Goal: Task Accomplishment & Management: Manage account settings

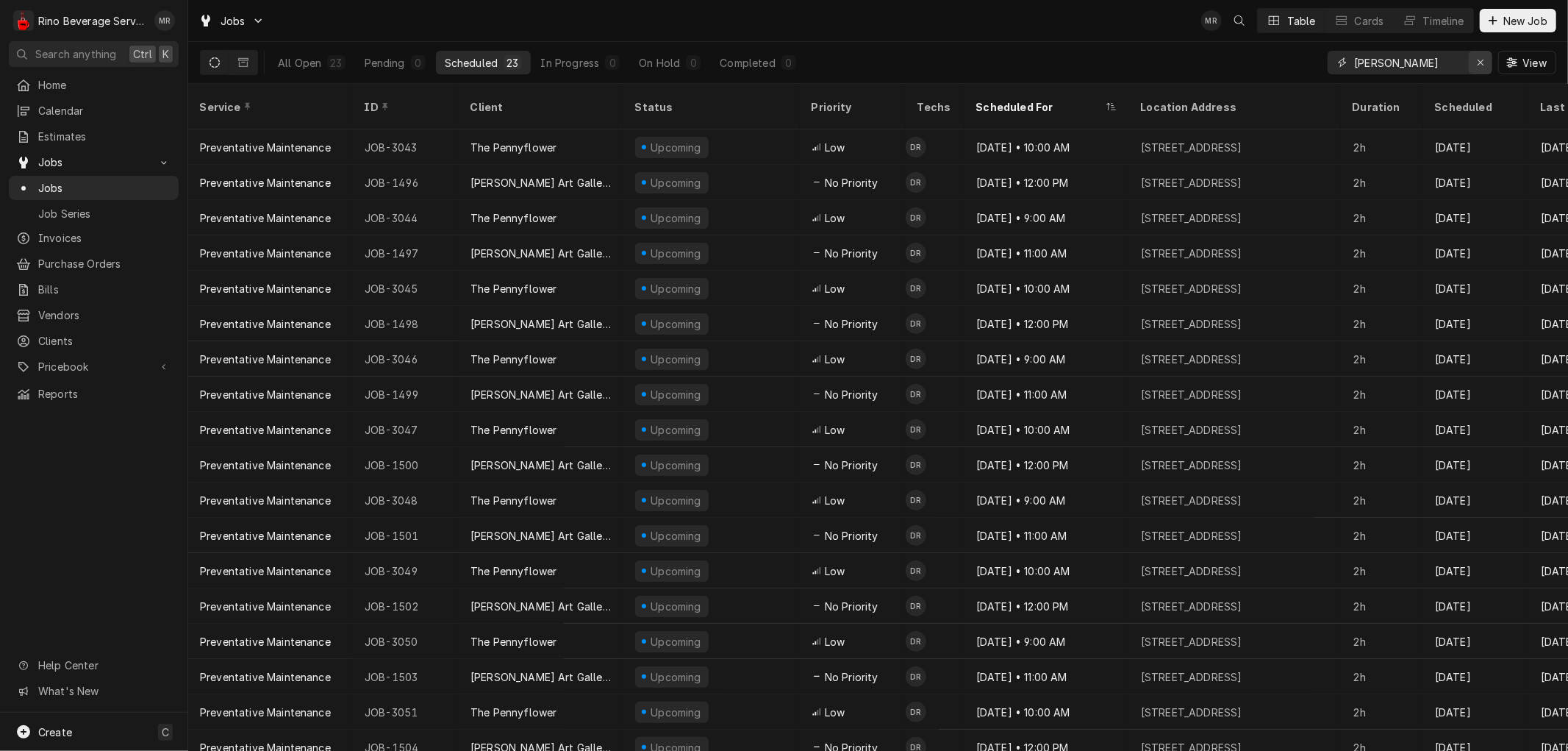
click at [1477, 61] on icon "Erase input" at bounding box center [1481, 62] width 8 height 11
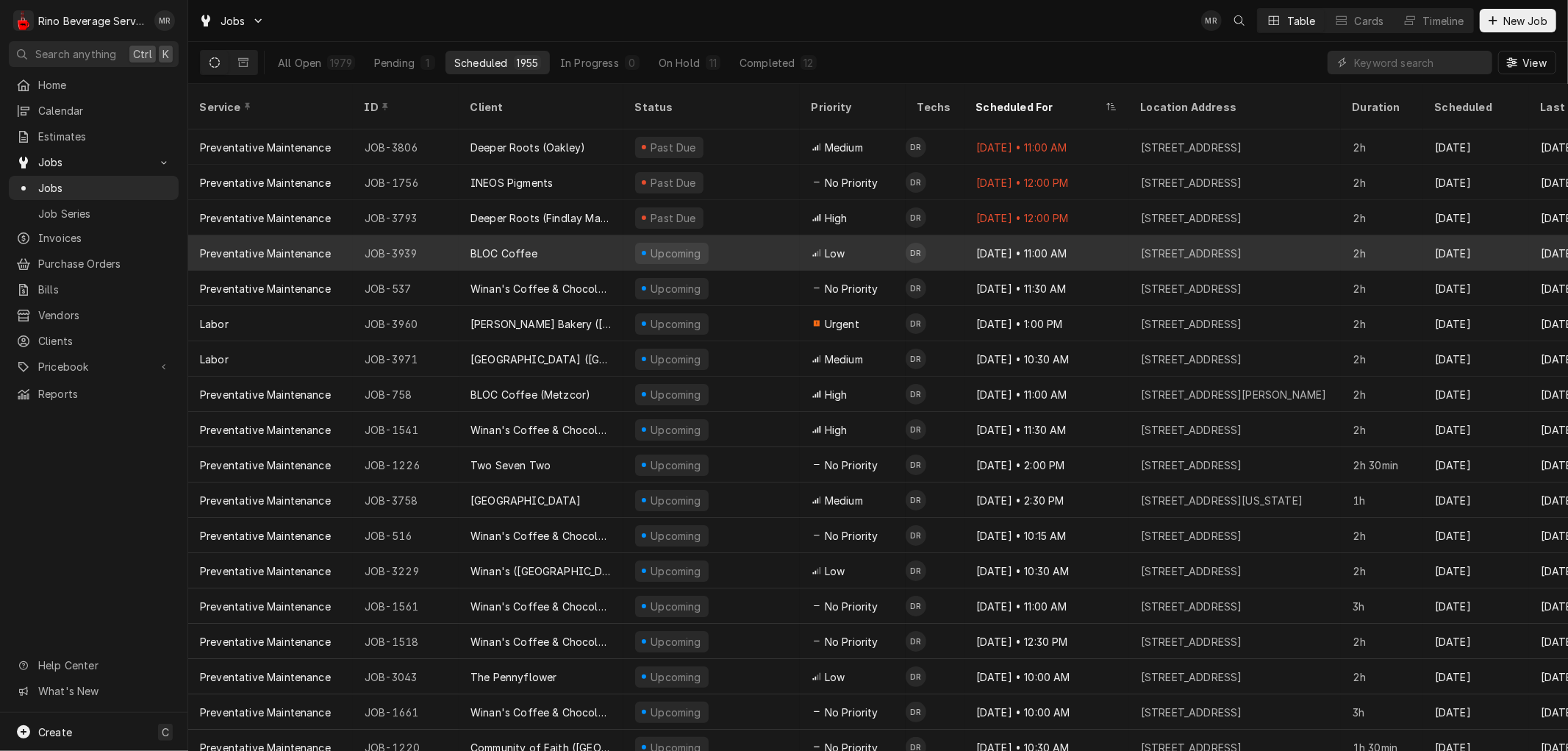
click at [586, 235] on div "BLOC Coffee" at bounding box center [541, 252] width 165 height 35
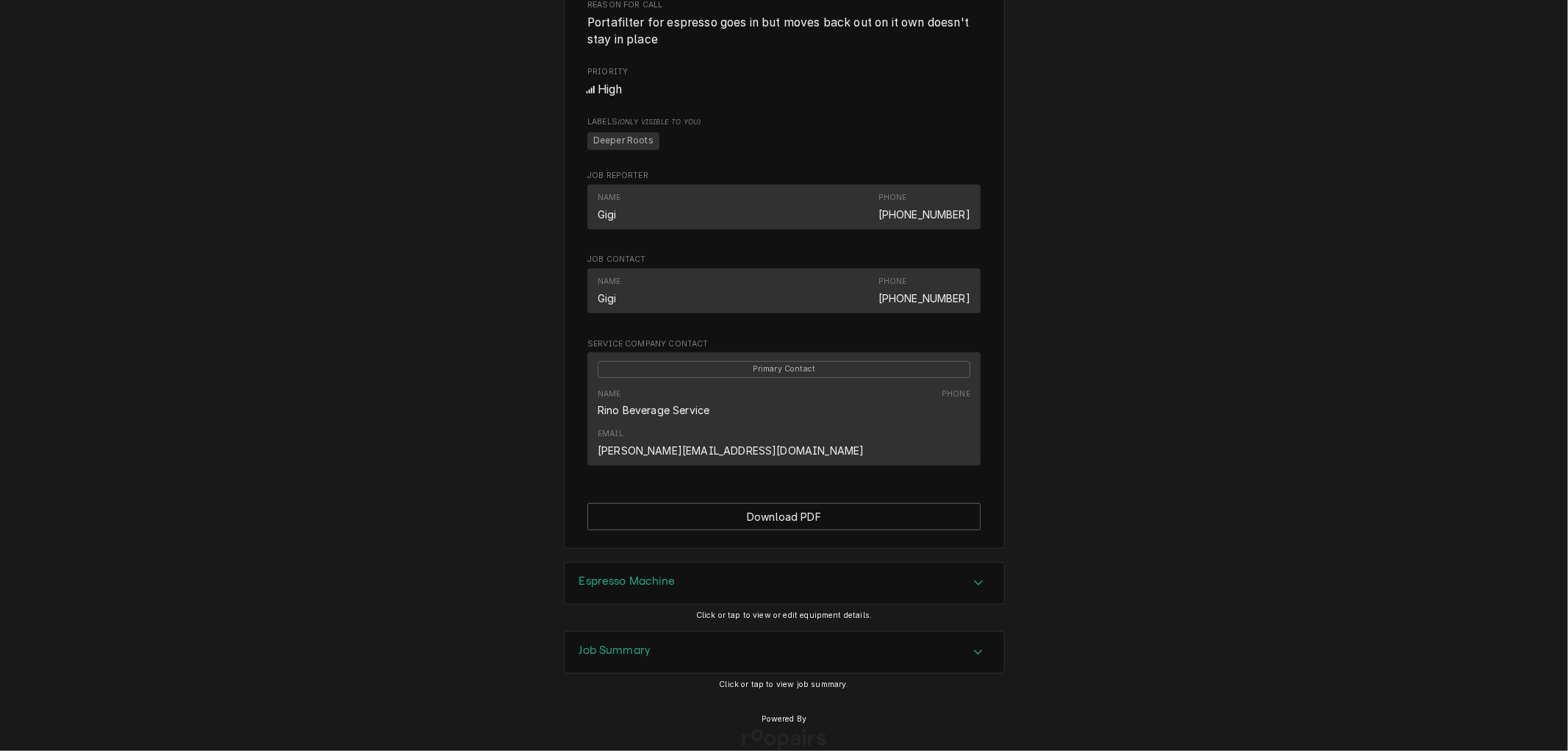
scroll to position [650, 0]
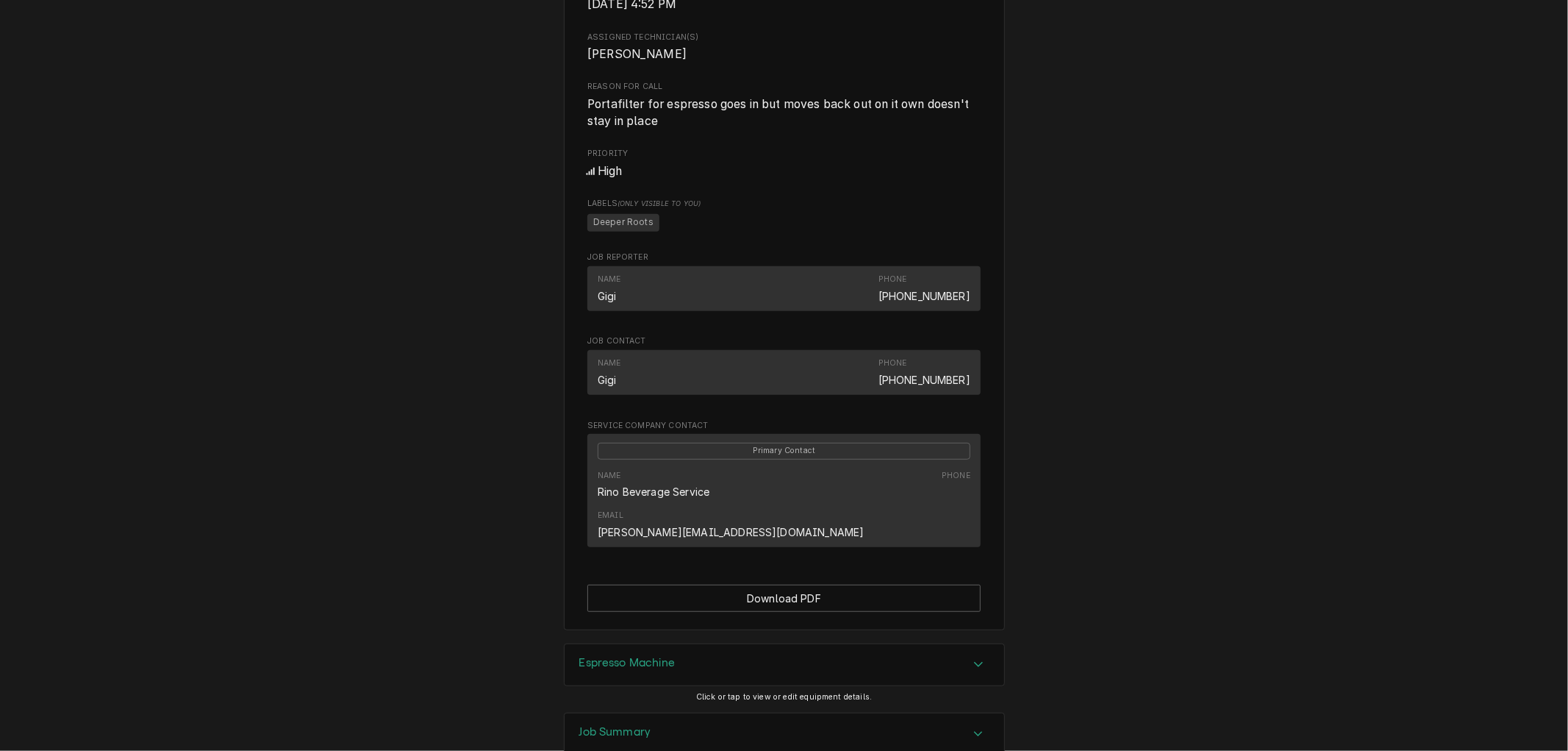
click at [605, 726] on h3 "Job Summary" at bounding box center [615, 732] width 72 height 14
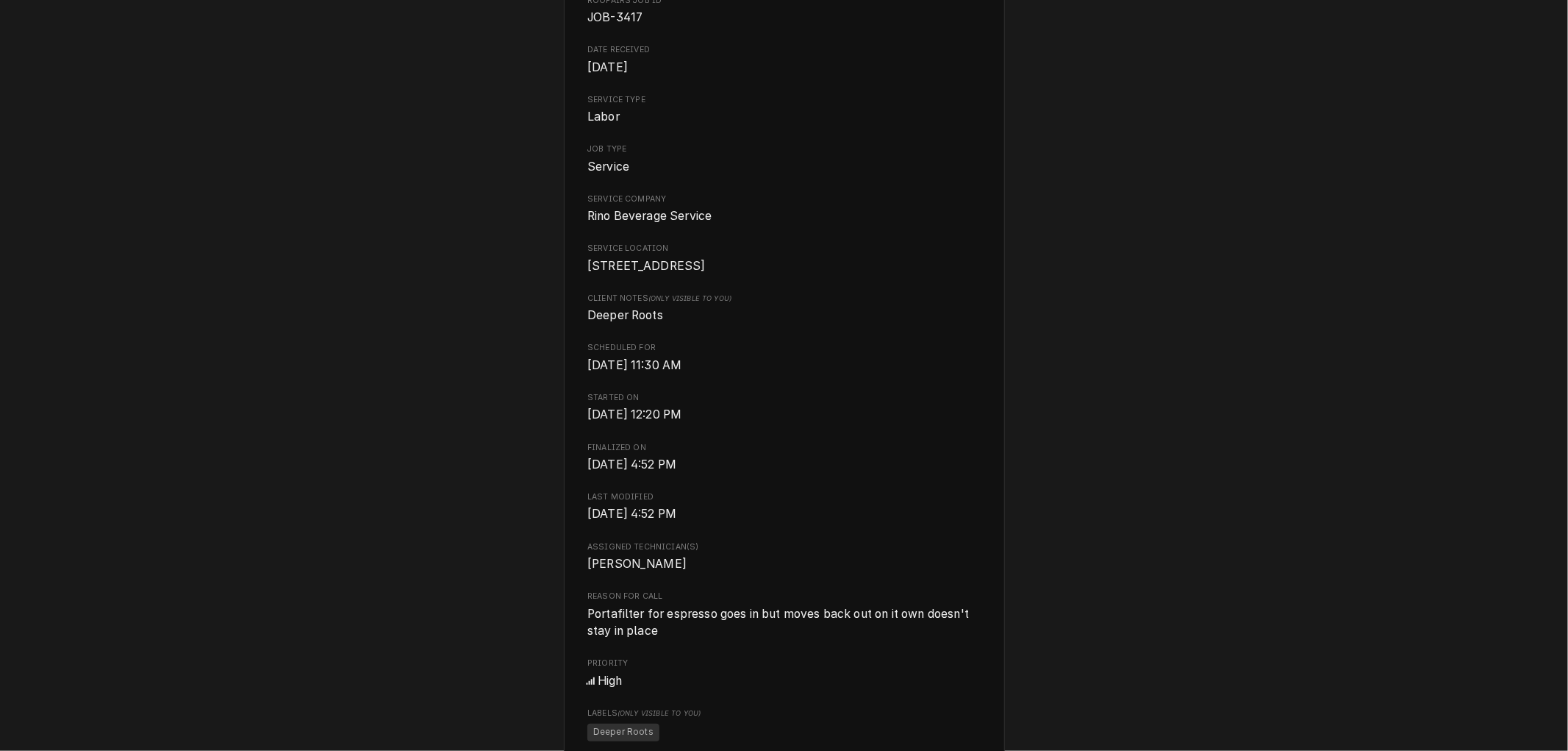
scroll to position [0, 0]
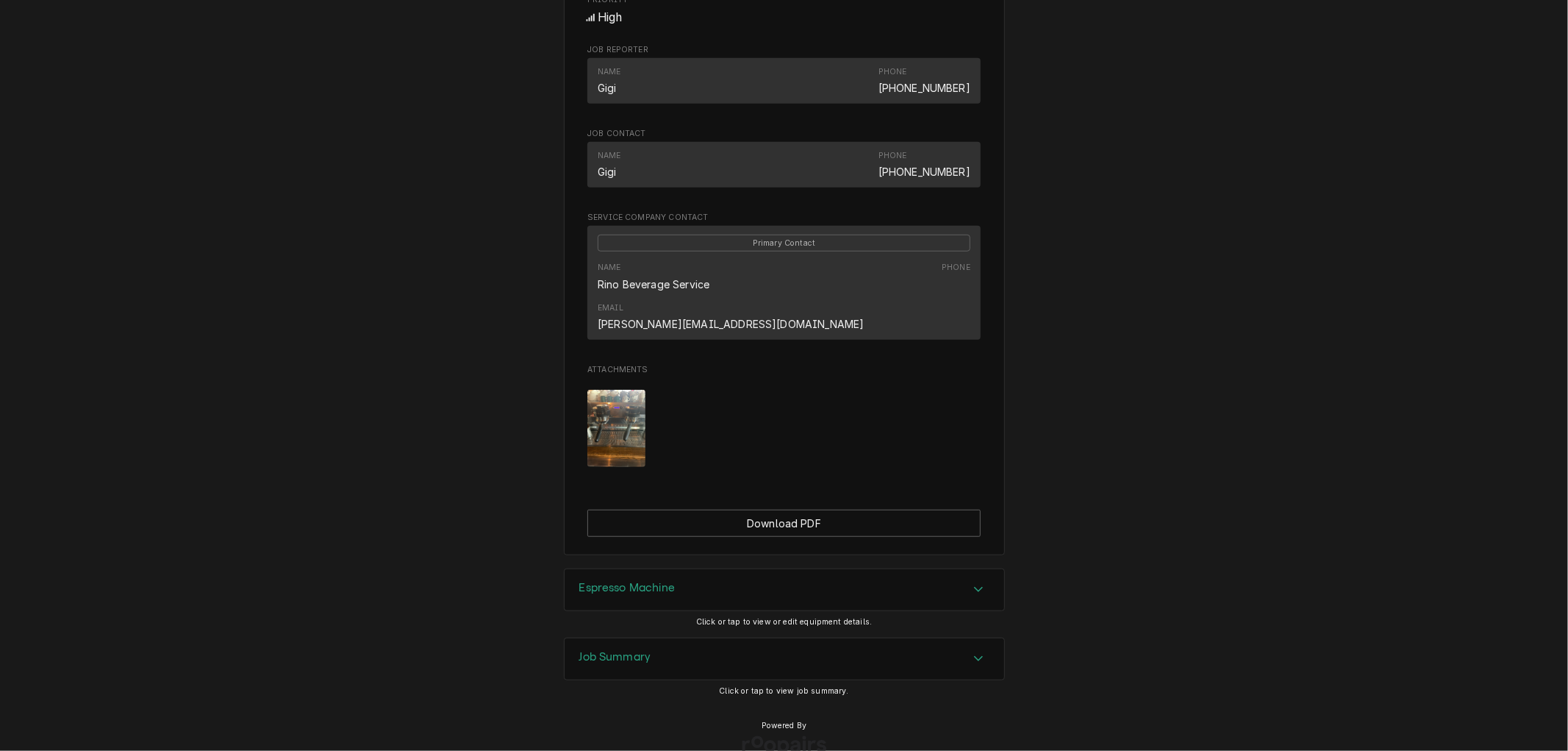
scroll to position [810, 0]
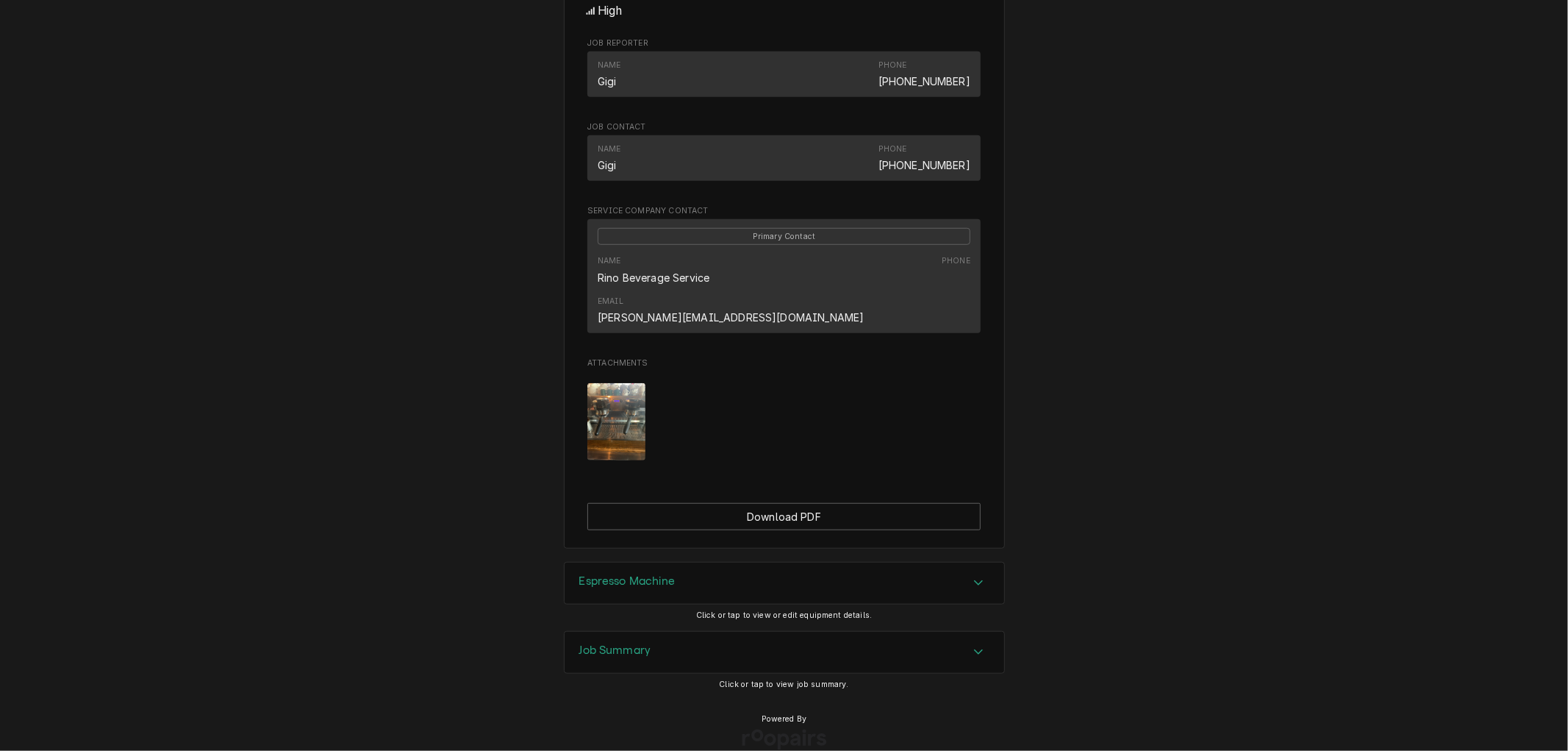
click at [616, 643] on h3 "Job Summary" at bounding box center [615, 650] width 72 height 14
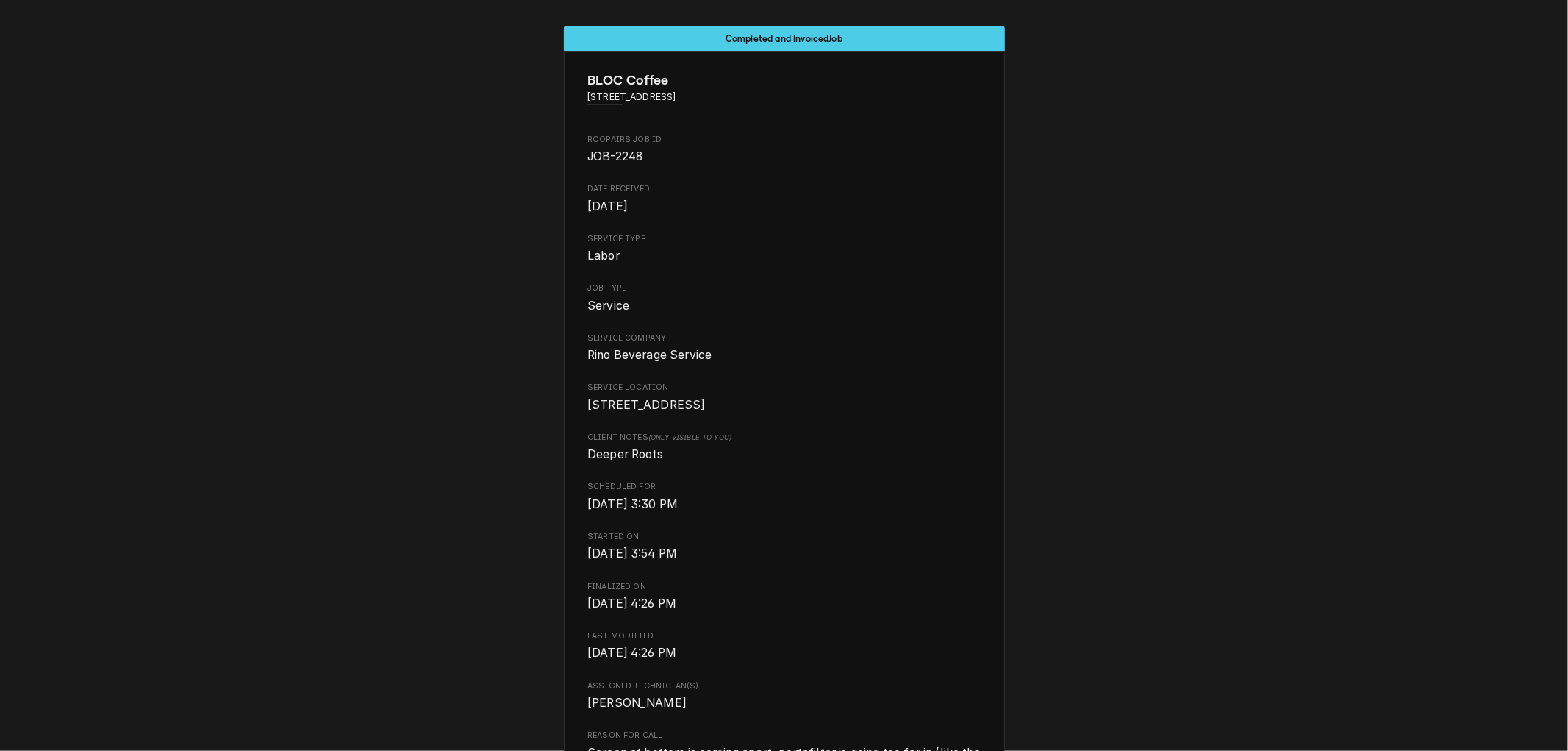
scroll to position [0, 0]
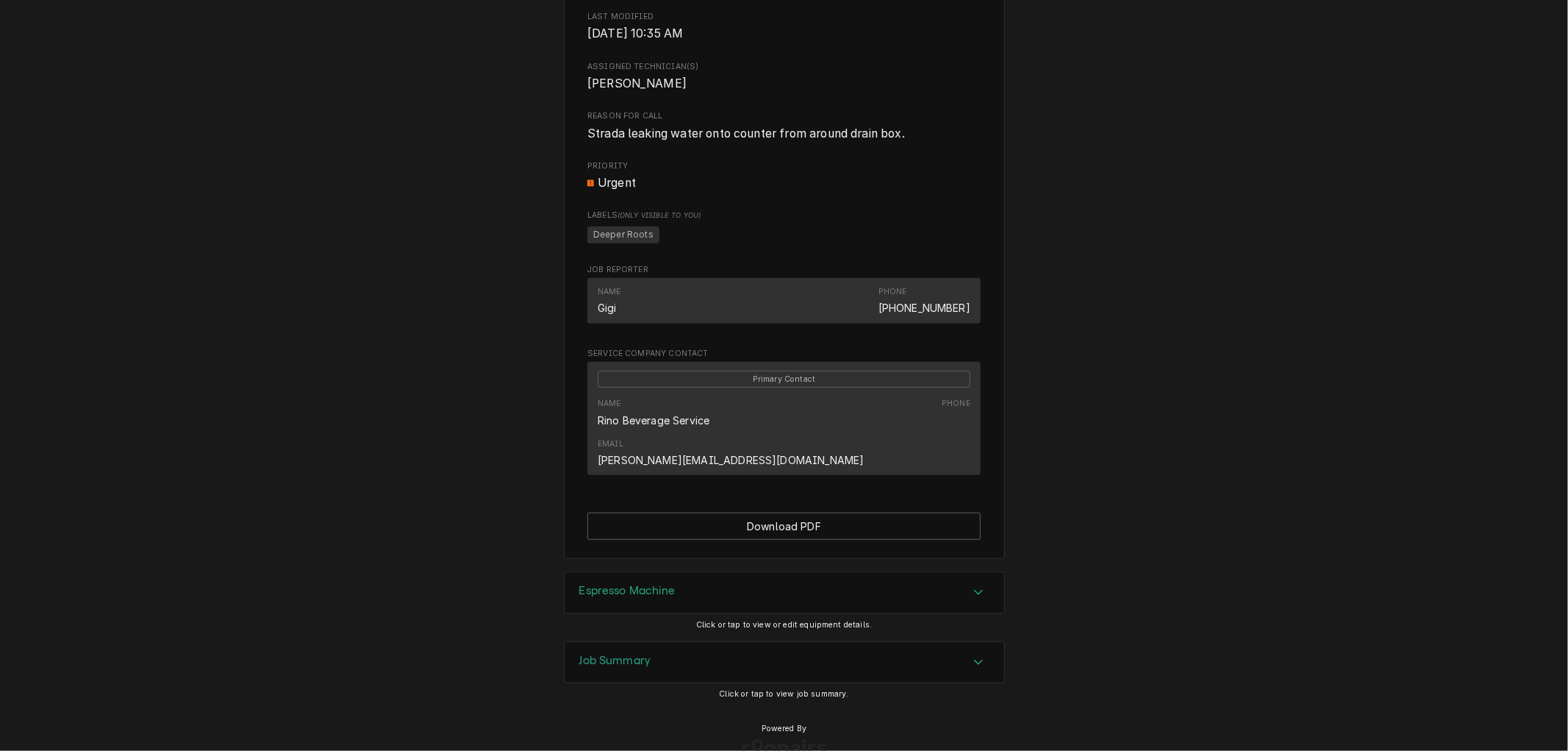
scroll to position [629, 0]
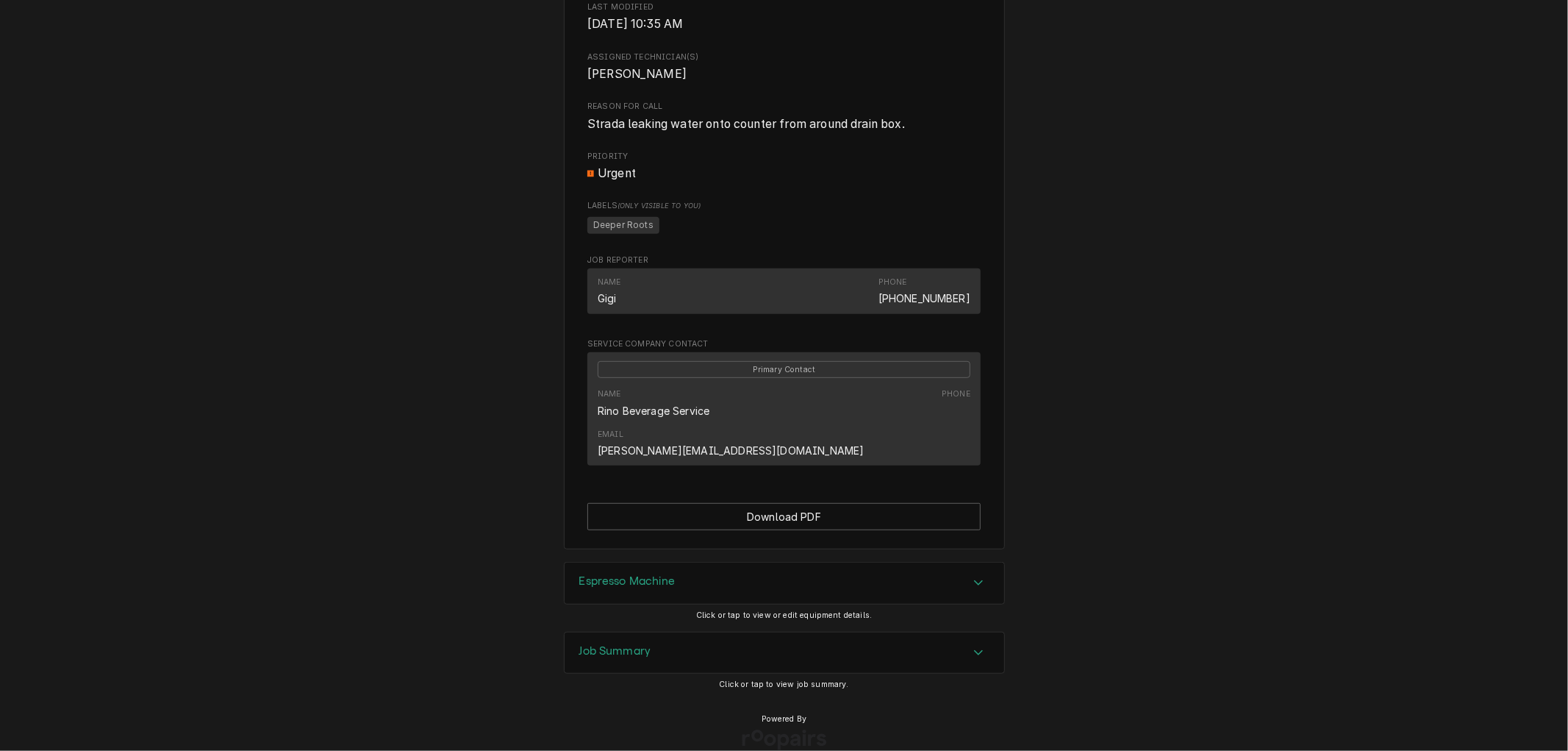
click at [642, 575] on h3 "Espresso Machine" at bounding box center [627, 581] width 96 height 14
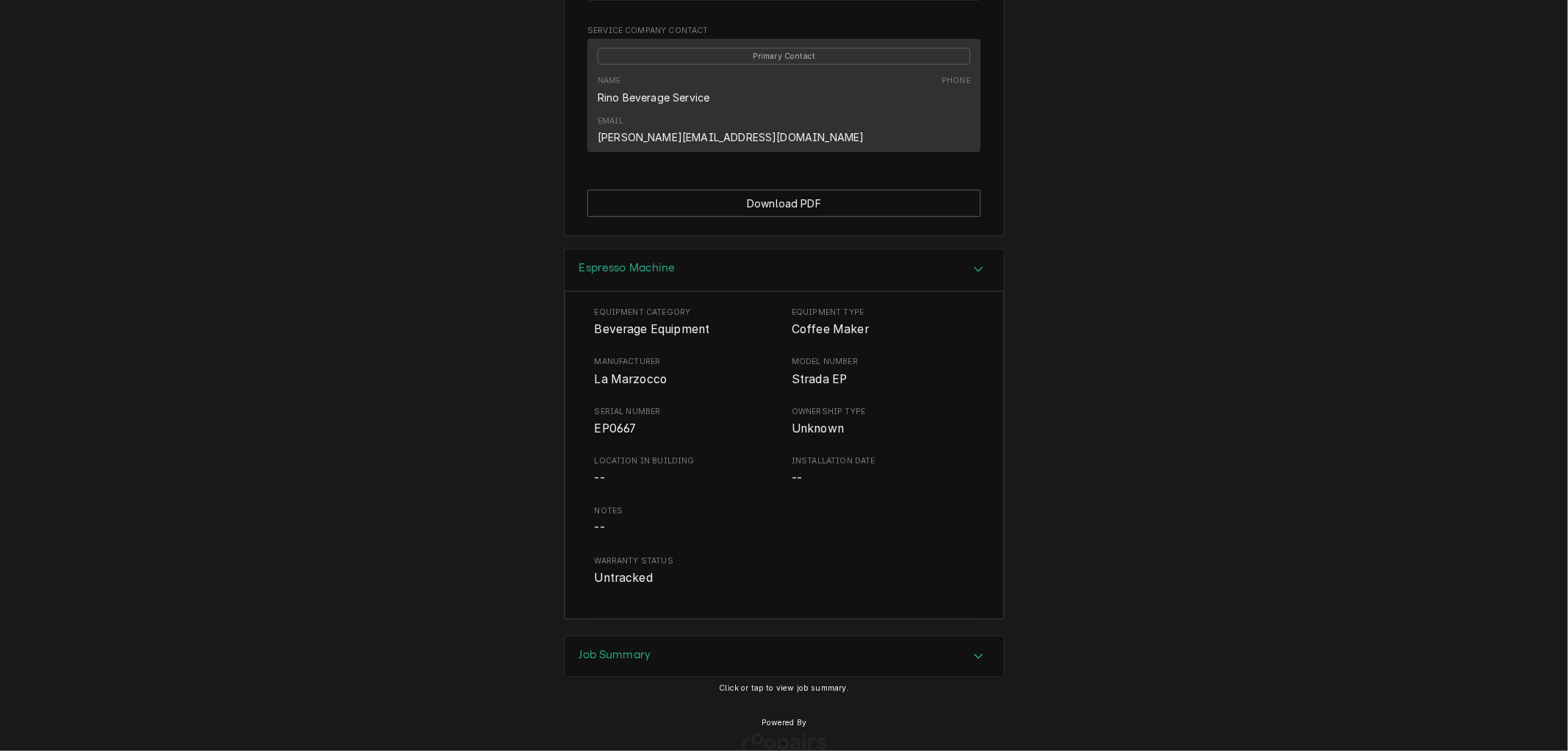
scroll to position [947, 0]
click at [596, 644] on h3 "Job Summary" at bounding box center [615, 651] width 72 height 14
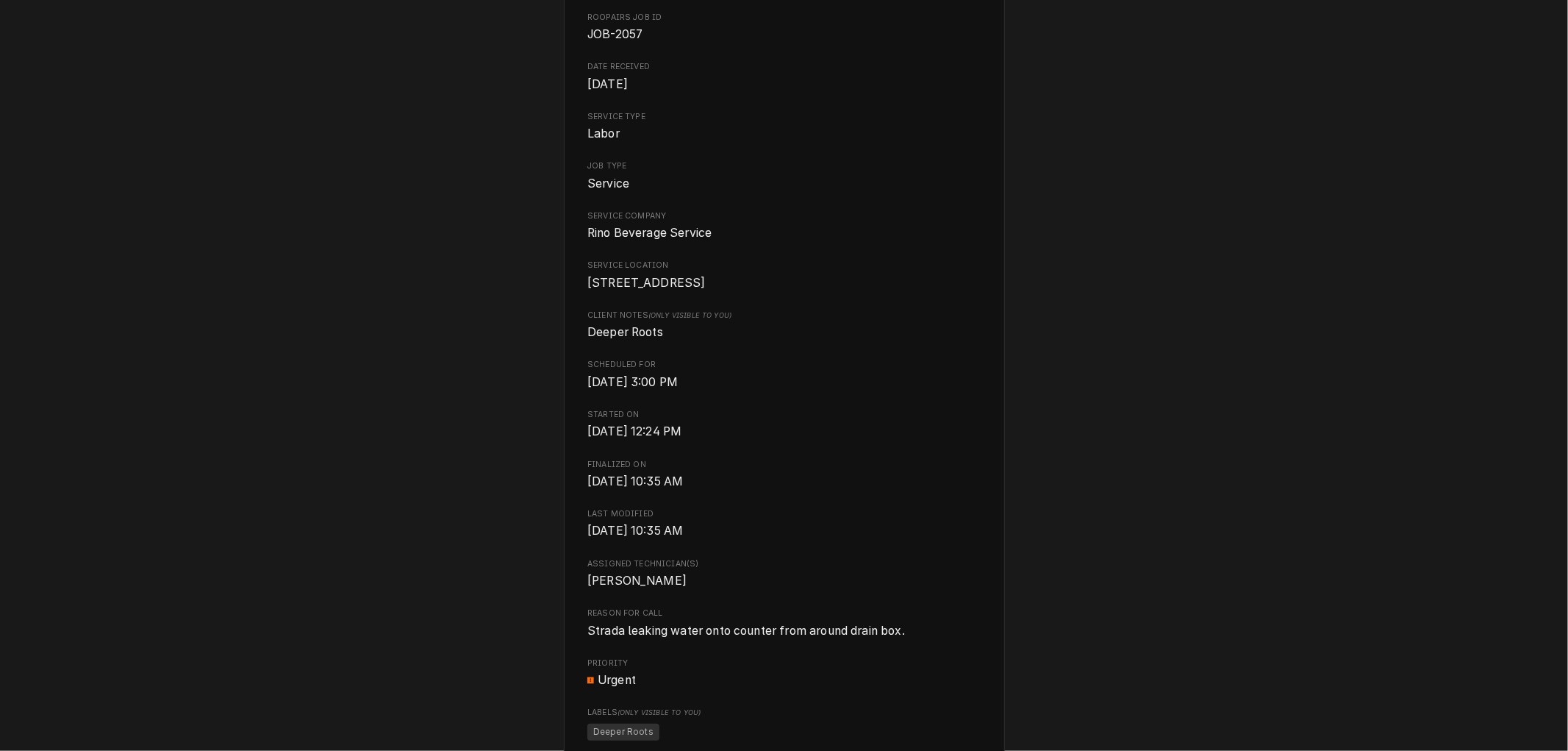
scroll to position [0, 0]
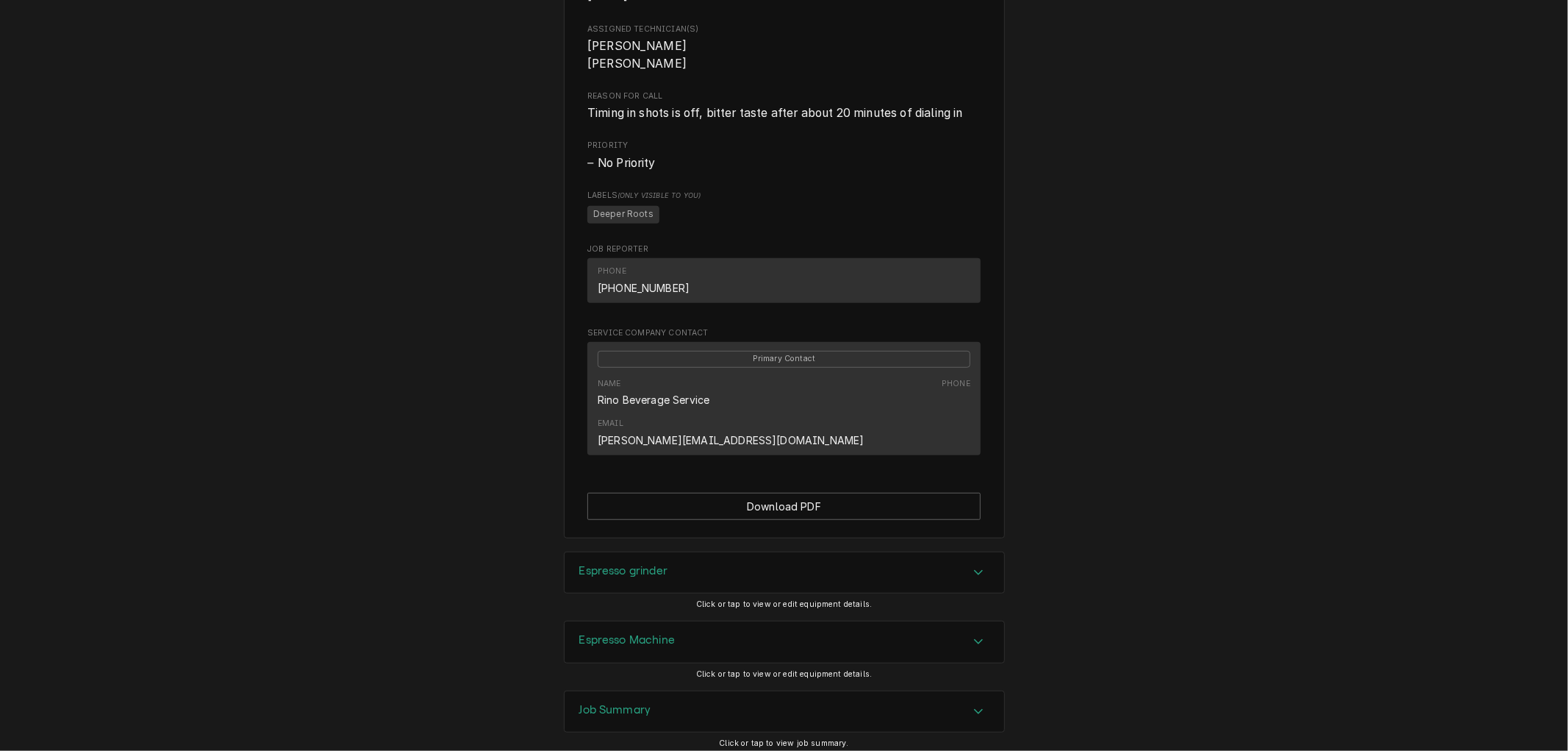
scroll to position [717, 0]
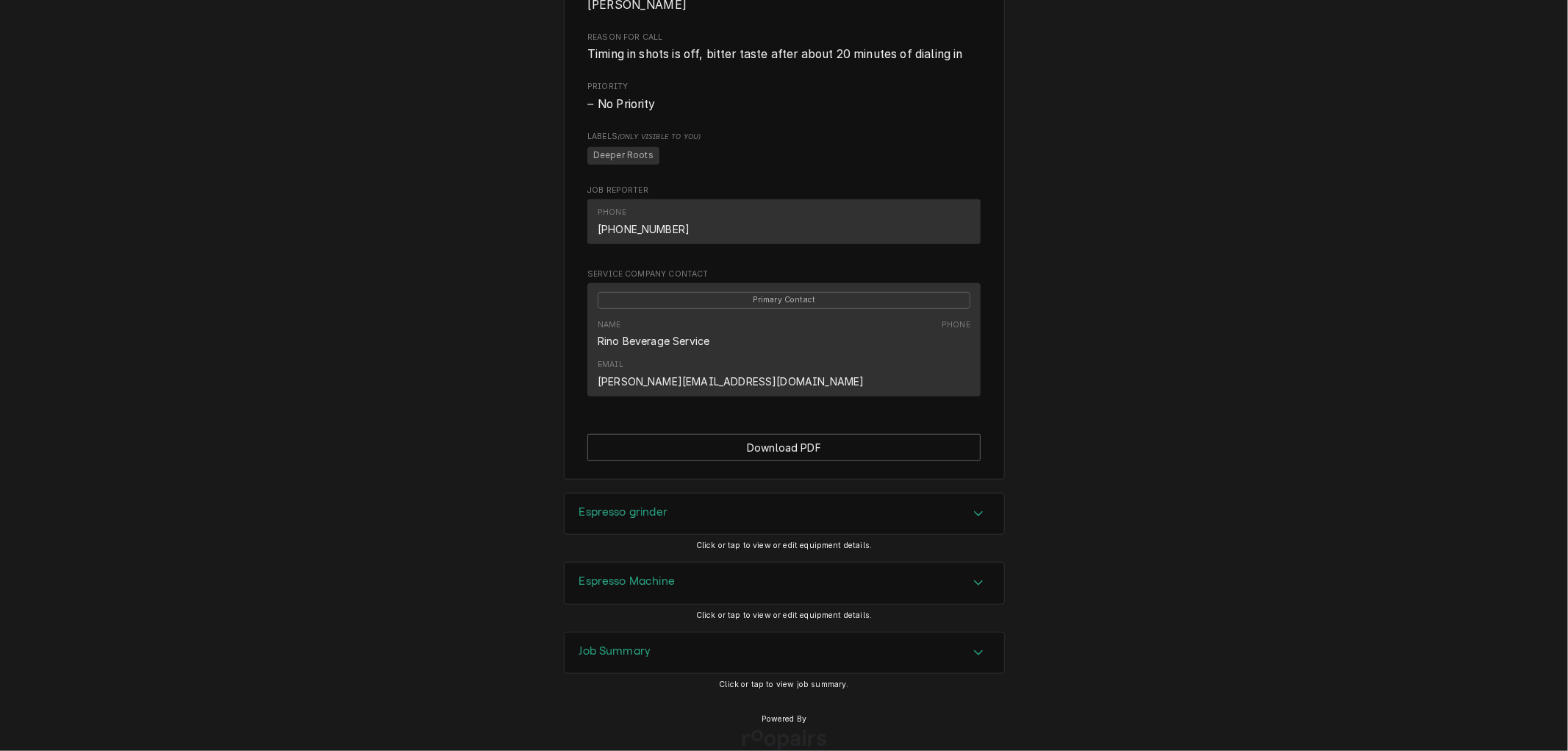
click at [713, 562] on div "Espresso Machine" at bounding box center [784, 583] width 440 height 41
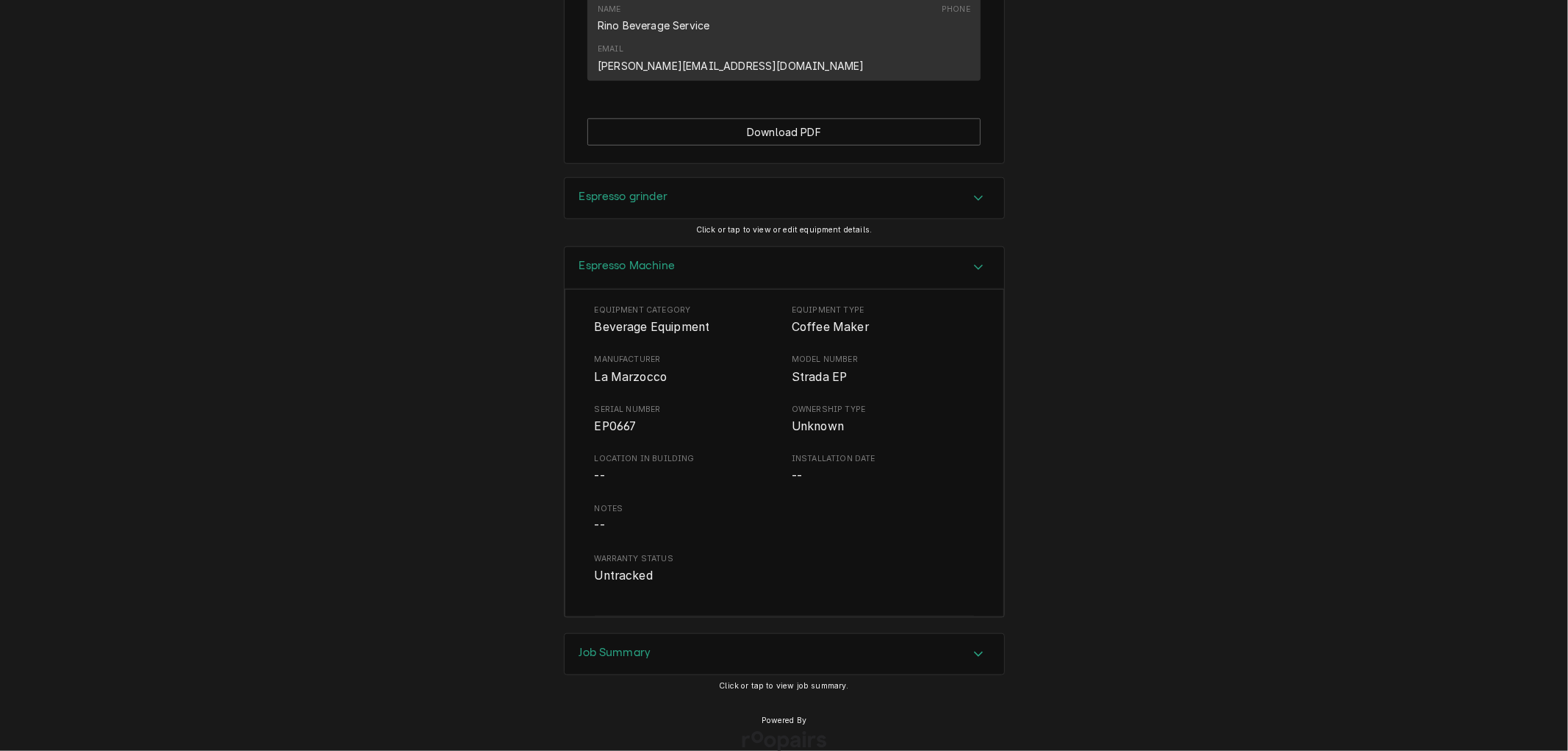
scroll to position [1033, 0]
click at [628, 644] on h3 "Job Summary" at bounding box center [615, 651] width 72 height 14
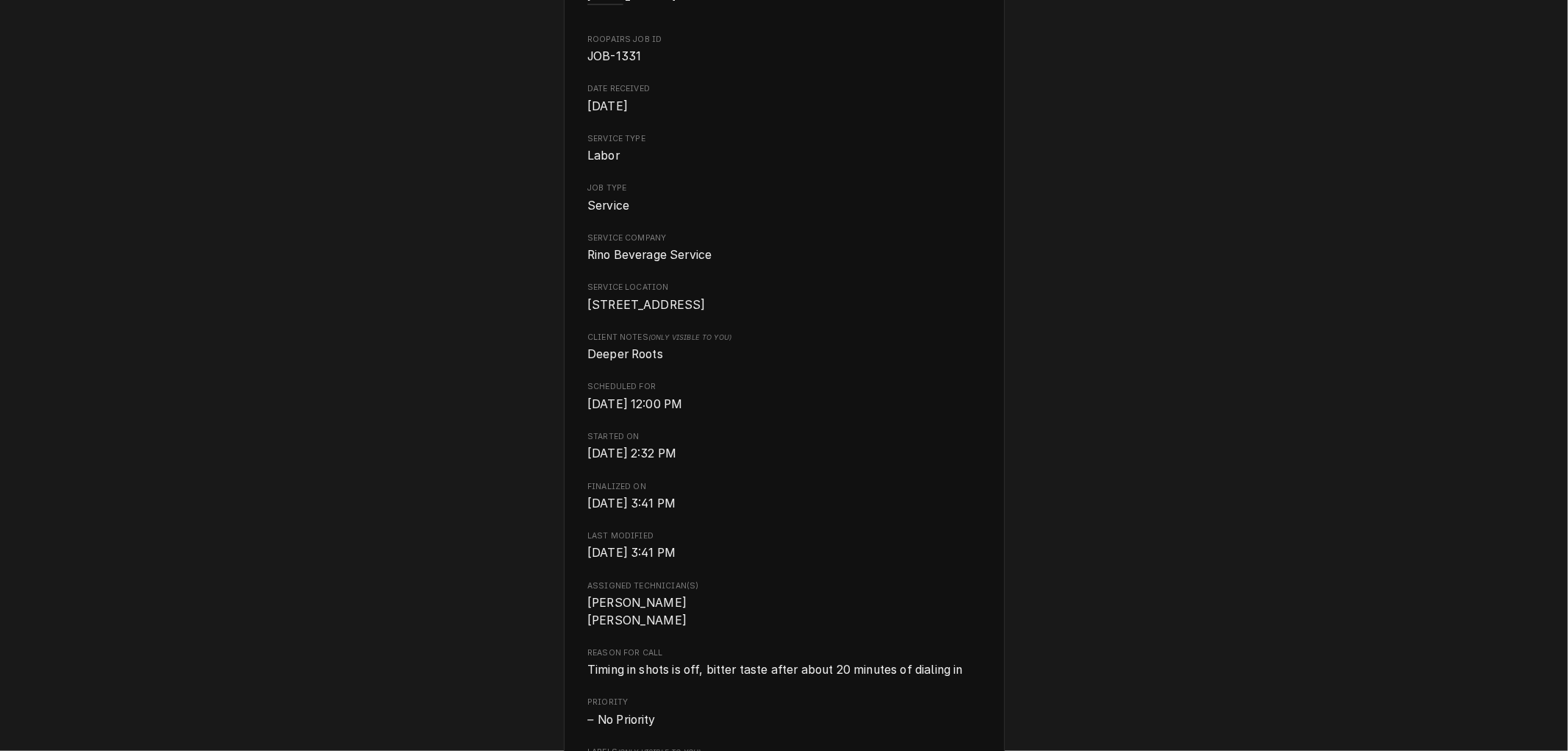
scroll to position [0, 0]
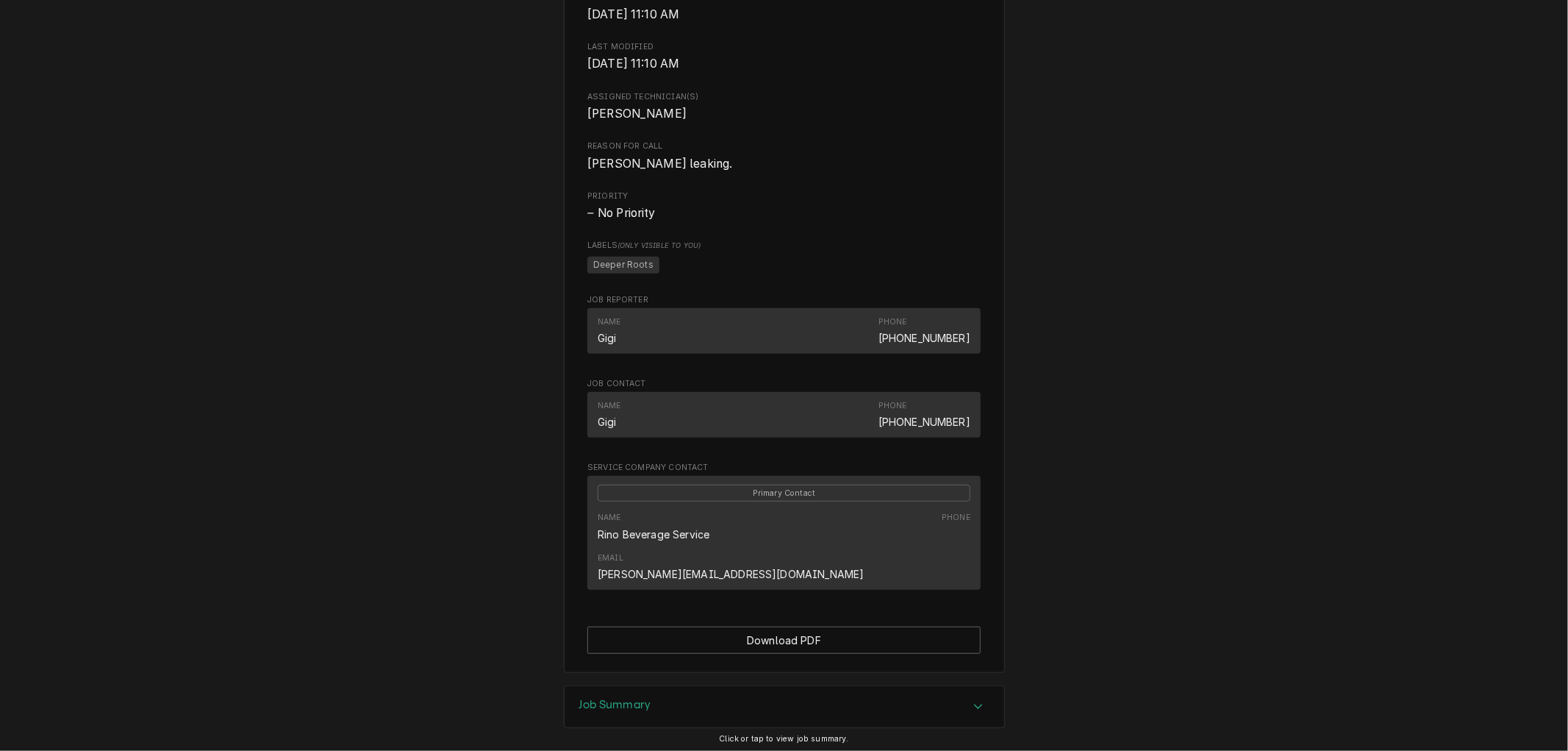
scroll to position [643, 0]
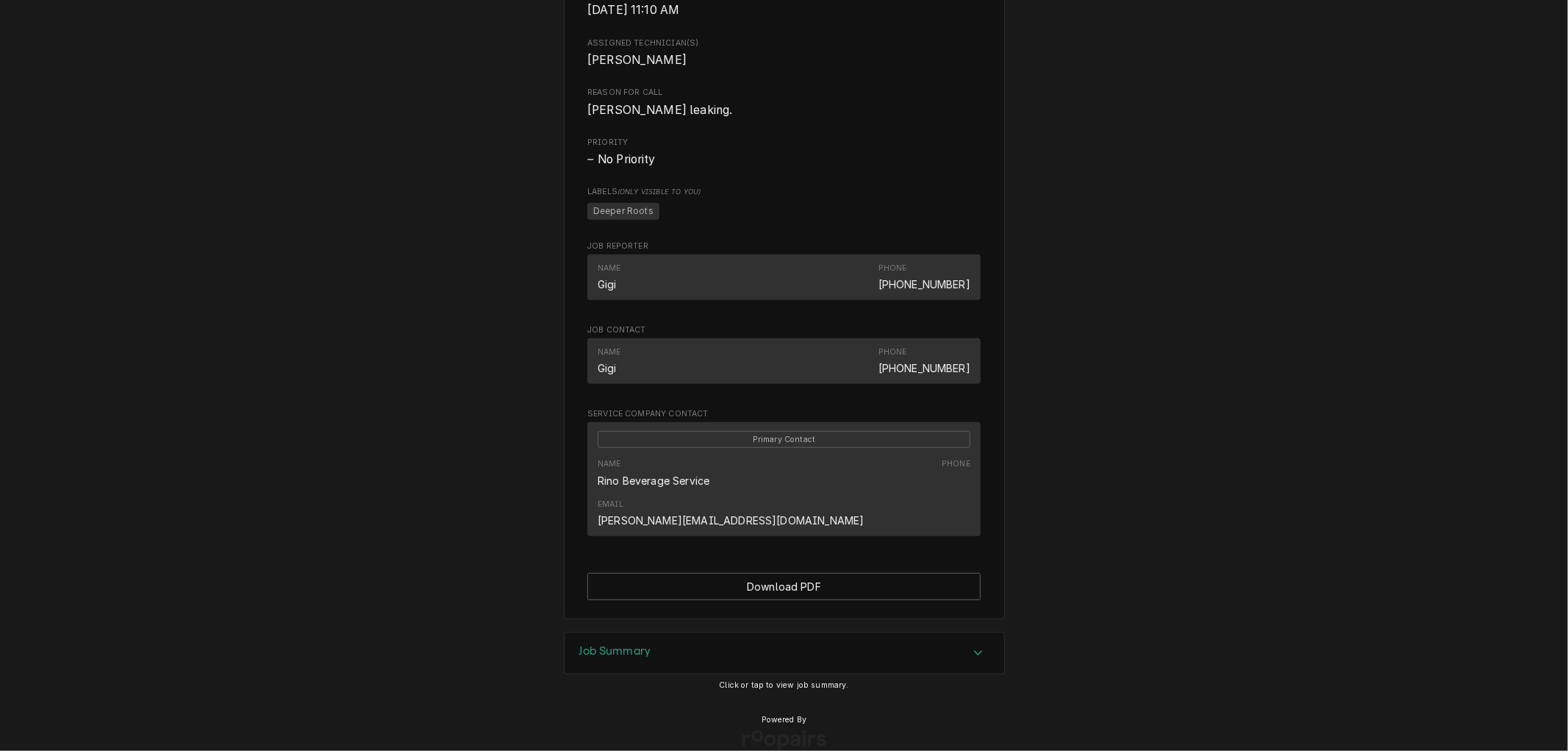
click at [634, 644] on h3 "Job Summary" at bounding box center [615, 651] width 72 height 14
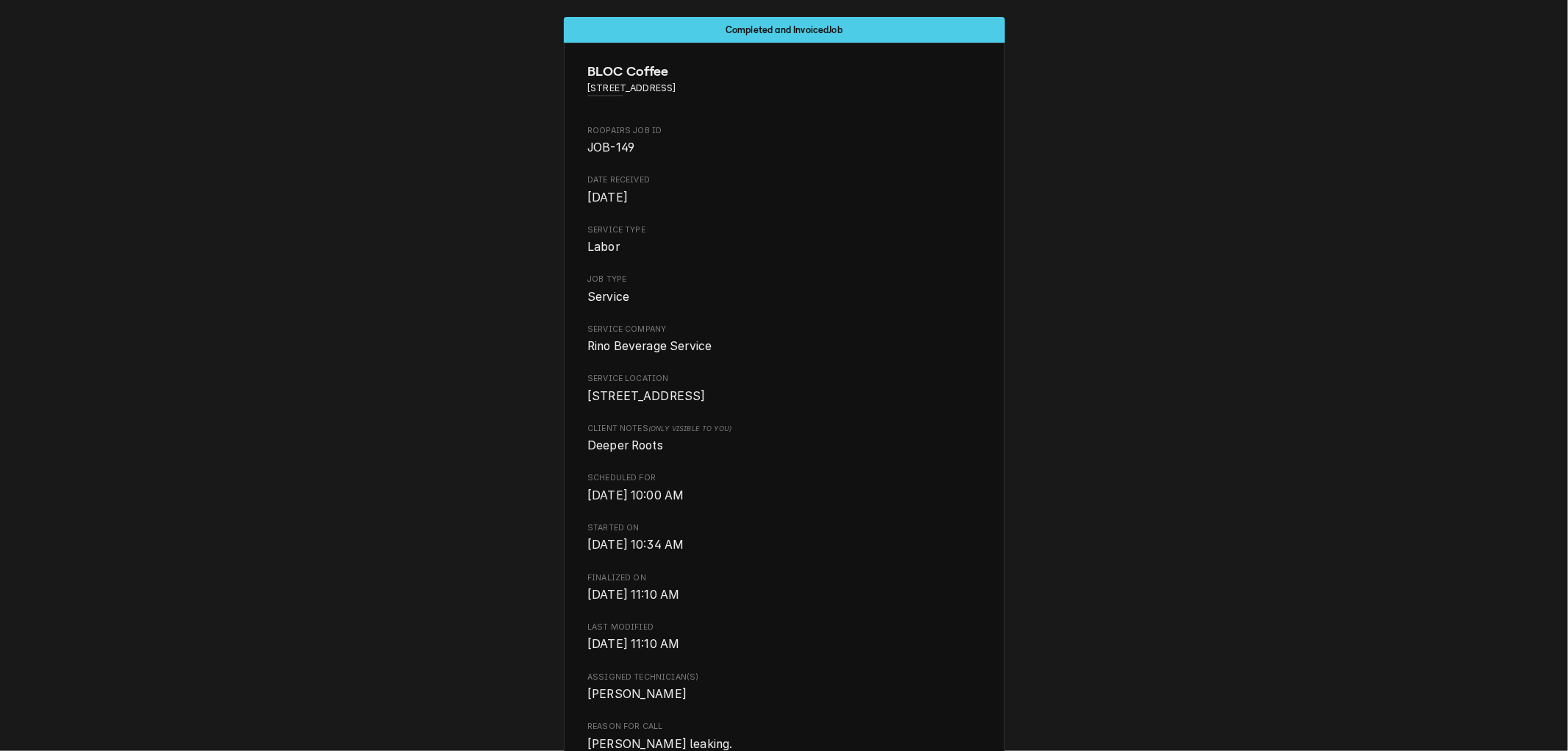
scroll to position [0, 0]
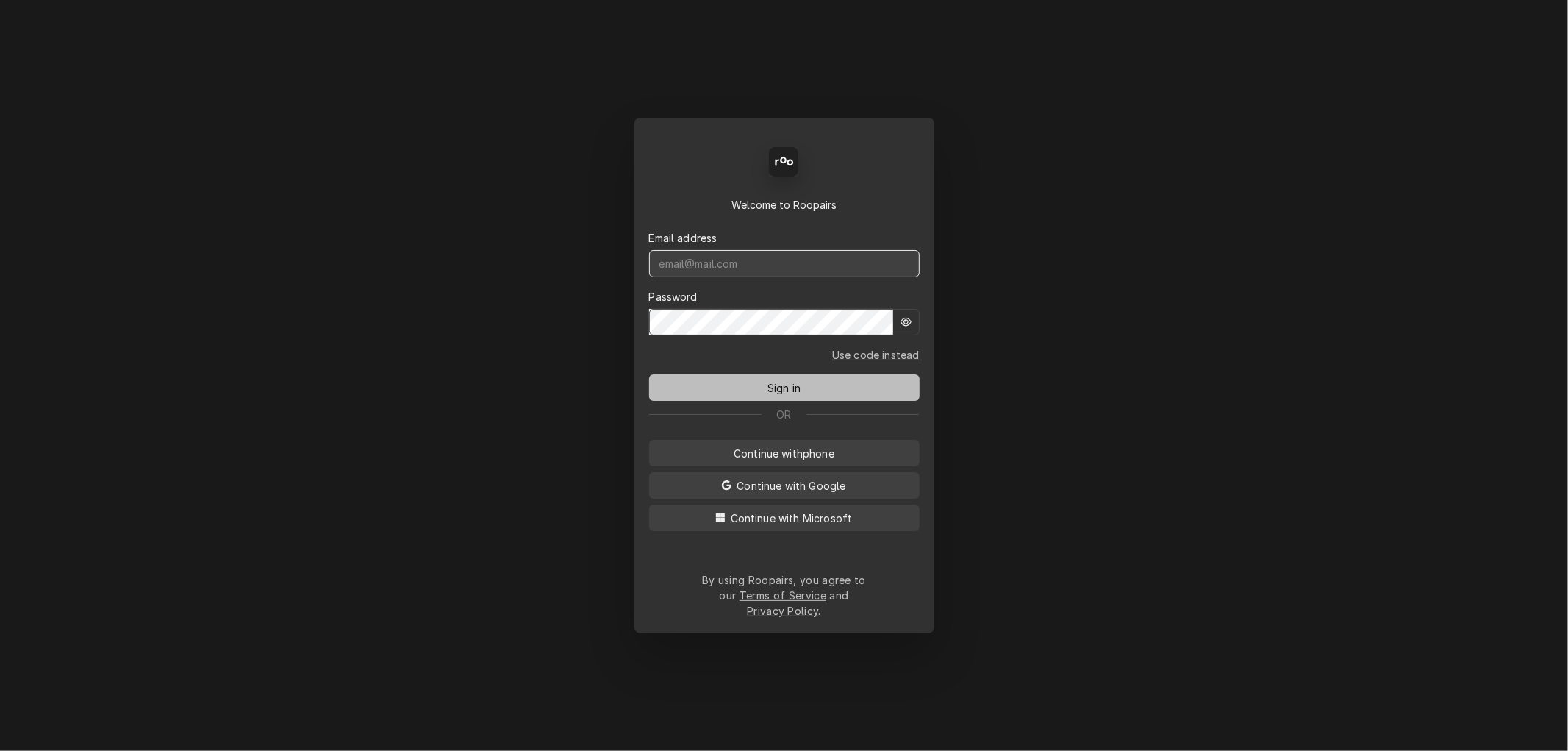
type input "[PERSON_NAME][EMAIL_ADDRESS][DOMAIN_NAME]"
click at [791, 396] on span "Sign in" at bounding box center [784, 388] width 39 height 16
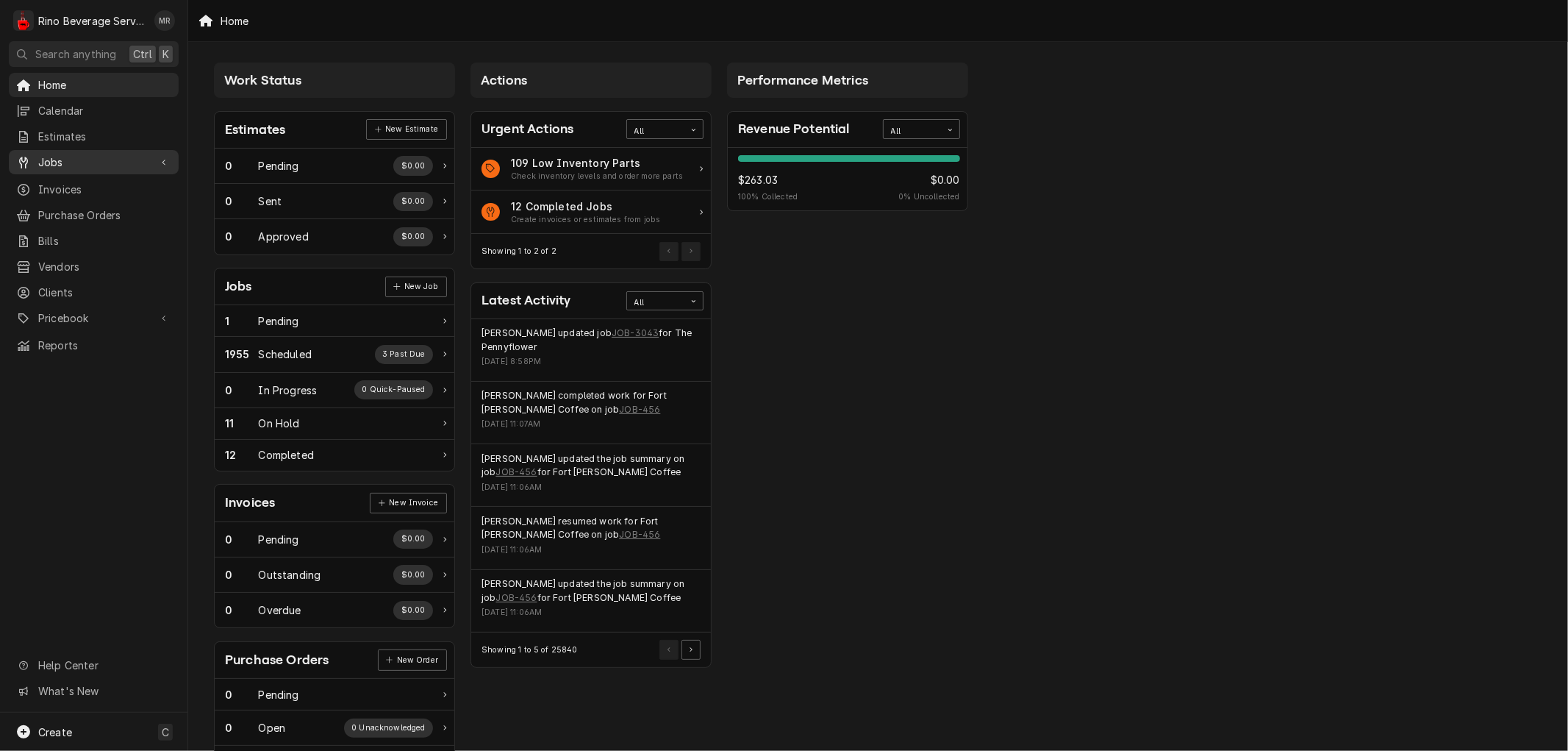
click at [48, 157] on span "Jobs" at bounding box center [94, 162] width 111 height 16
click at [53, 180] on span "Jobs" at bounding box center [104, 188] width 133 height 16
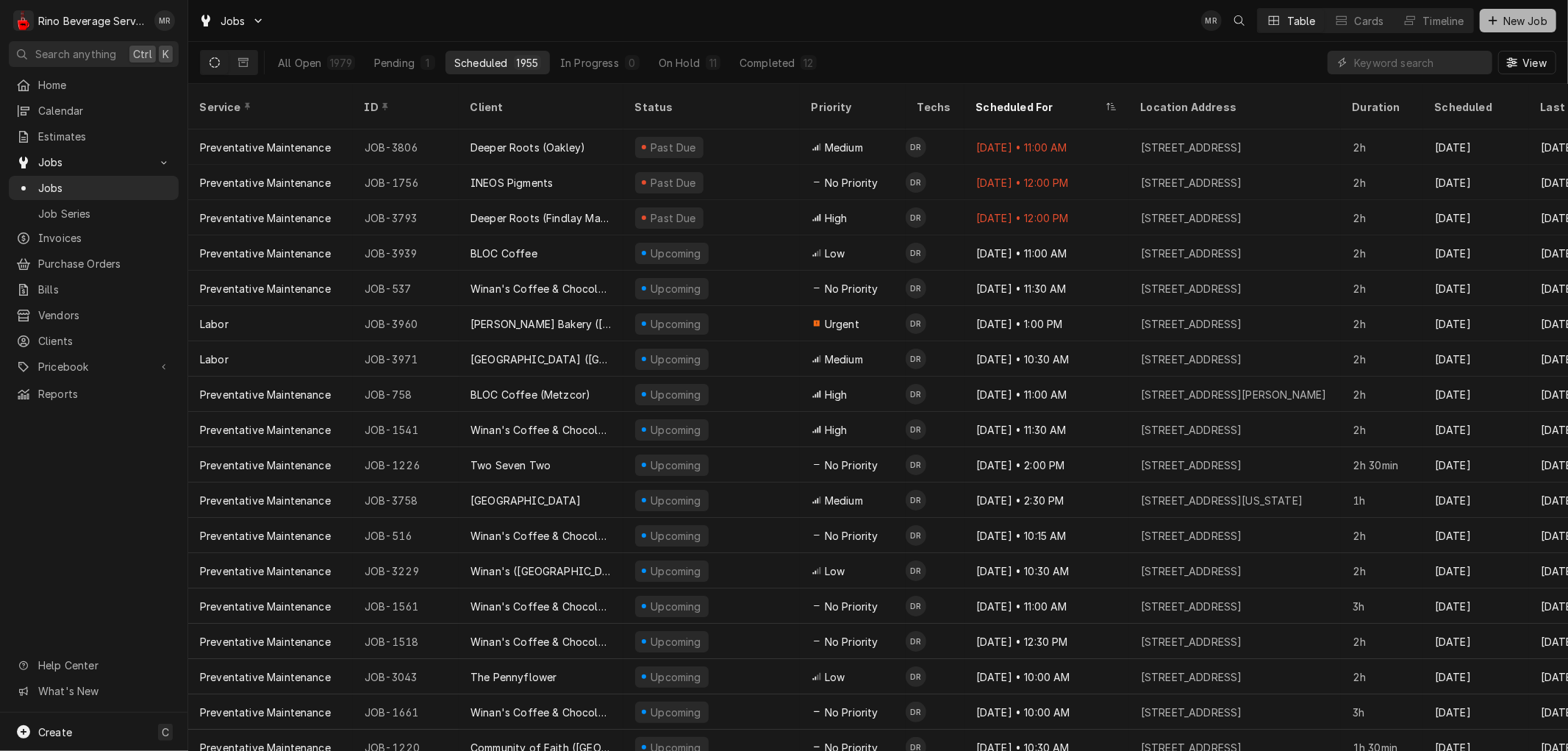
click at [1496, 19] on icon "Dynamic Content Wrapper" at bounding box center [1493, 20] width 9 height 11
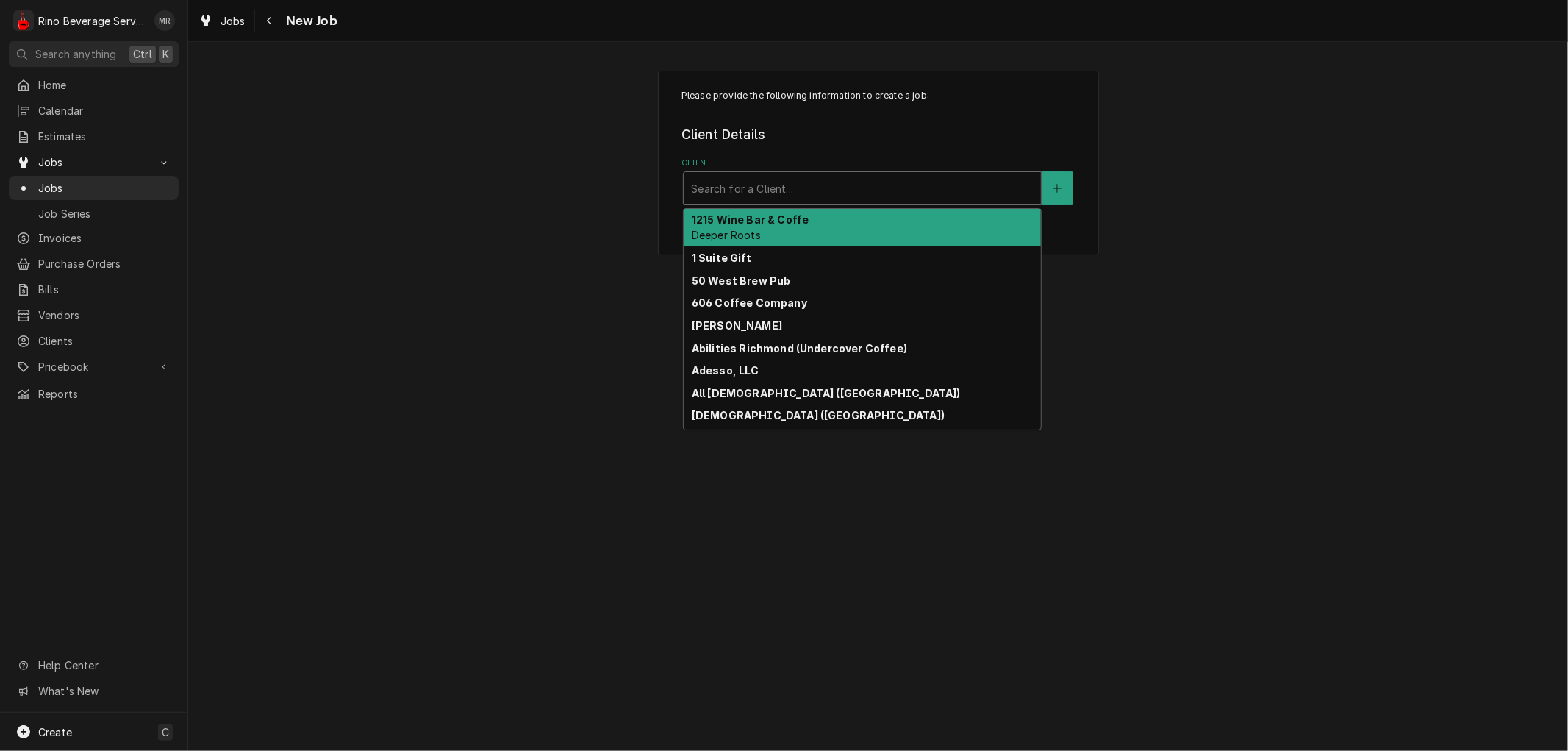
click at [701, 189] on div "Client" at bounding box center [862, 188] width 343 height 26
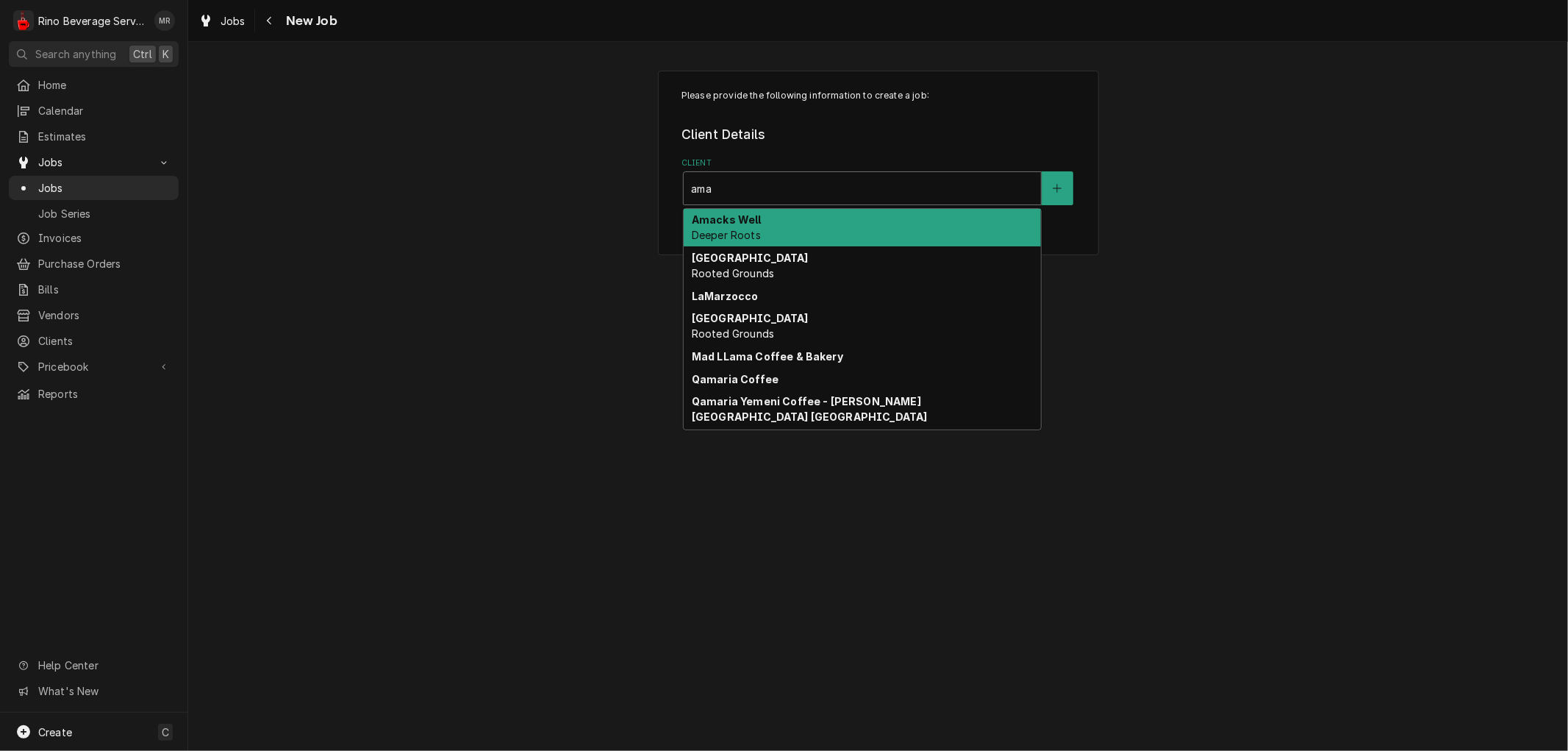
type input "amac"
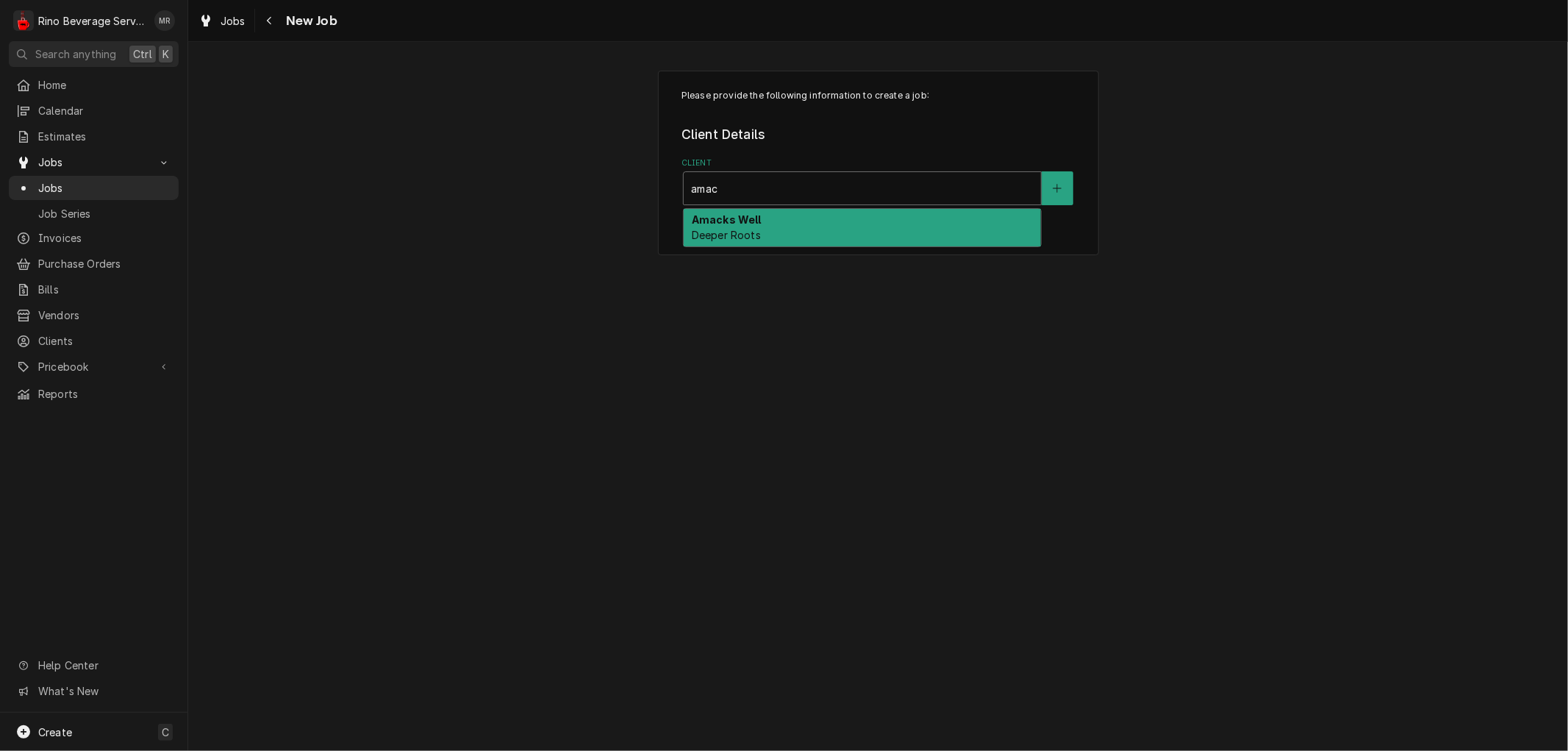
click at [722, 223] on strong "Amacks Well" at bounding box center [727, 219] width 70 height 12
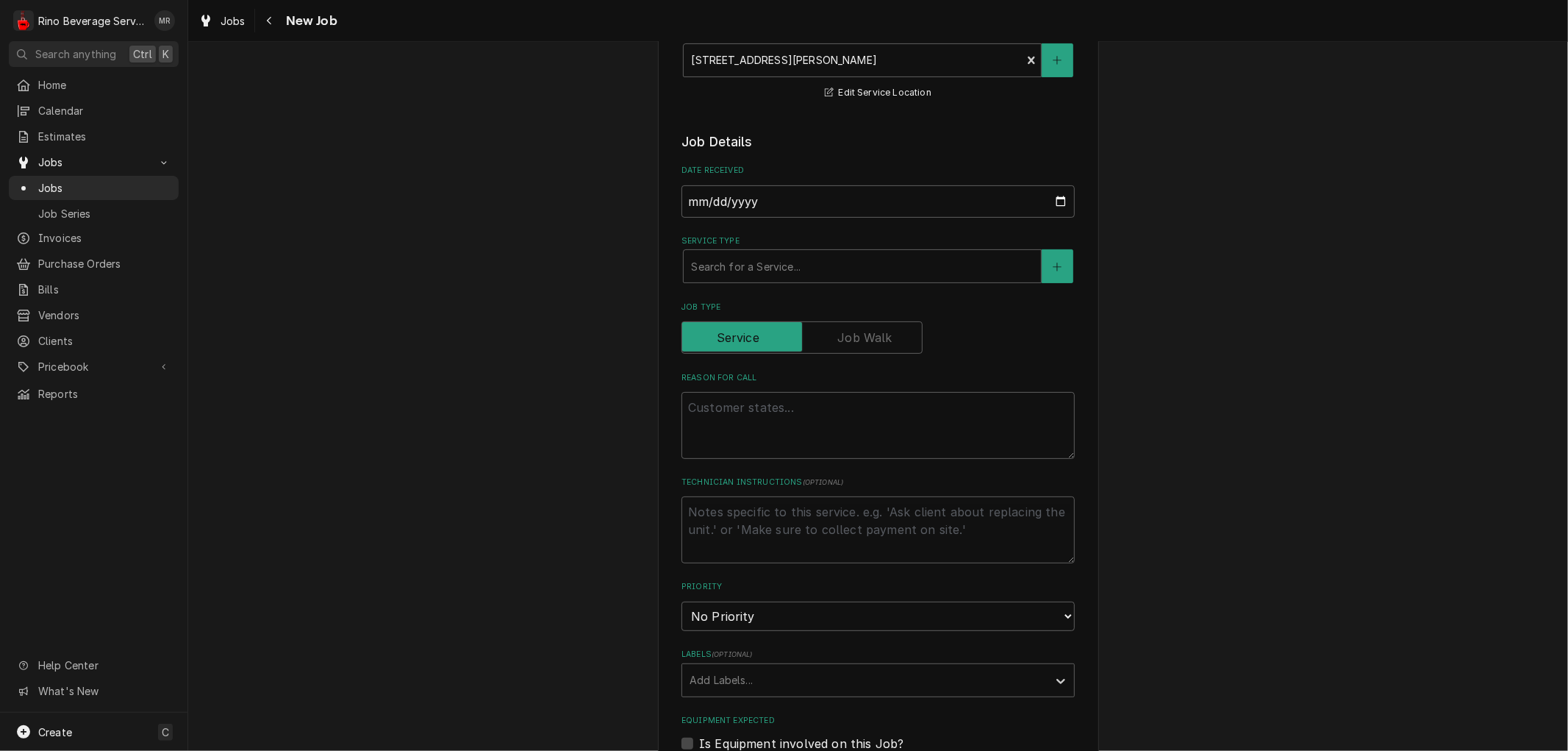
scroll to position [327, 0]
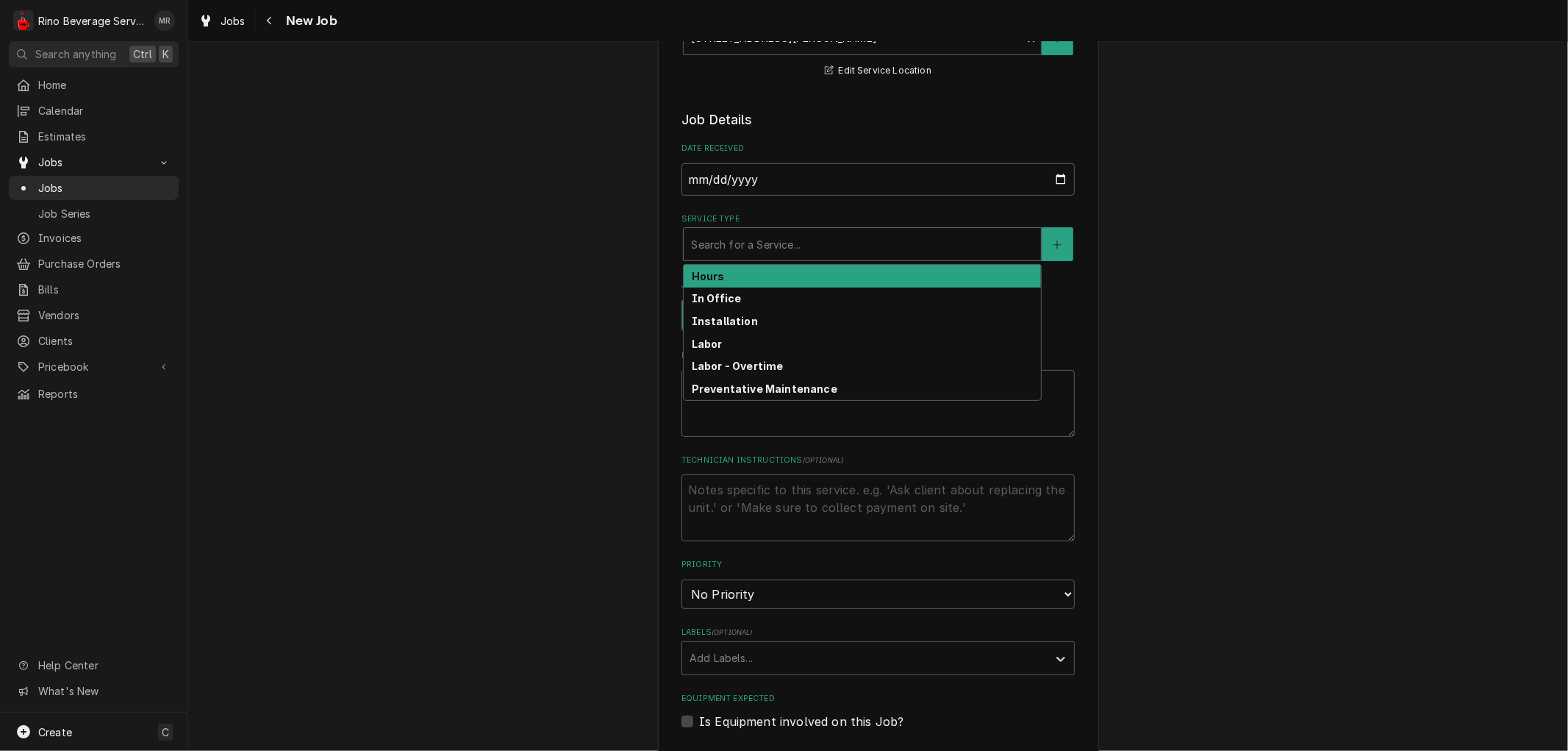
click at [739, 249] on div "Service Type" at bounding box center [862, 244] width 343 height 26
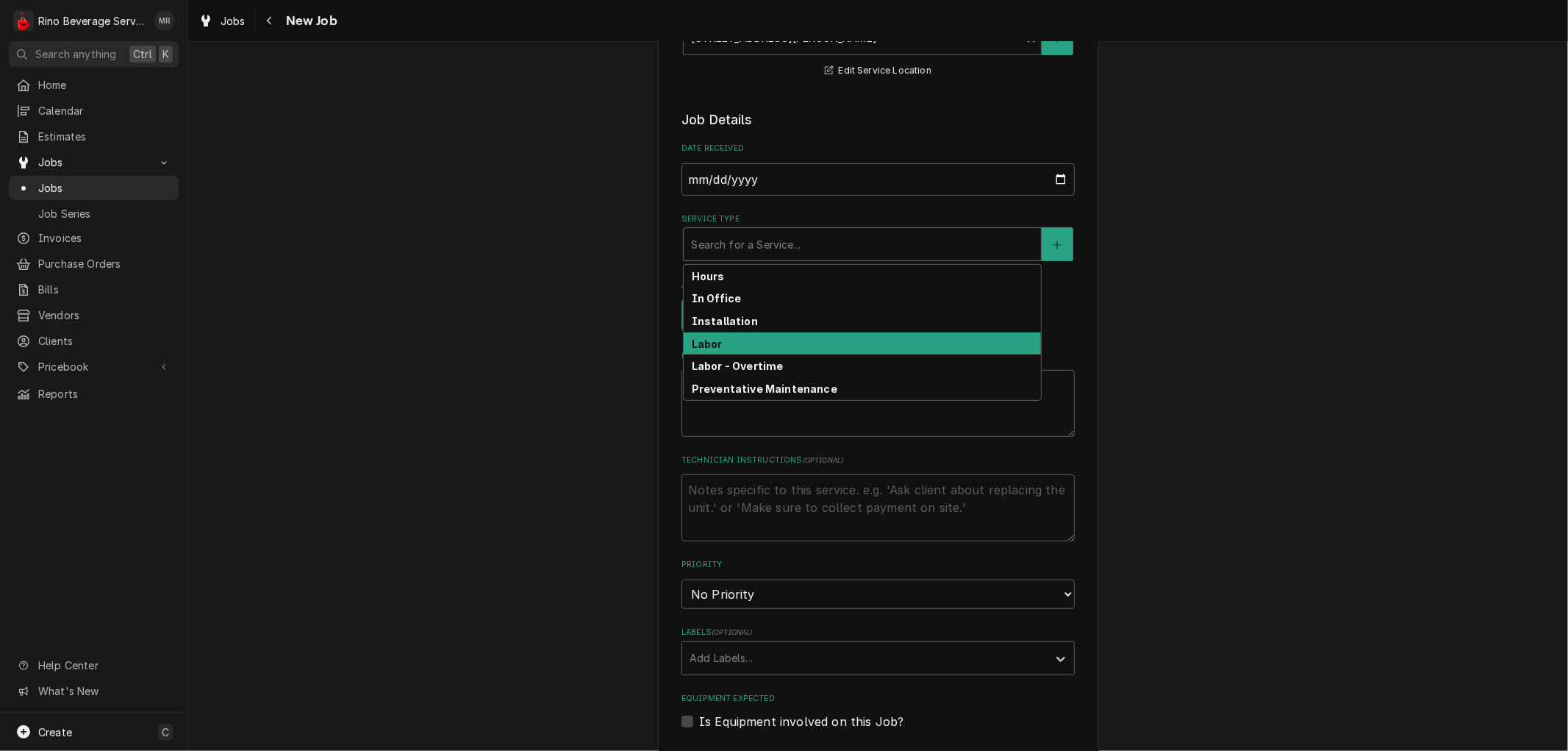
click at [711, 339] on strong "Labor" at bounding box center [707, 344] width 31 height 12
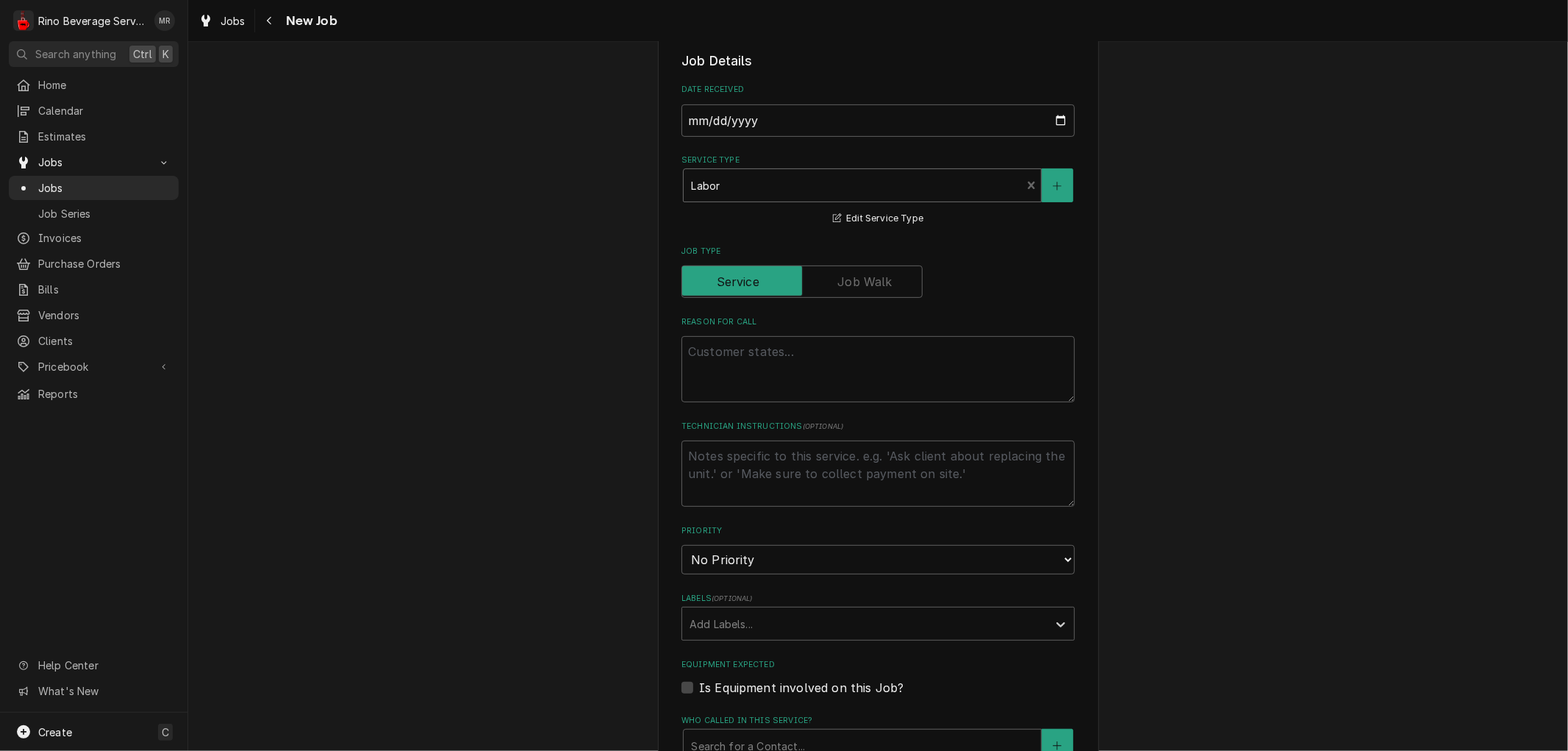
scroll to position [571, 0]
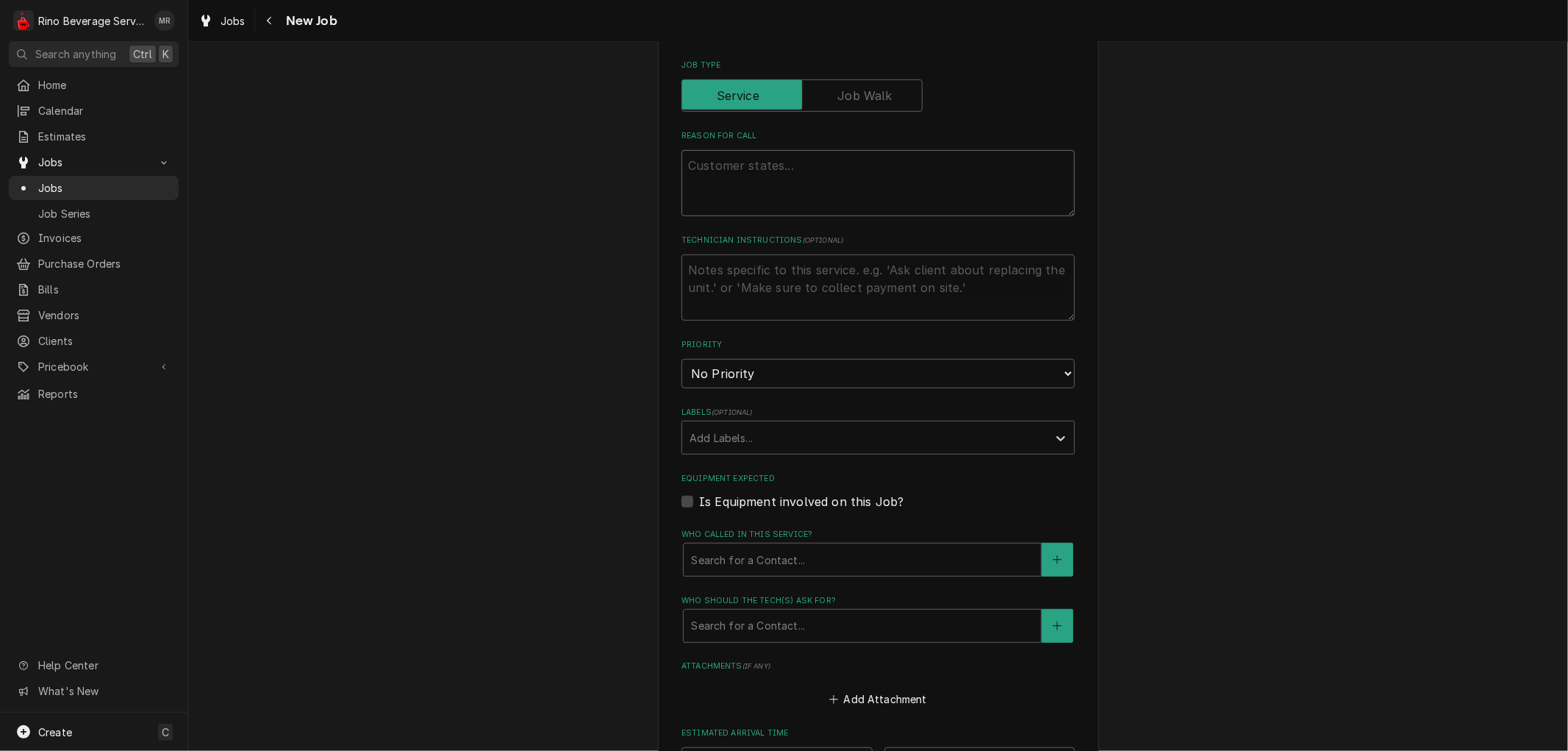
click at [721, 184] on textarea "Reason For Call" at bounding box center [878, 183] width 393 height 66
type textarea "x"
type textarea "L"
type textarea "x"
type textarea "Le"
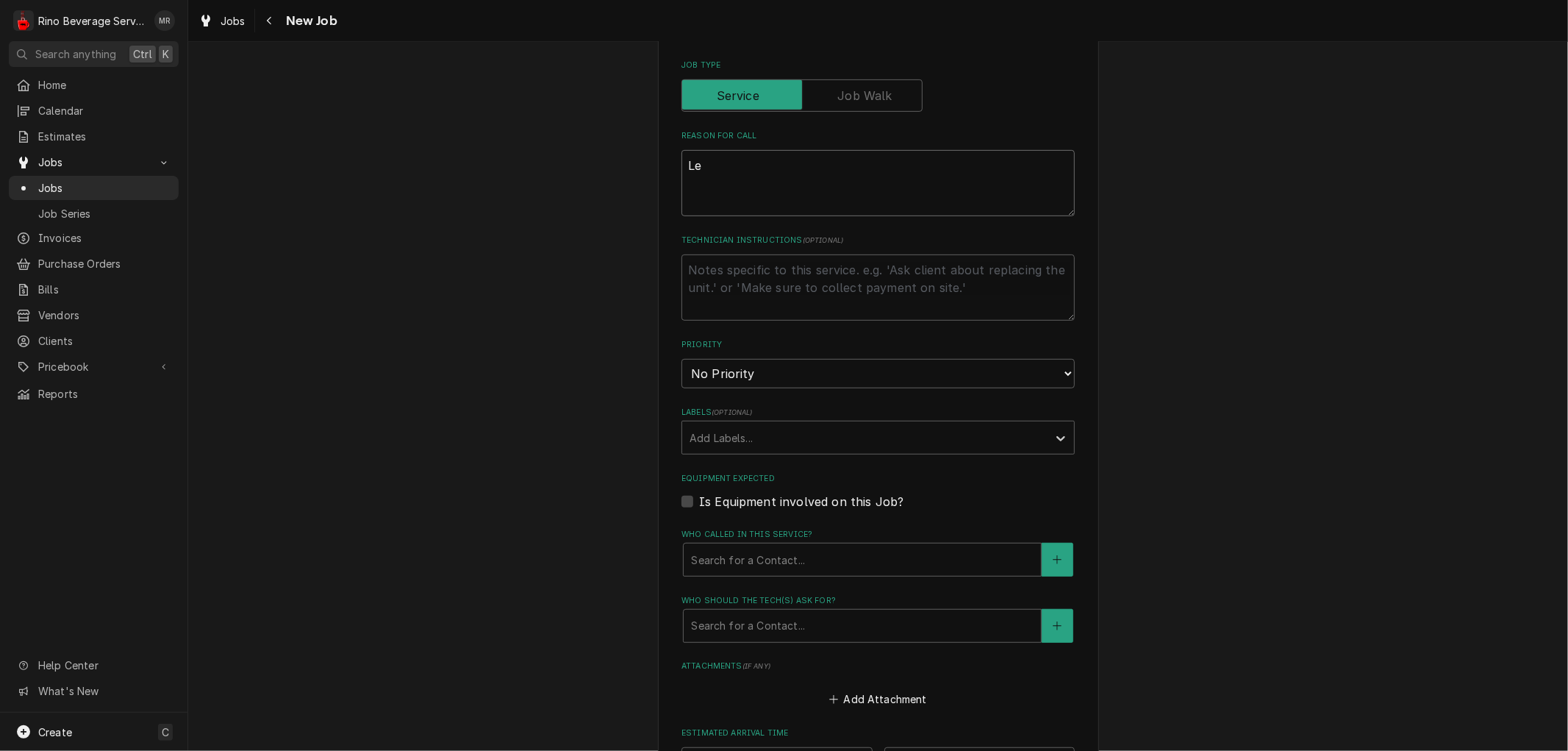
type textarea "x"
type textarea "Lef"
type textarea "x"
type textarea "Left"
type textarea "x"
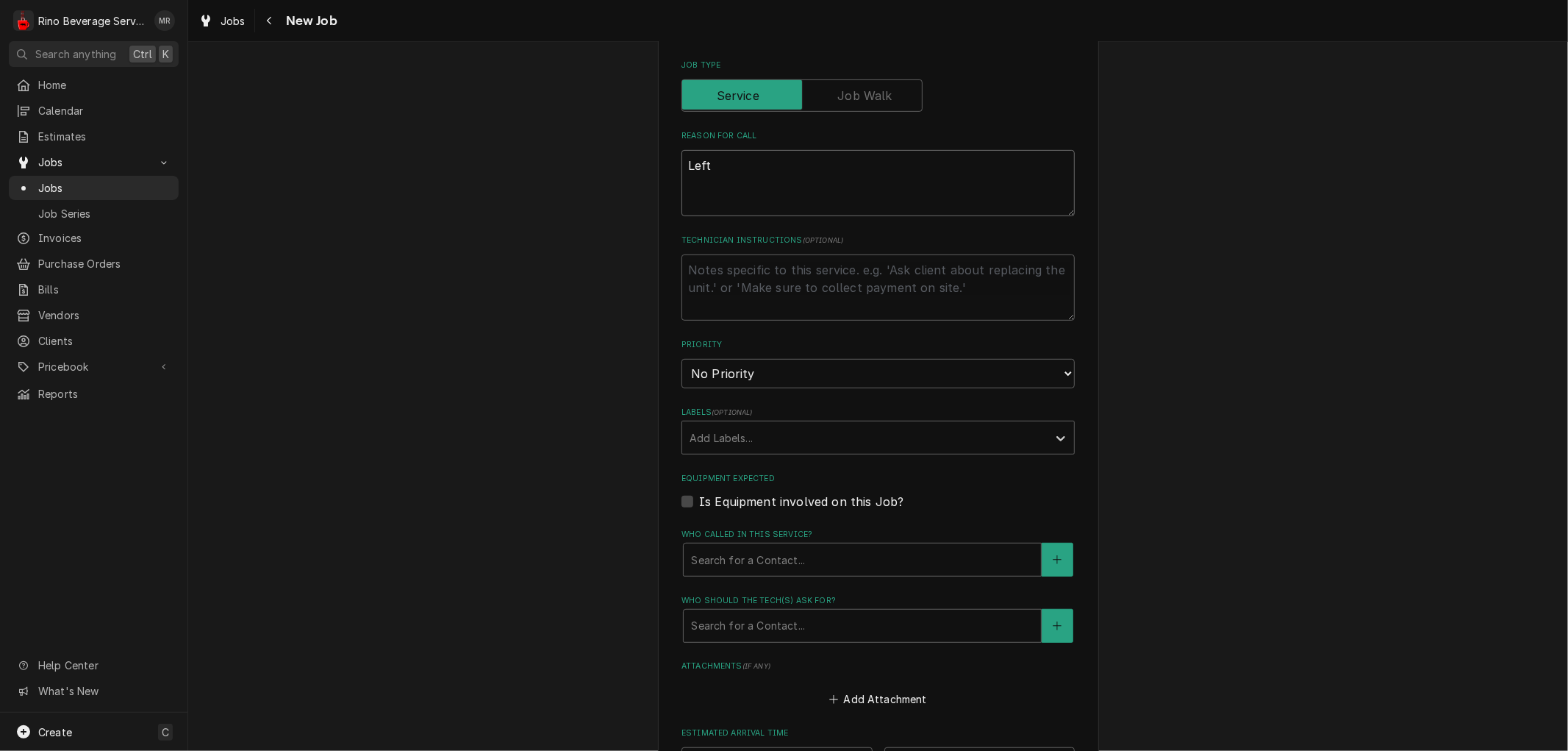
type textarea "Left"
type textarea "x"
type textarea "Left g"
type textarea "x"
type textarea "Left gr"
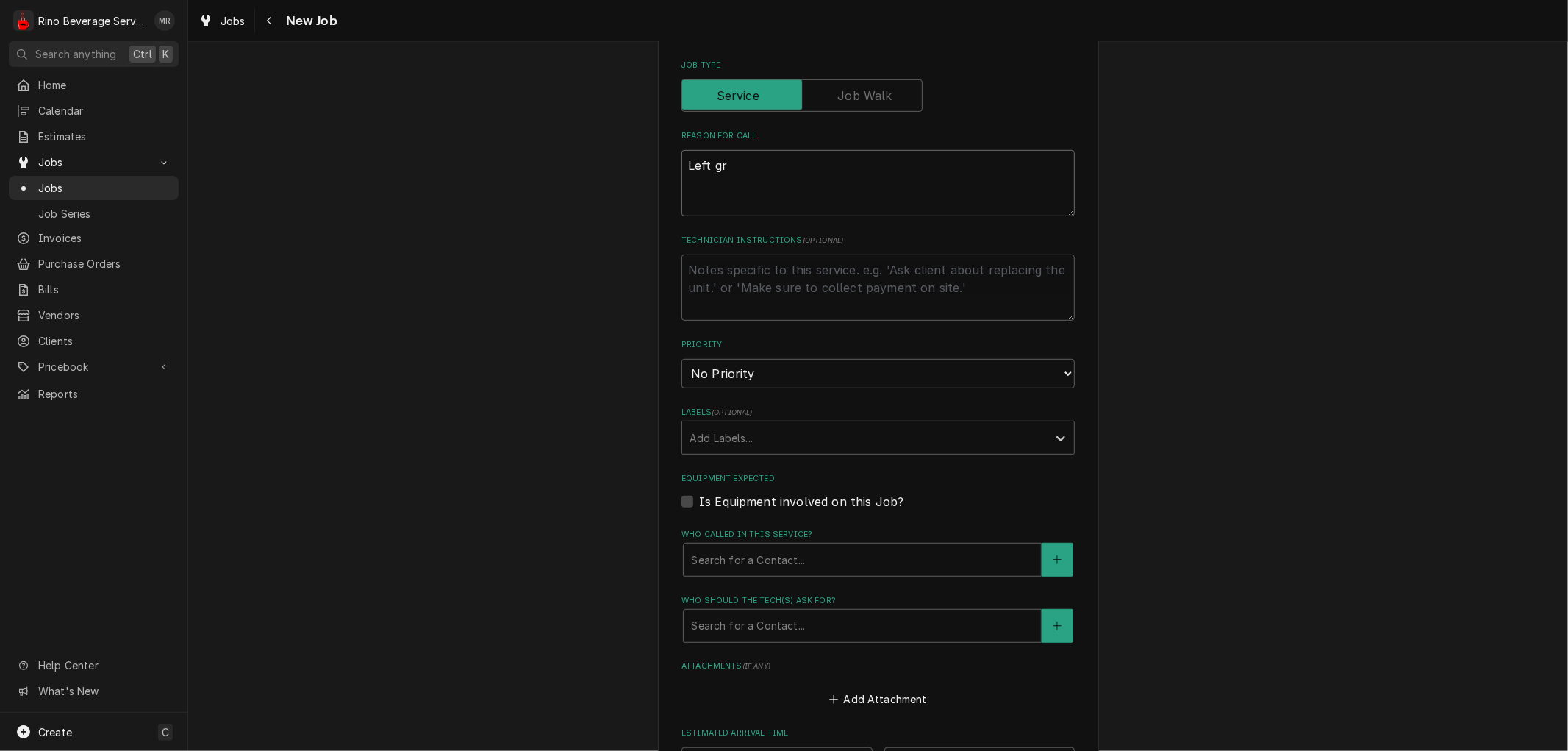
type textarea "x"
type textarea "Left gro"
type textarea "x"
type textarea "Left grou"
type textarea "x"
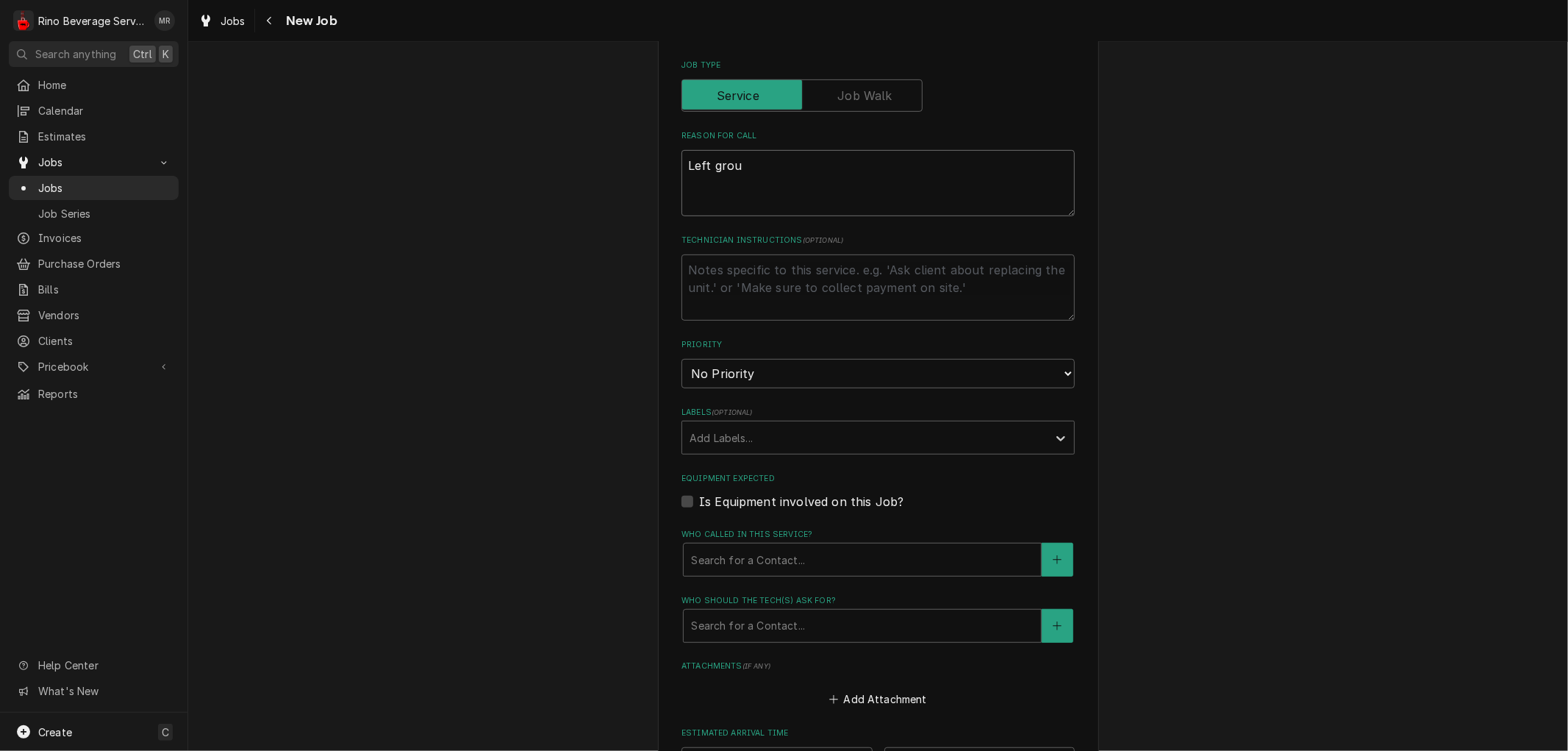
type textarea "Left group"
type textarea "x"
type textarea "Left group"
type textarea "x"
type textarea "Left group s"
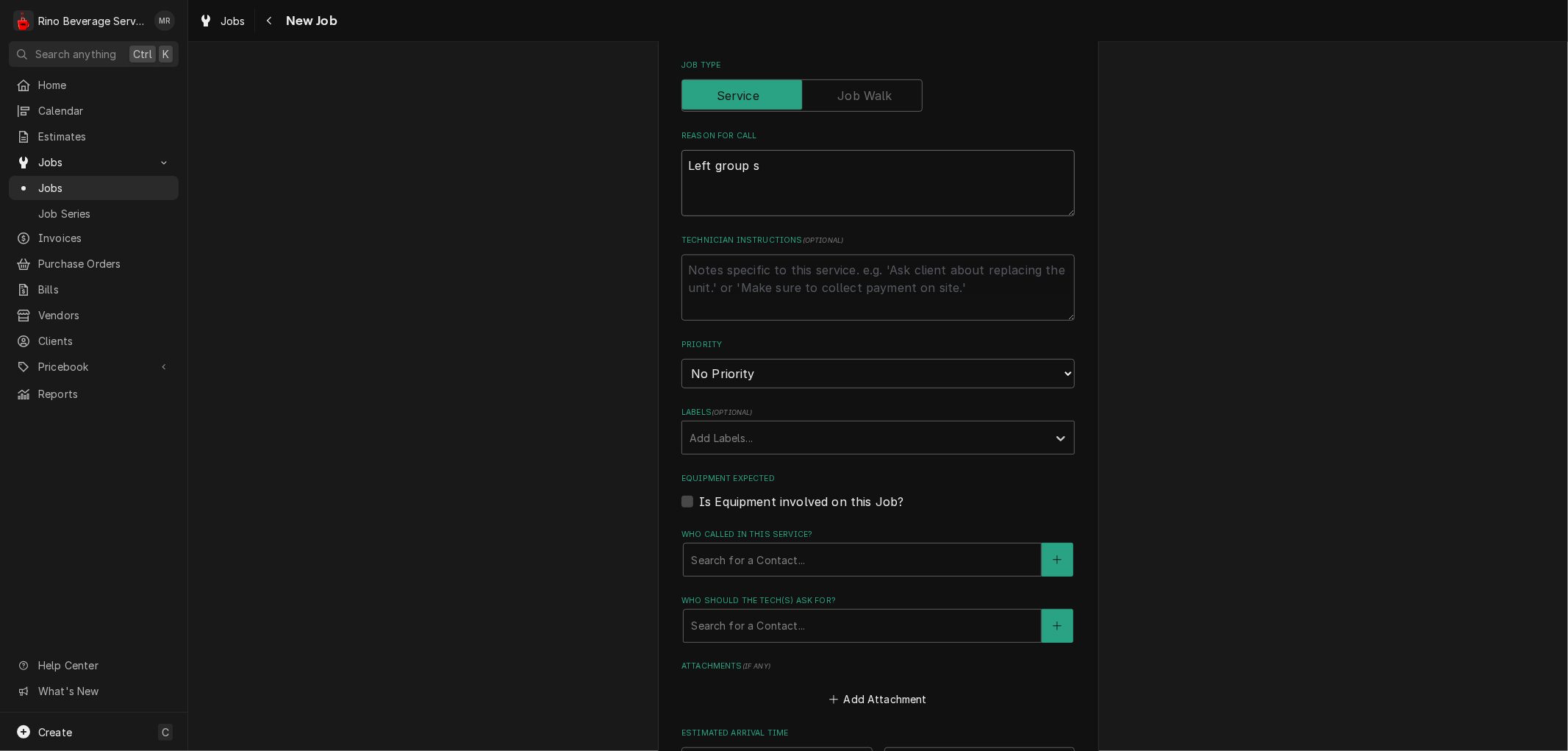
type textarea "x"
type textarea "Left group st"
type textarea "x"
type textarea "Left group sta"
type textarea "x"
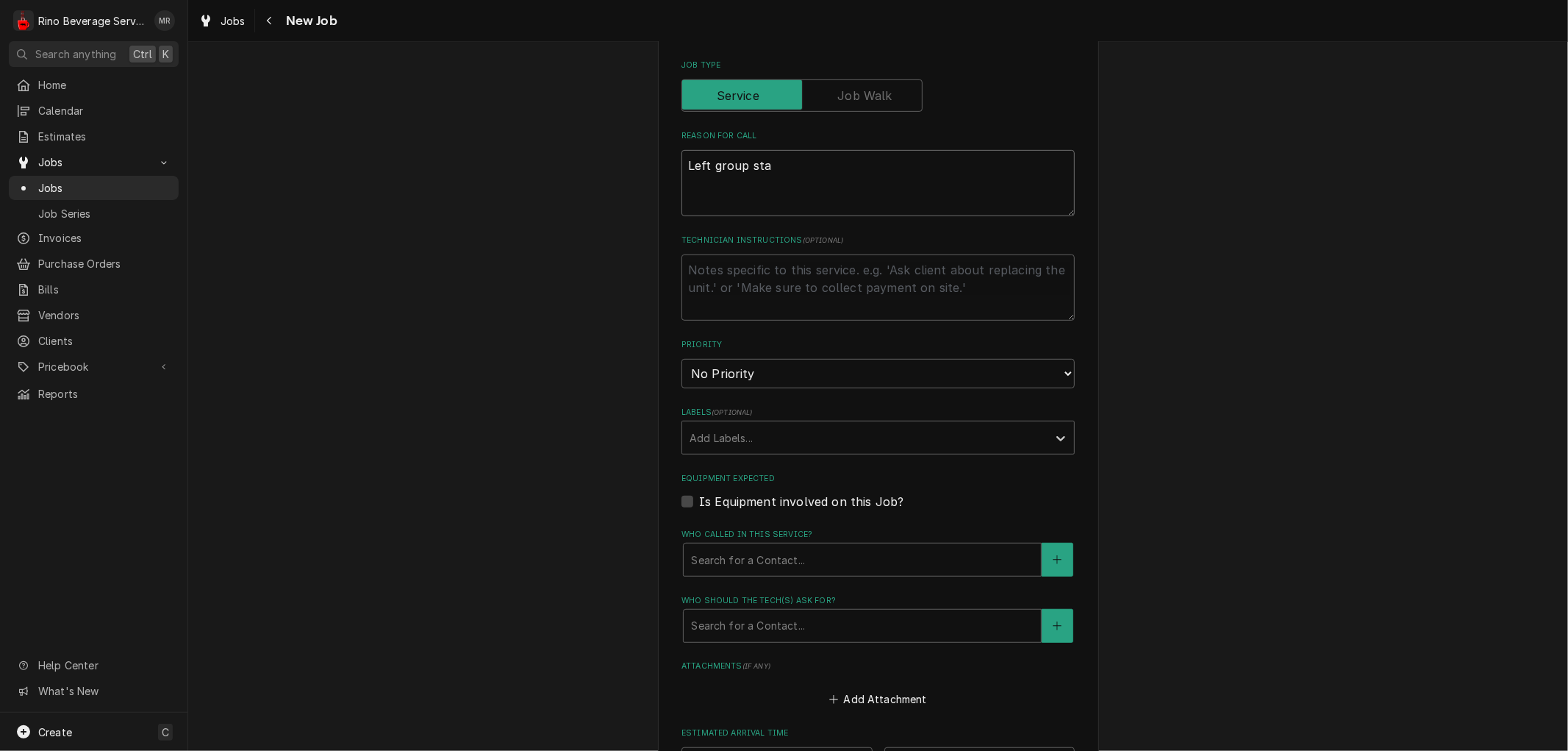
type textarea "Left group star"
type textarea "x"
type textarea "Left group start"
type textarea "x"
type textarea "Left group starti"
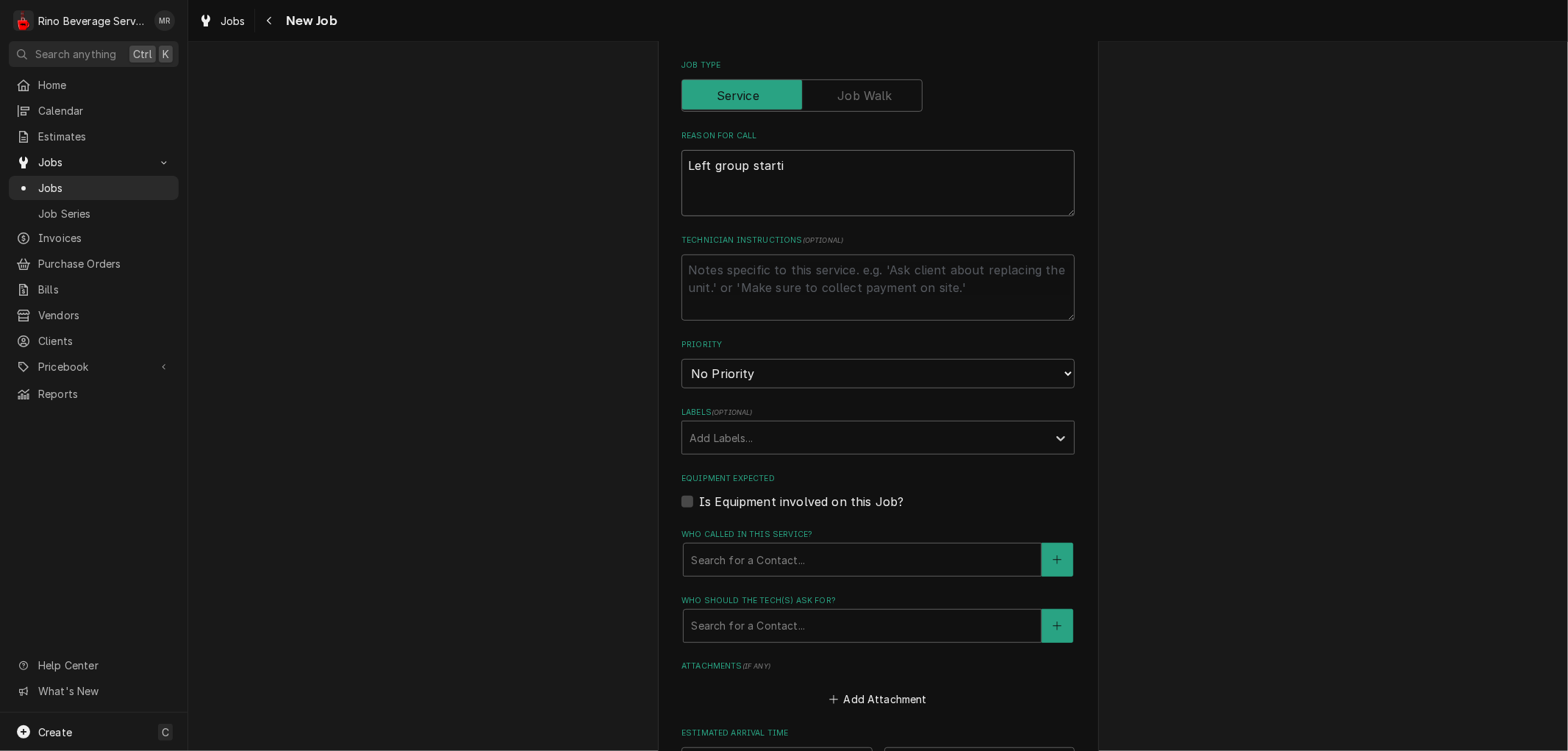
type textarea "x"
type textarea "Left group startin"
type textarea "x"
type textarea "Left group starting"
type textarea "x"
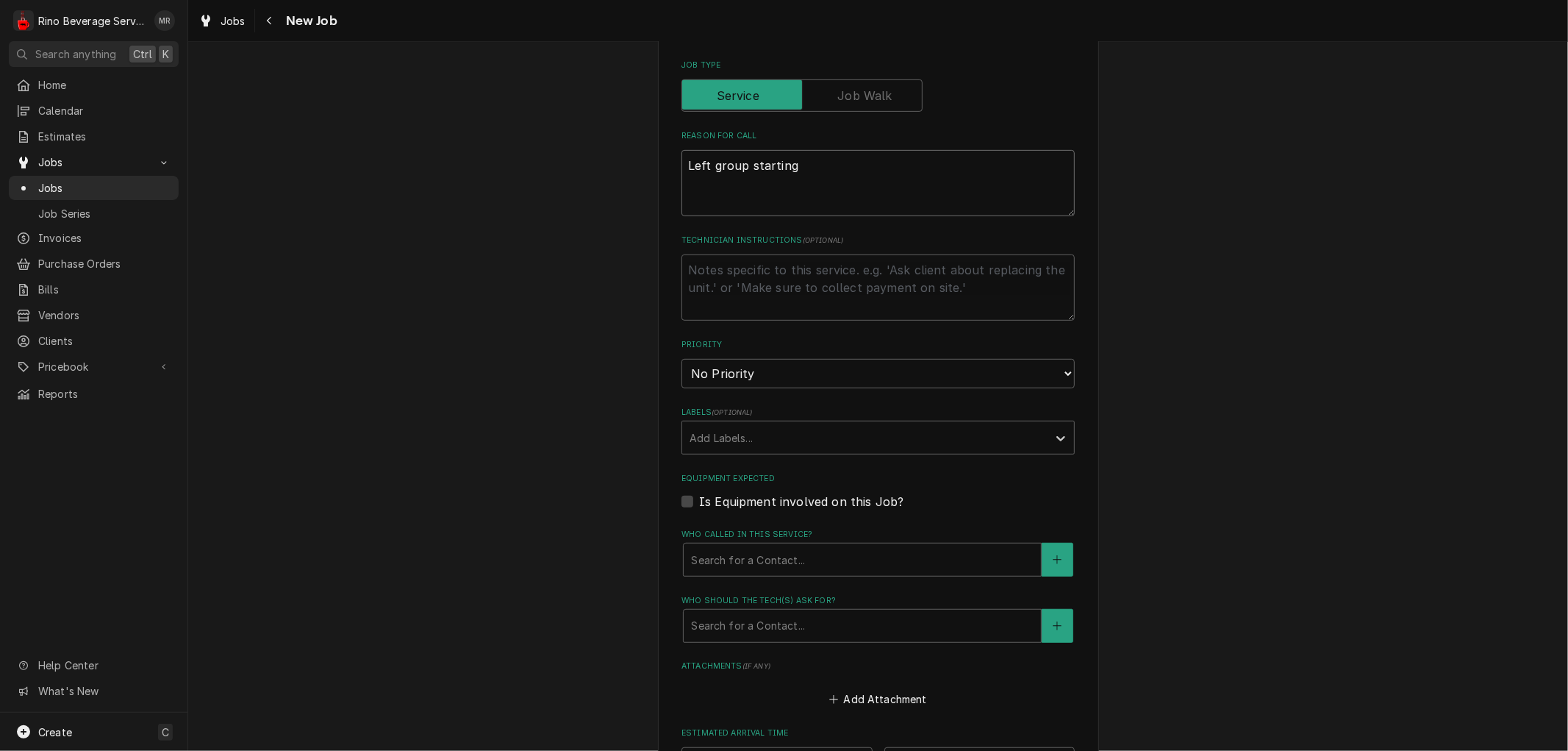
type textarea "Left group starting"
type textarea "x"
type textarea "Left group starting o"
type textarea "x"
type textarea "Left group starting on"
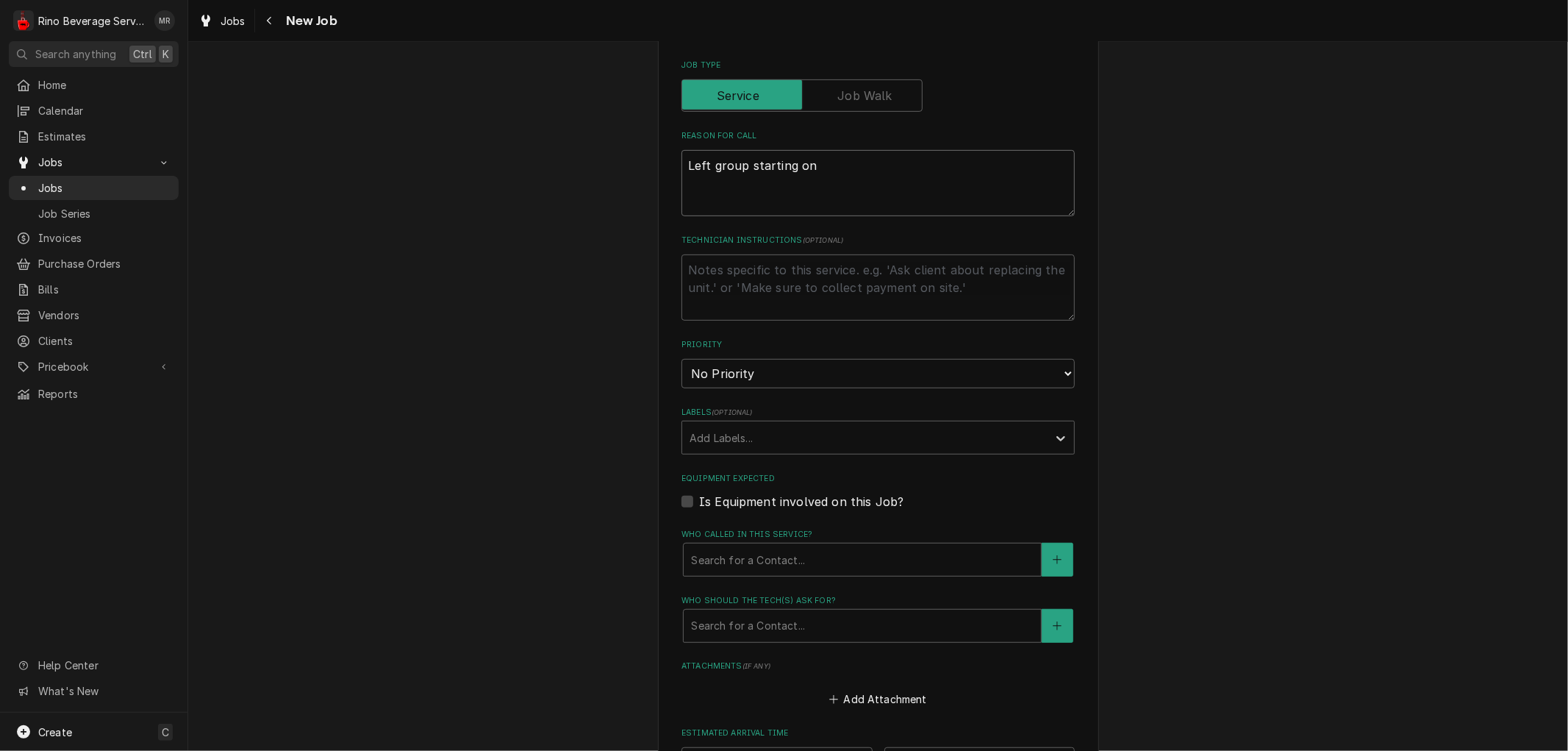
type textarea "x"
type textarea "Left group starting on"
type textarea "x"
type textarea "Left group starting on i"
type textarea "x"
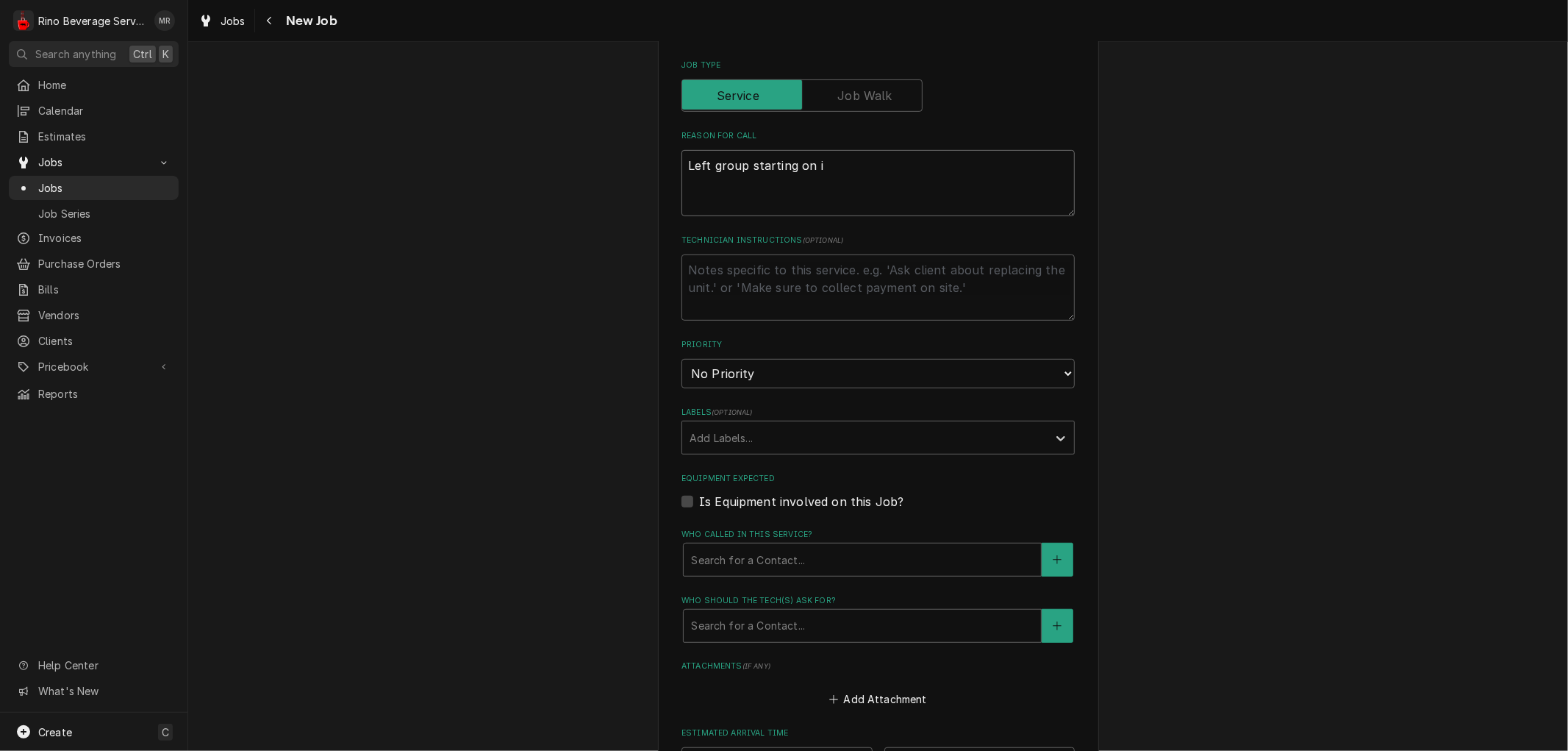
type textarea "Left group starting on it"
type textarea "x"
type textarea "Left group starting on its"
type textarea "x"
type textarea "Left group starting on its"
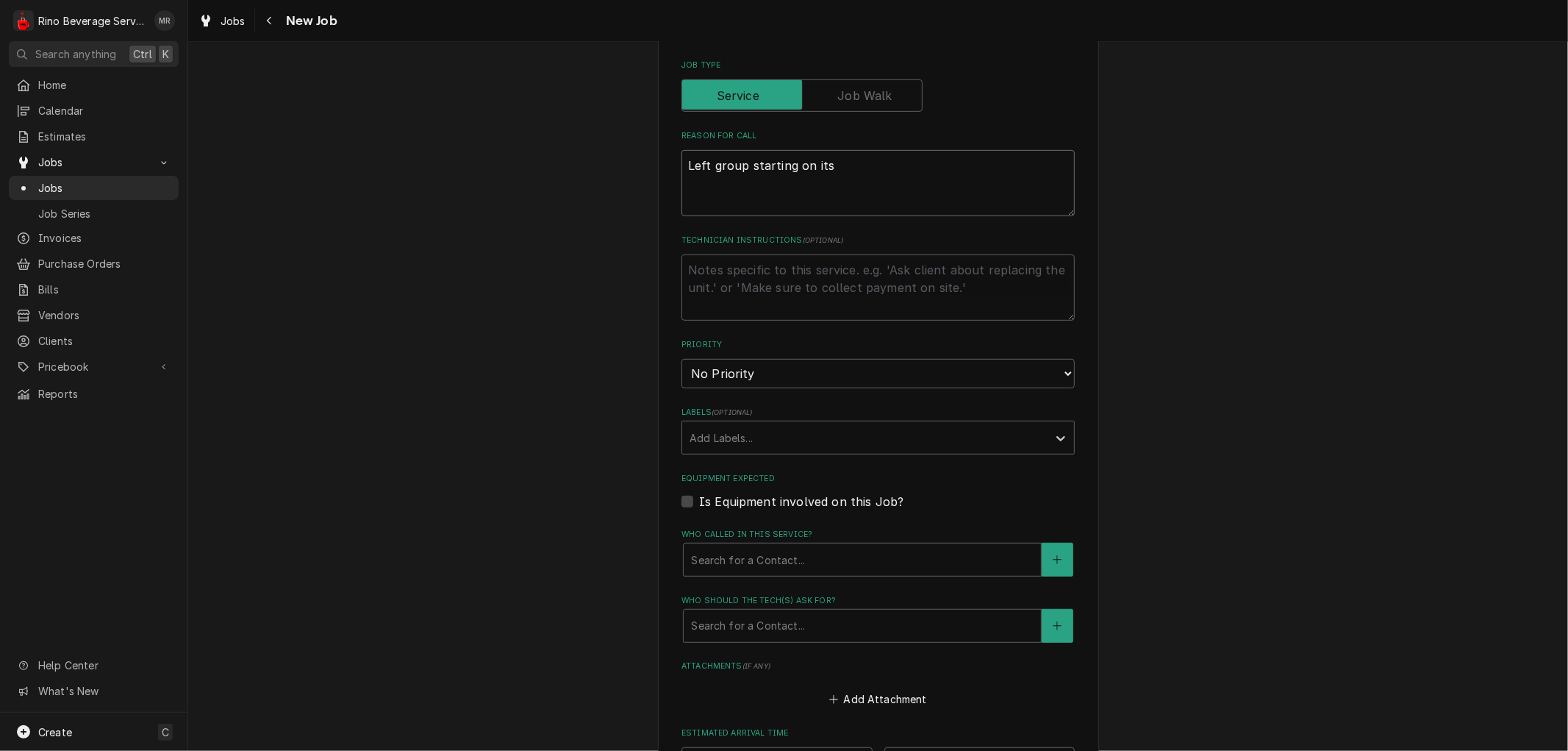
type textarea "x"
type textarea "Left group starting on its o"
type textarea "x"
type textarea "Left group starting on its ow"
type textarea "x"
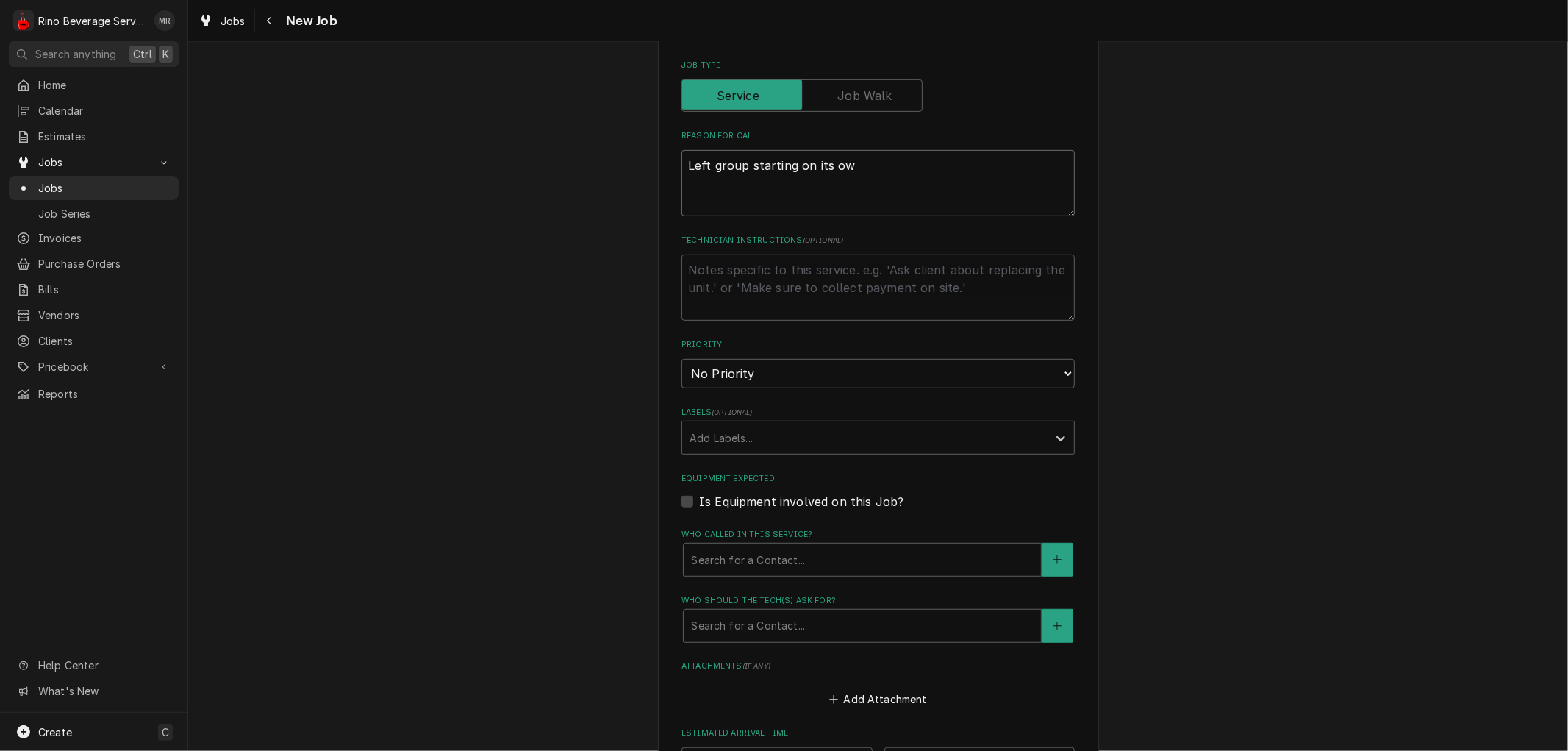
type textarea "Left group starting on its own"
type textarea "x"
type textarea "Left group starting on its own."
type textarea "x"
type textarea "Left group starting on its own."
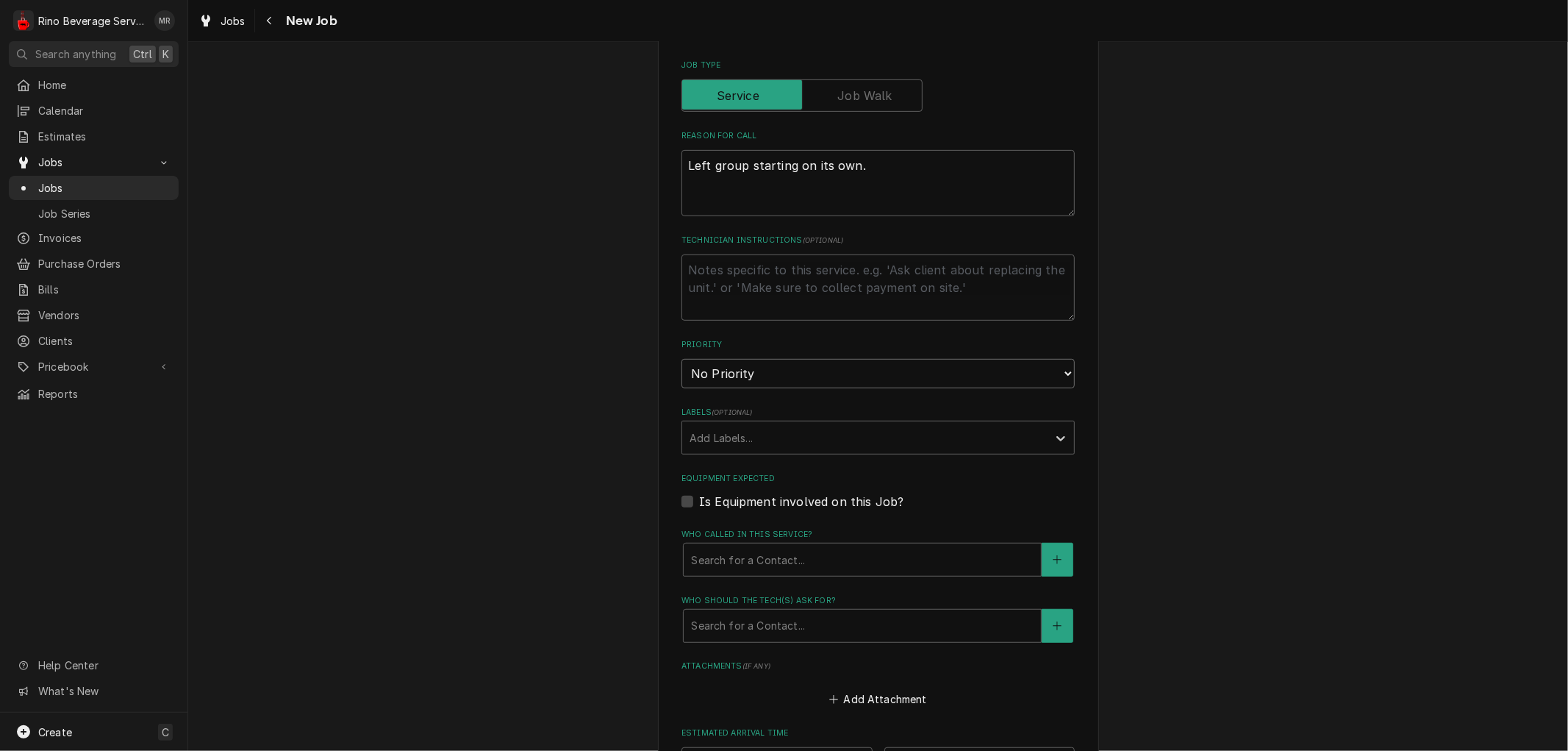
click at [813, 373] on select "No Priority Urgent High Medium Low" at bounding box center [878, 374] width 393 height 29
select select "1"
click at [681, 359] on select "No Priority Urgent High Medium Low" at bounding box center [878, 374] width 393 height 29
click at [722, 278] on textarea "Technician Instructions ( optional )" at bounding box center [878, 287] width 393 height 66
type textarea "x"
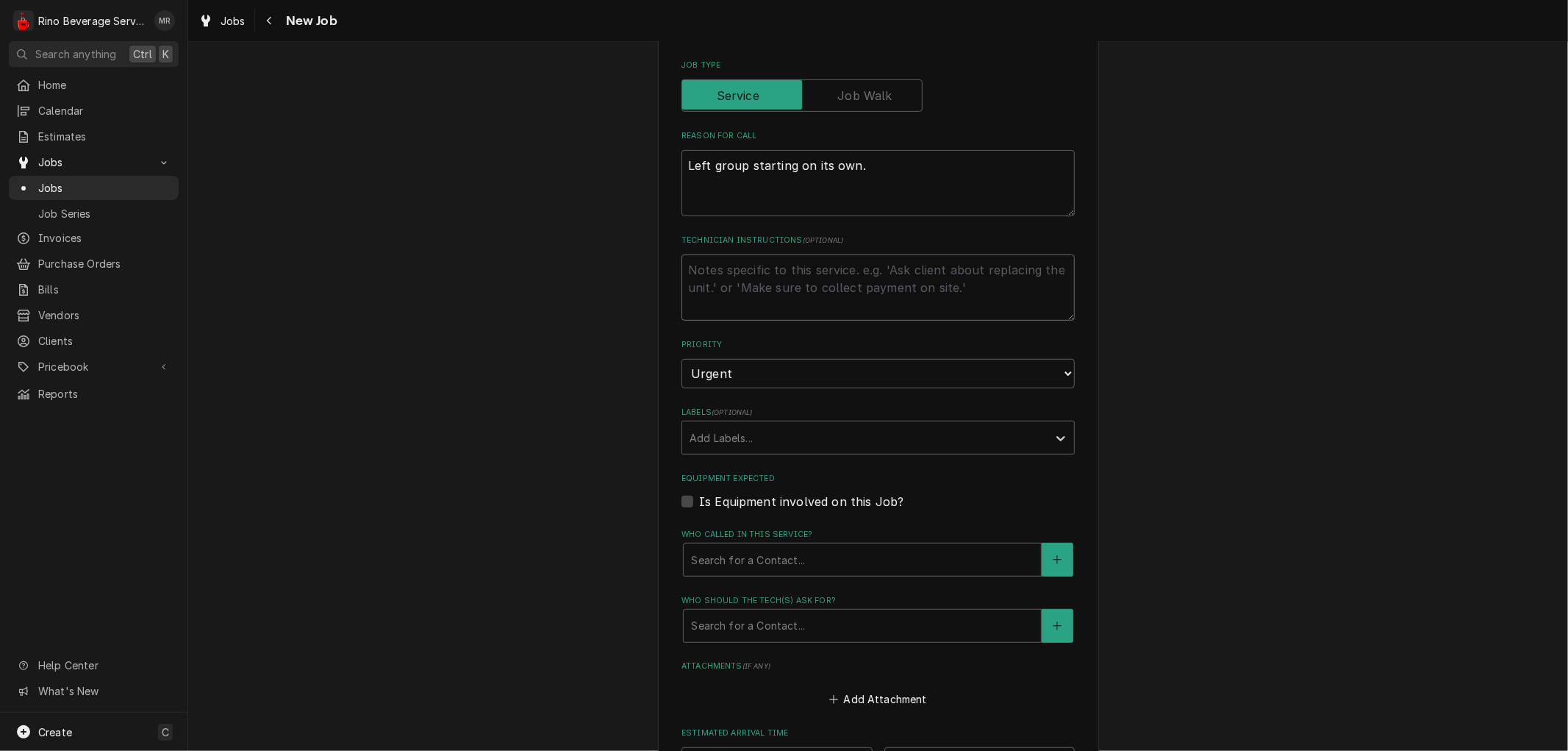
type textarea "P"
type textarea "x"
type textarea "Po"
type textarea "x"
type textarea "Pos"
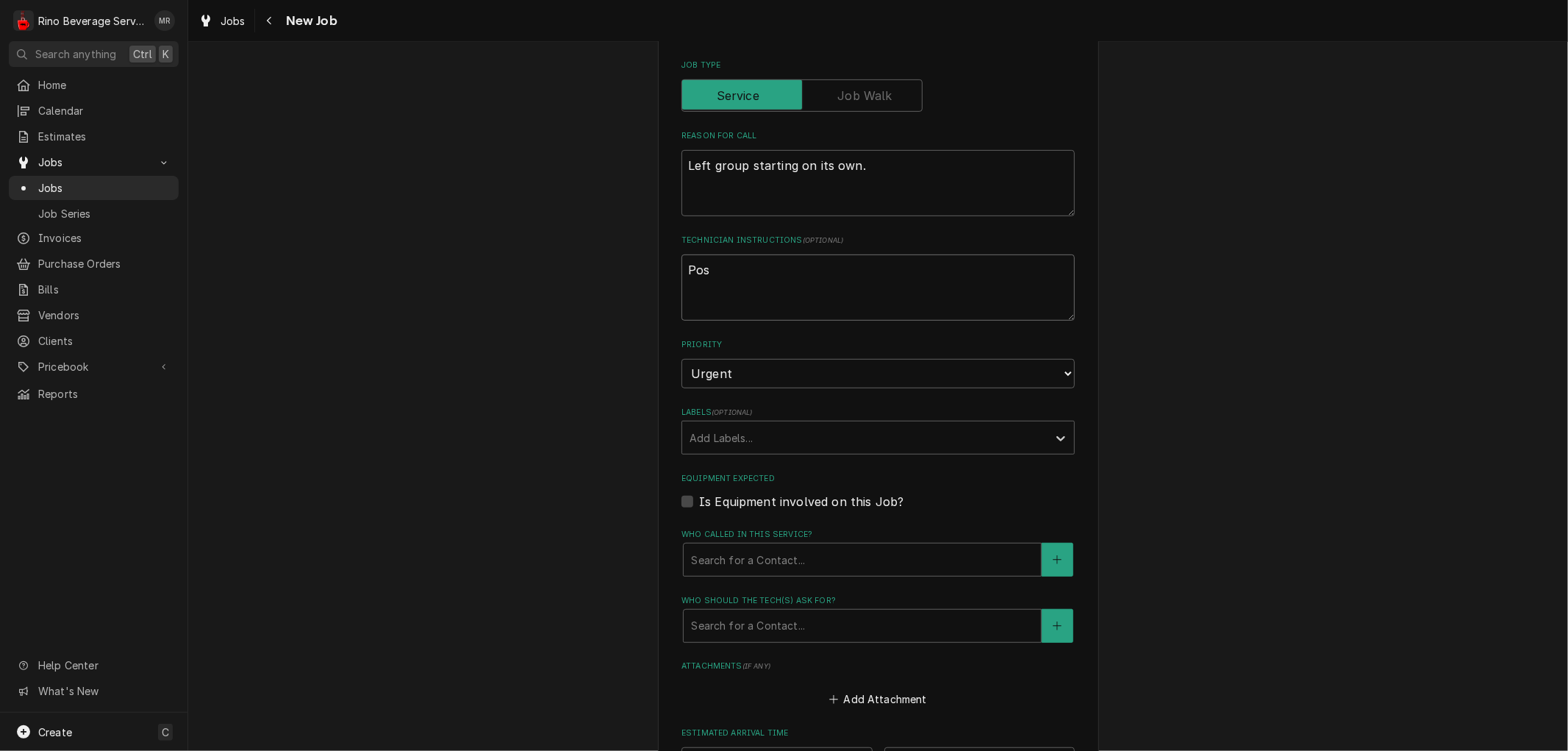
type textarea "x"
type textarea "Poss"
type textarea "x"
type textarea "Possi"
type textarea "x"
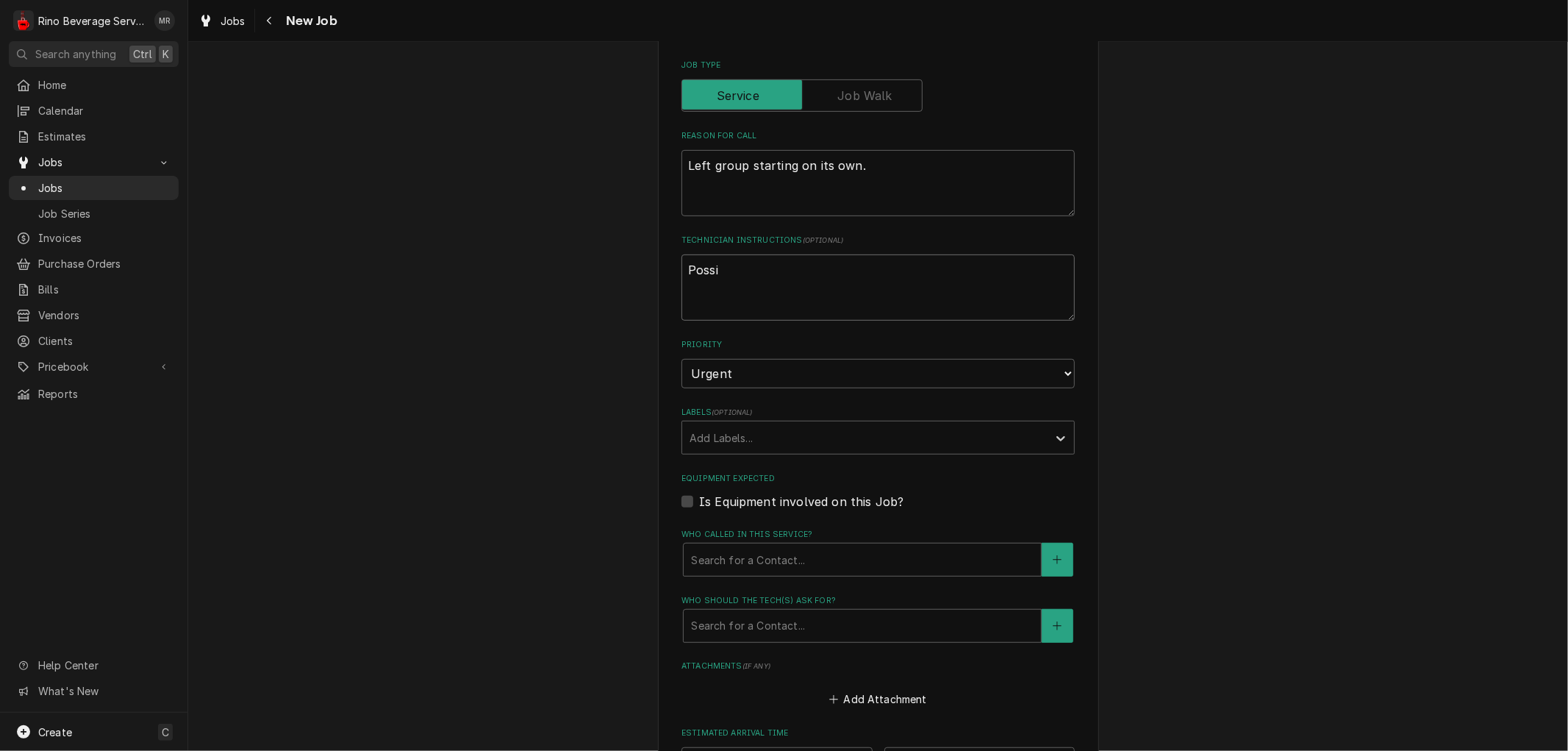
type textarea "Possib"
type textarea "x"
type textarea "Possibl"
type textarea "x"
type textarea "Possible"
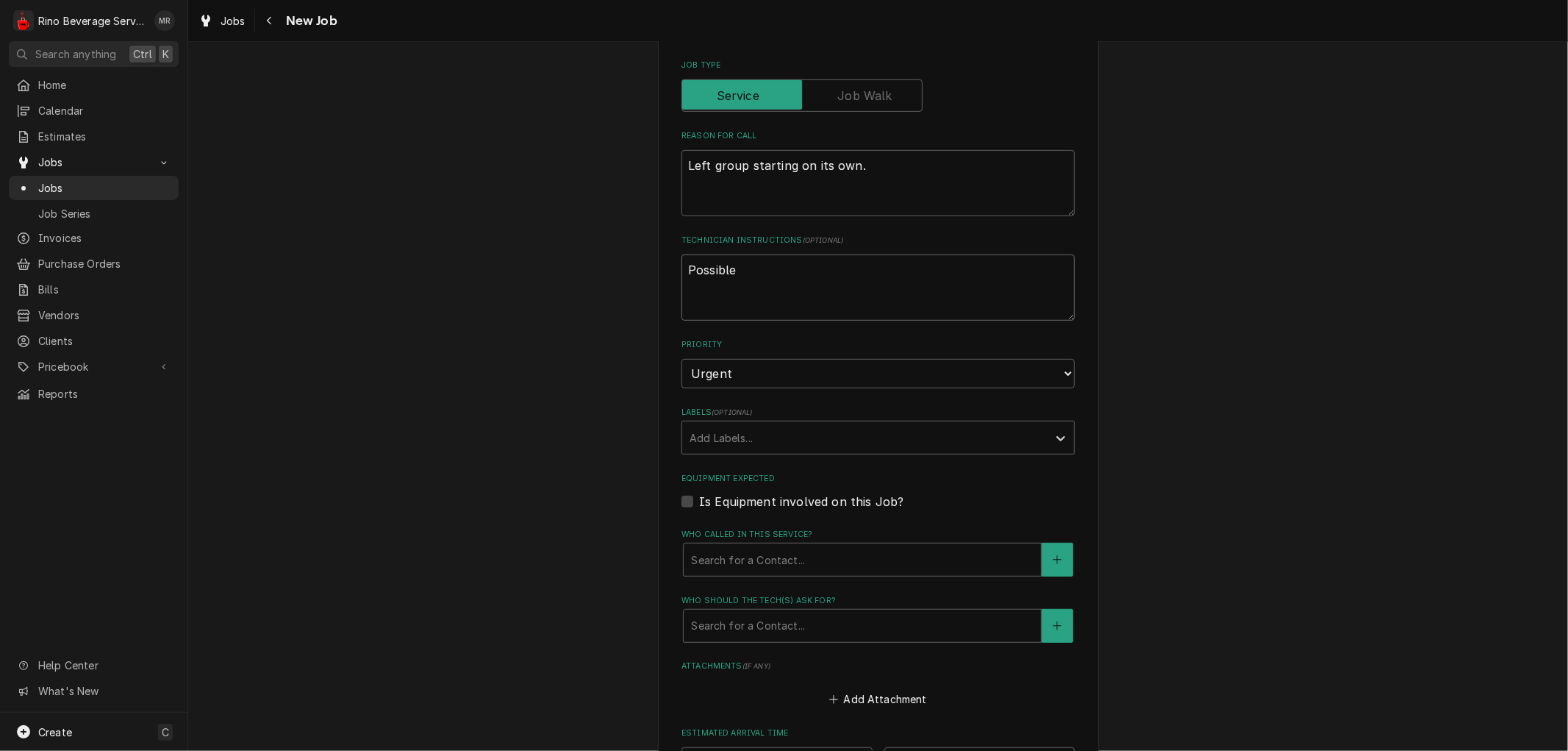
type textarea "x"
type textarea "Possible"
type textarea "x"
type textarea "Possible b"
type textarea "x"
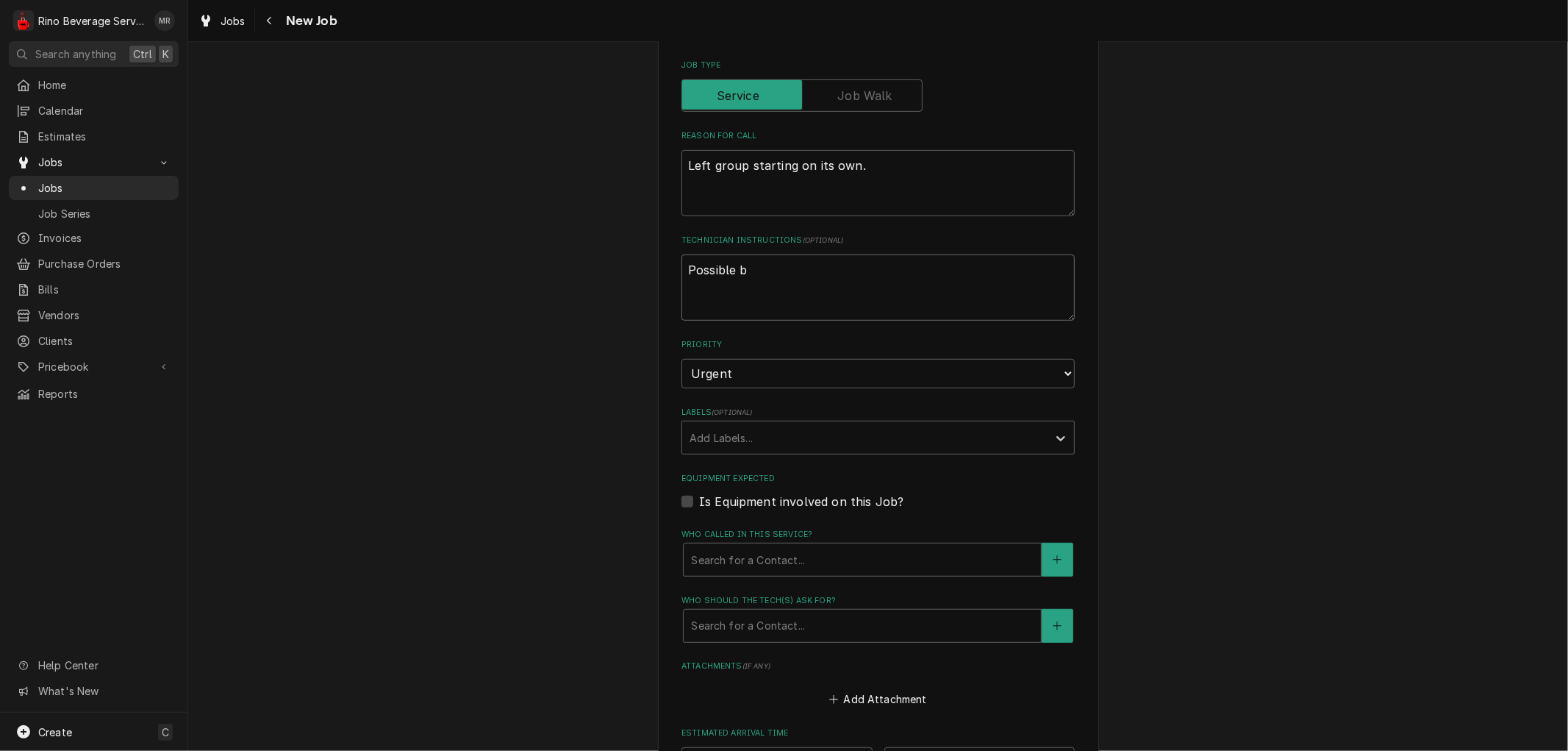
type textarea "Possible bu"
type textarea "x"
type textarea "Possible but"
type textarea "x"
type textarea "Possible butt"
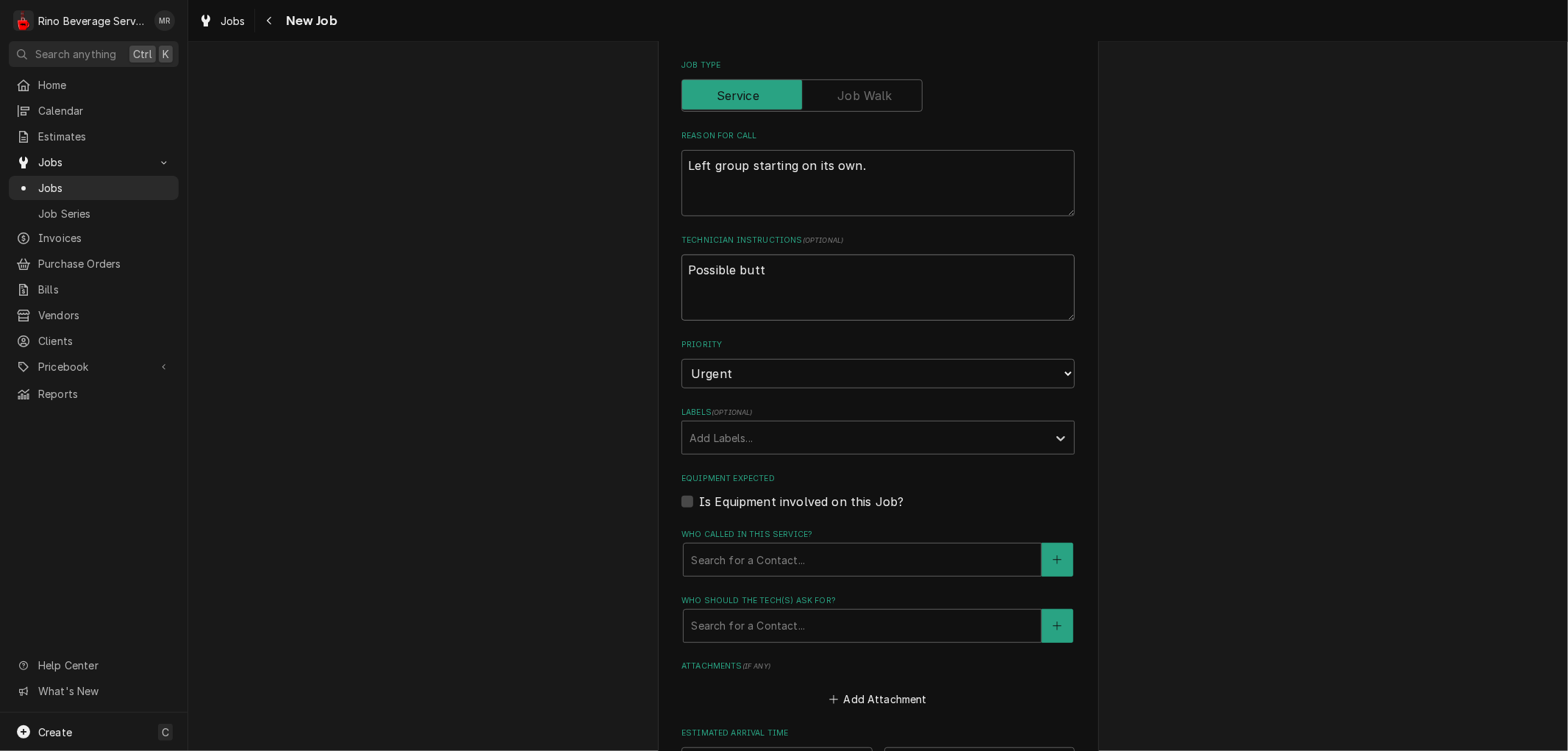
type textarea "x"
type textarea "Possible butto"
type textarea "x"
type textarea "Possible button"
type textarea "x"
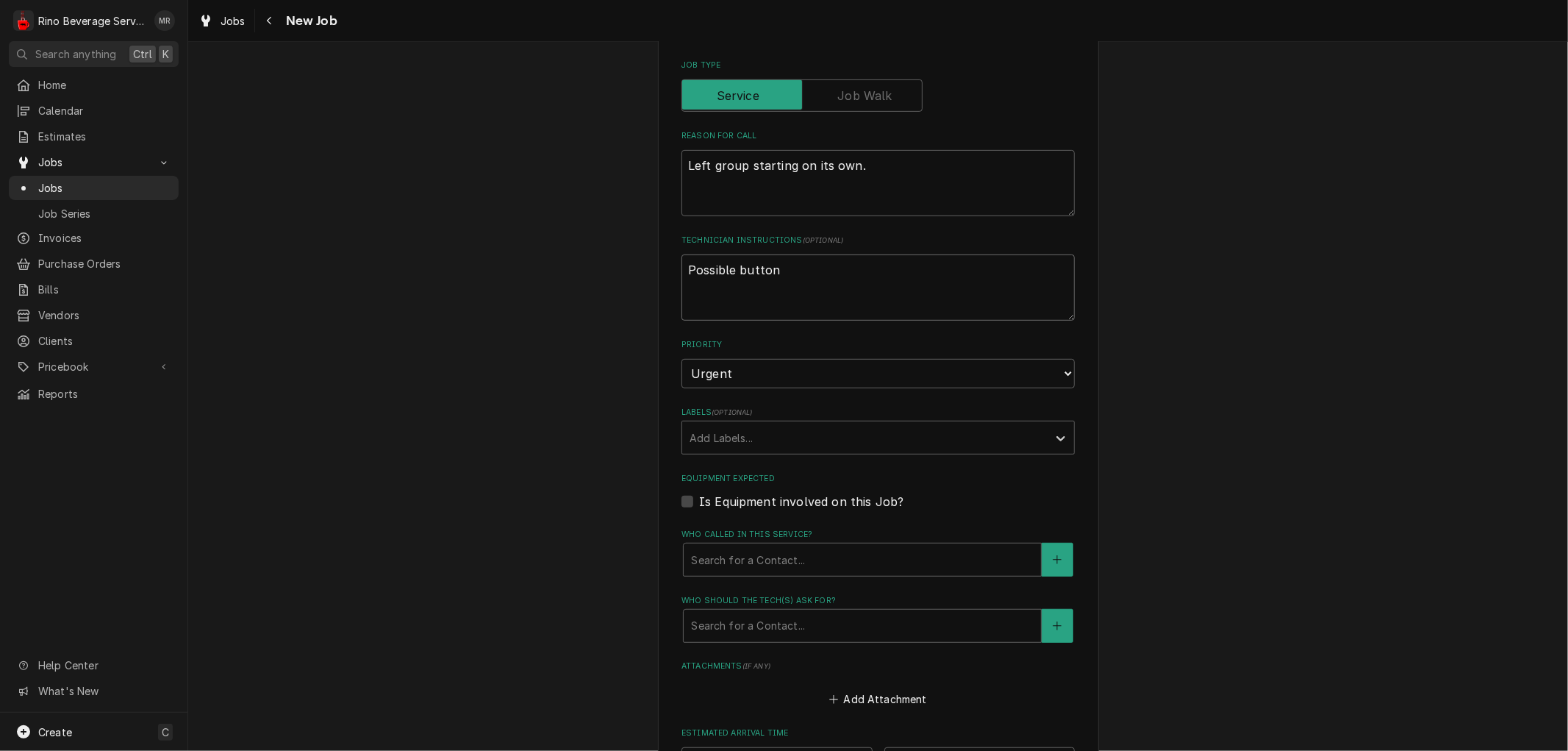
type textarea "Possible button"
type textarea "x"
type textarea "Possible button b"
type textarea "x"
type textarea "Possible button bo"
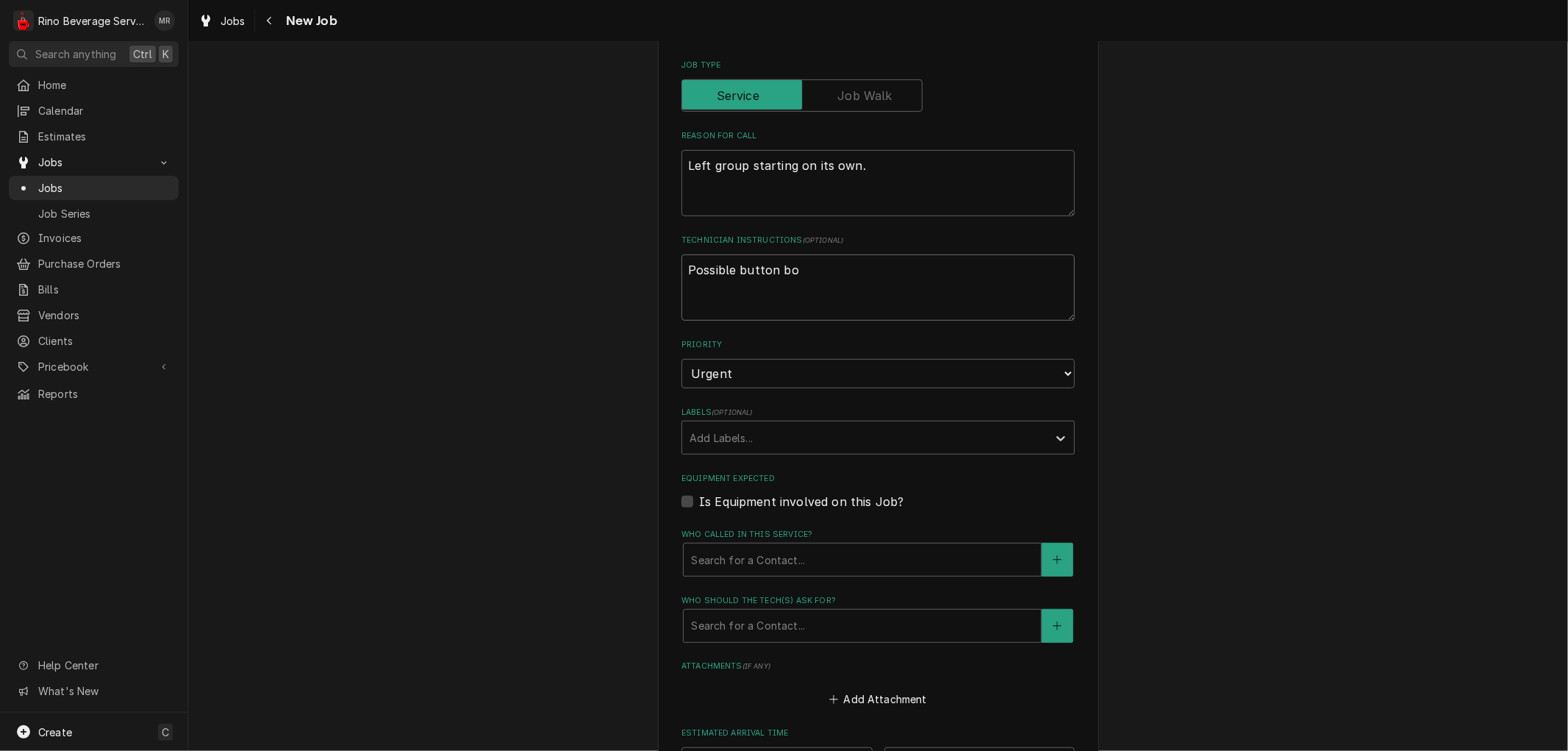
type textarea "x"
type textarea "Possible button boa"
type textarea "x"
type textarea "Possible button boar"
type textarea "x"
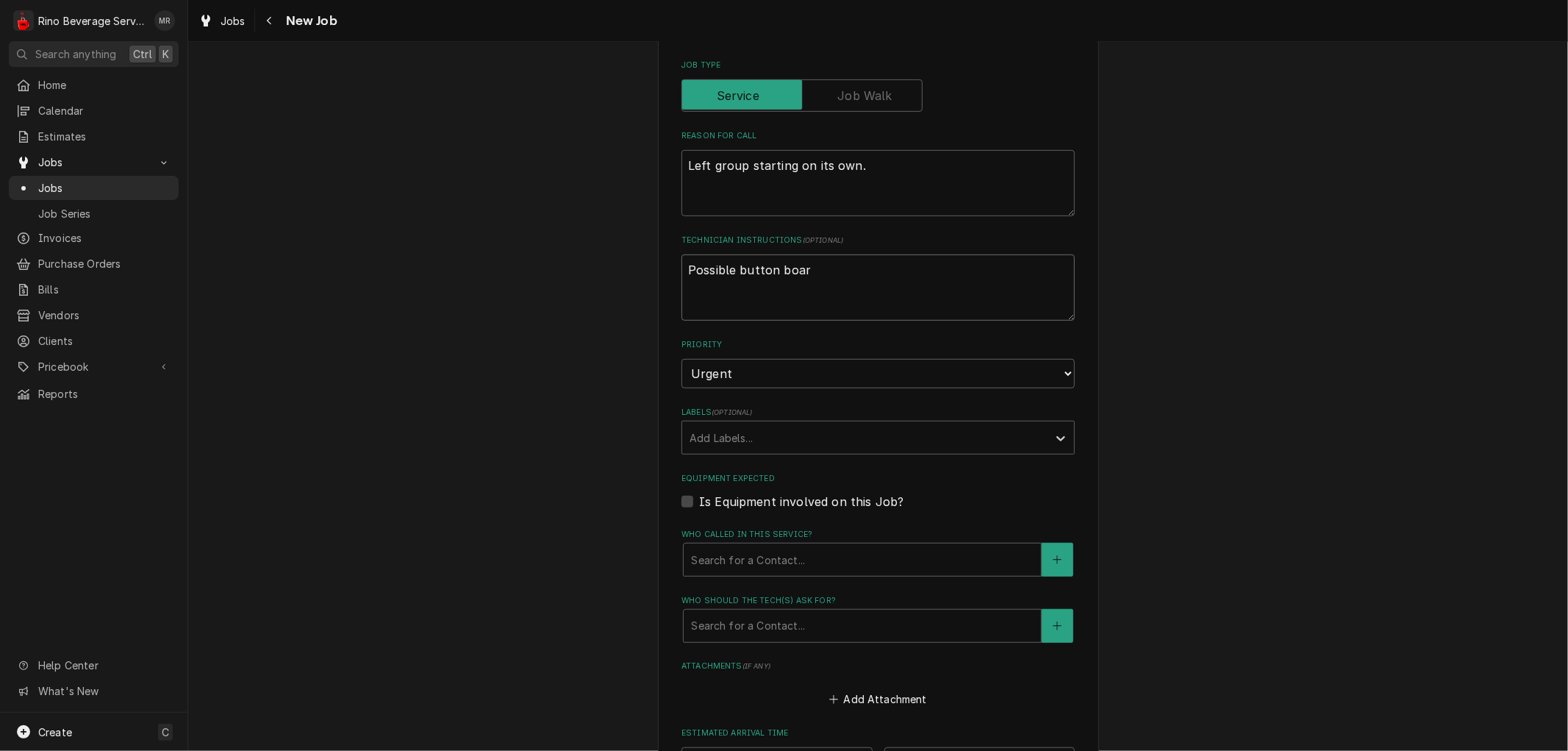
type textarea "Possible button board"
type textarea "x"
type textarea "Possible button board"
type textarea "x"
type textarea "Possible button board b"
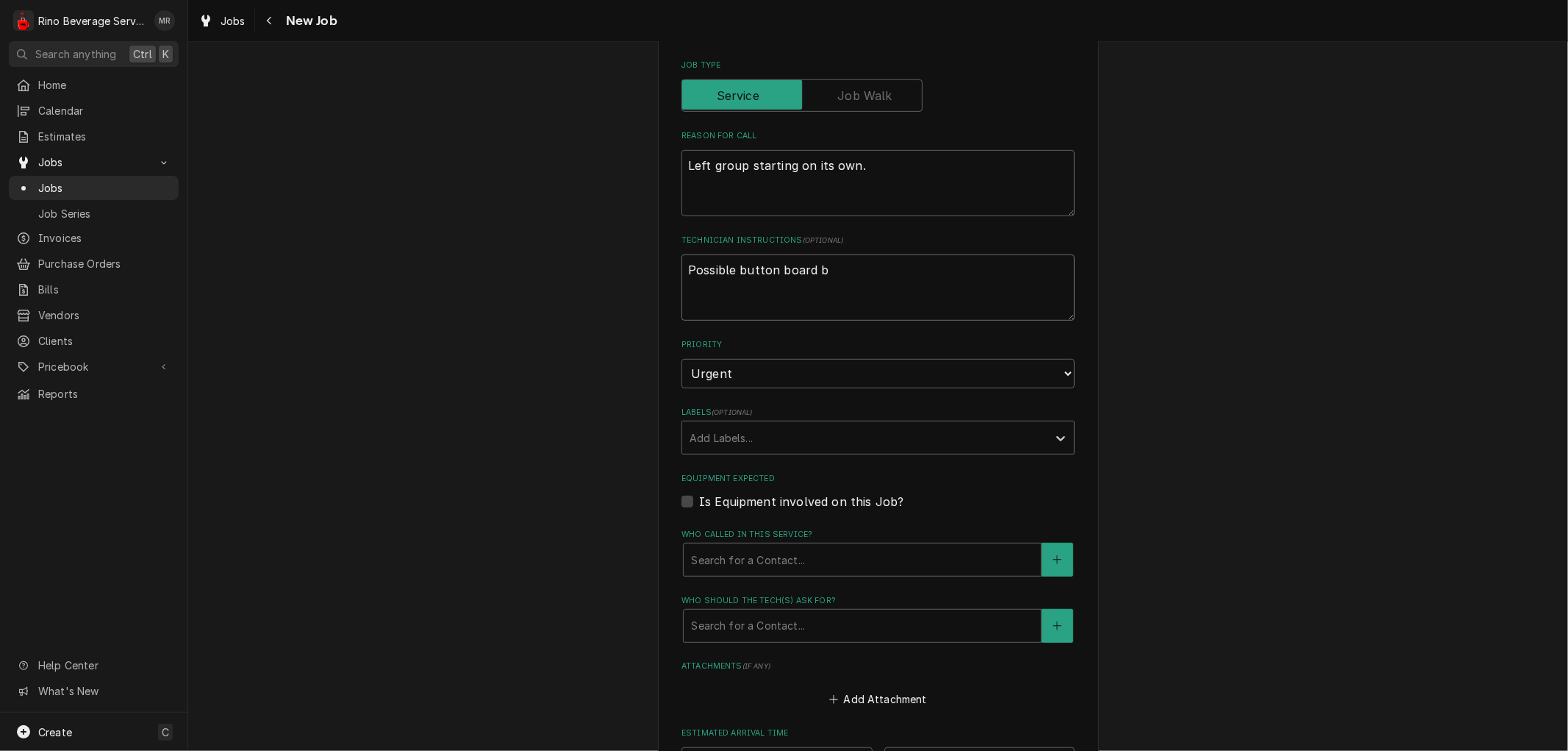
type textarea "x"
type textarea "Possible button board ba"
type textarea "x"
type textarea "Possible button board bad"
type textarea "x"
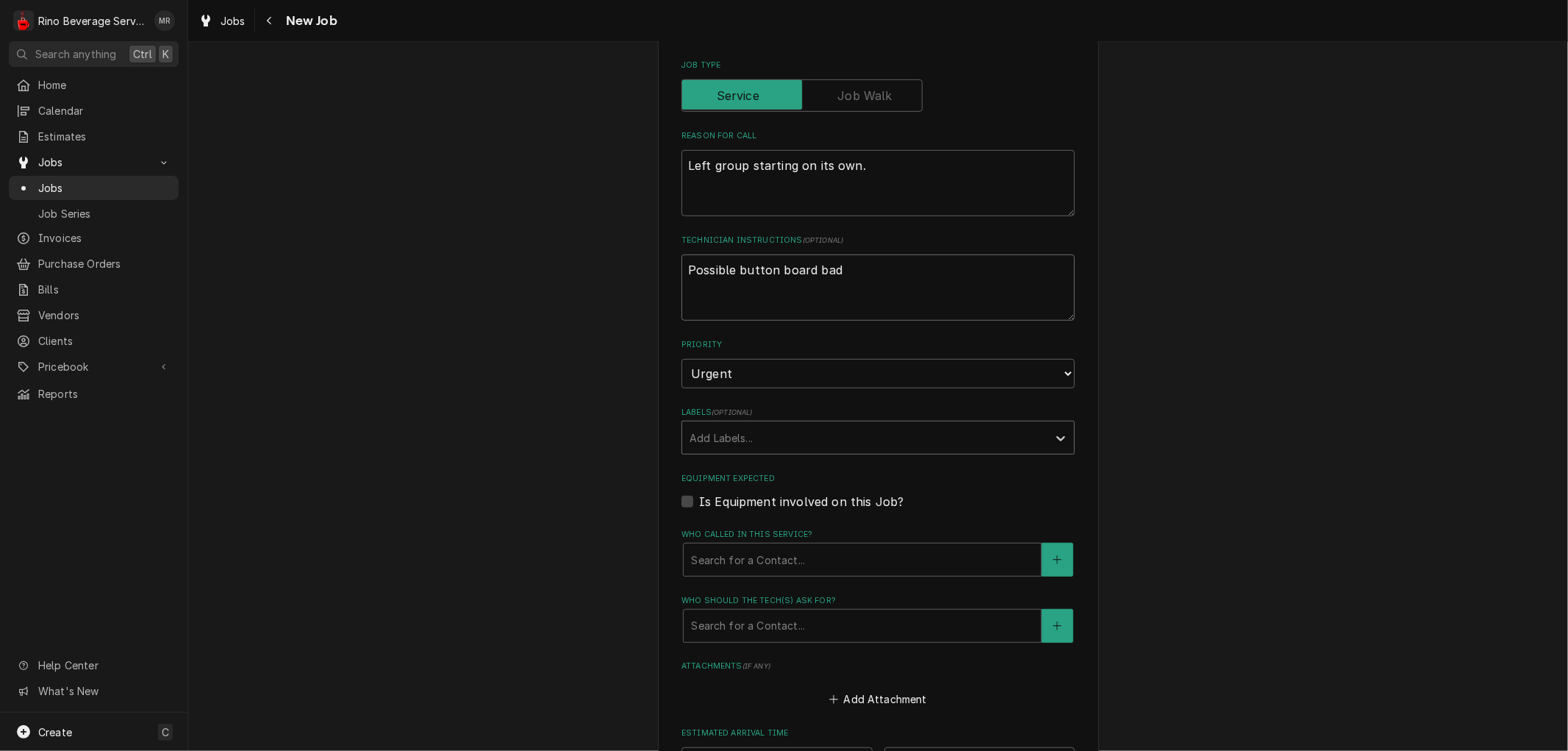
type textarea "Possible button board bad"
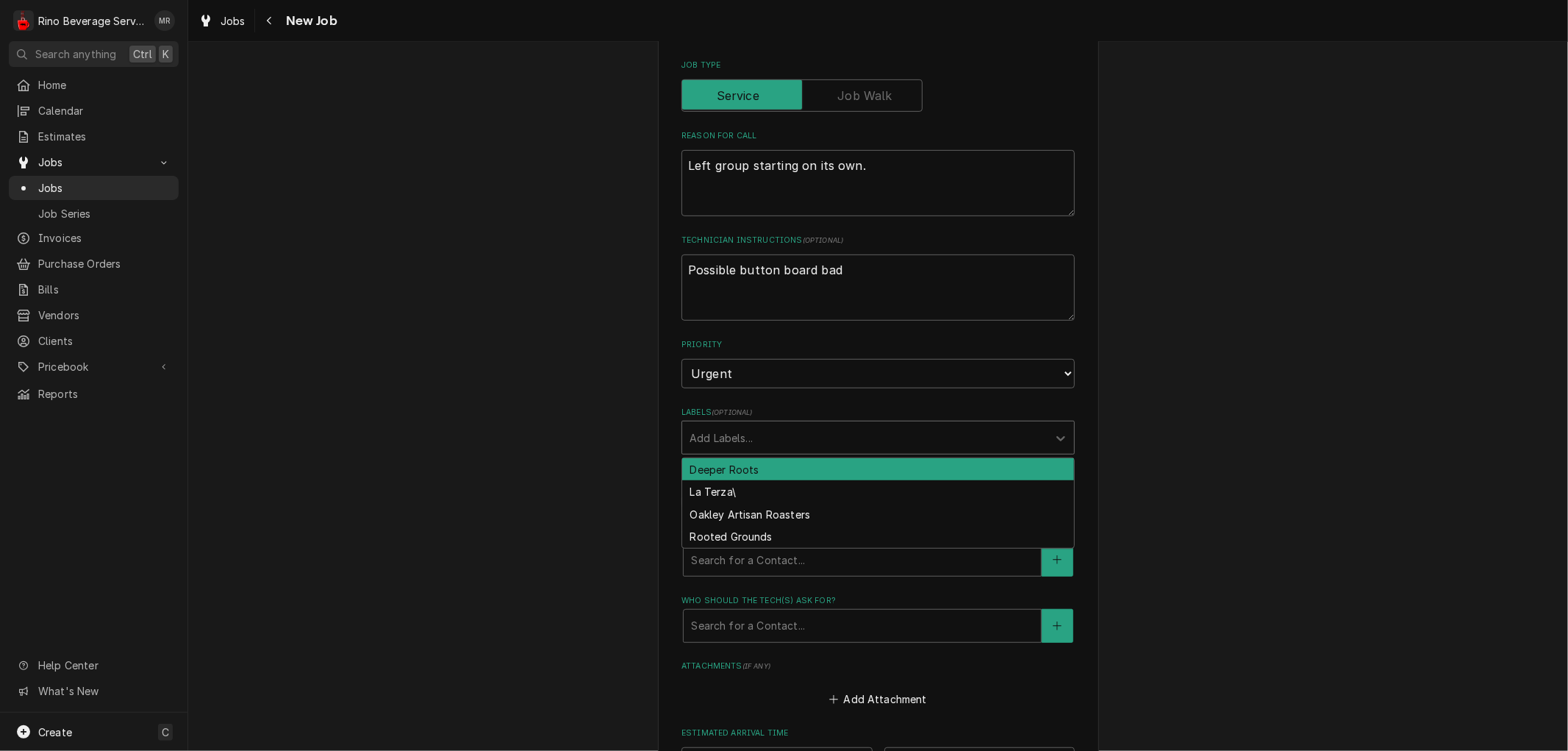
click at [787, 434] on div "Labels" at bounding box center [865, 438] width 351 height 26
click at [785, 464] on div "Deeper Roots" at bounding box center [878, 469] width 392 height 23
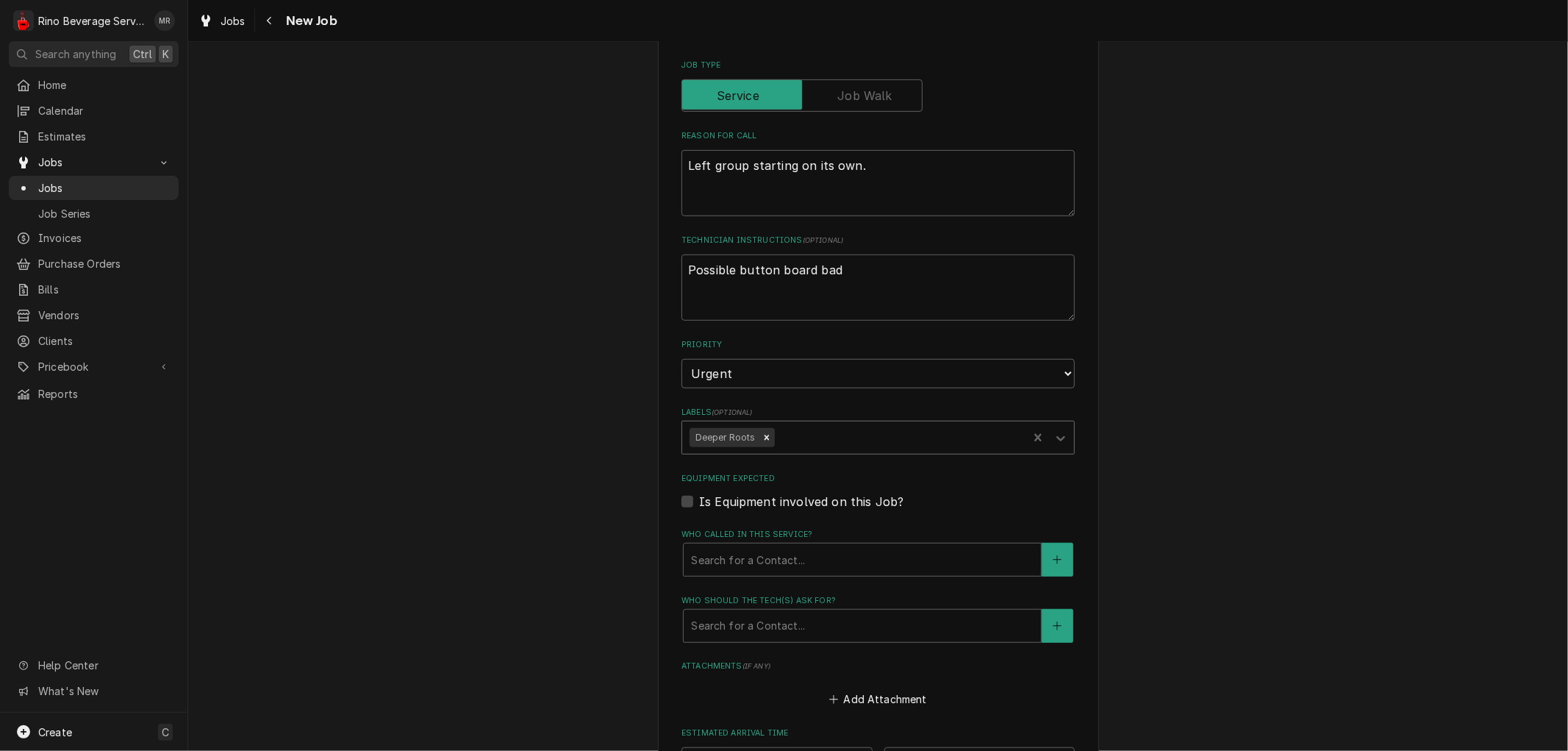
type textarea "x"
click at [699, 497] on label "Is Equipment involved on this Job?" at bounding box center [801, 502] width 205 height 18
click at [699, 497] on input "Equipment Expected" at bounding box center [896, 509] width 393 height 33
checkbox input "true"
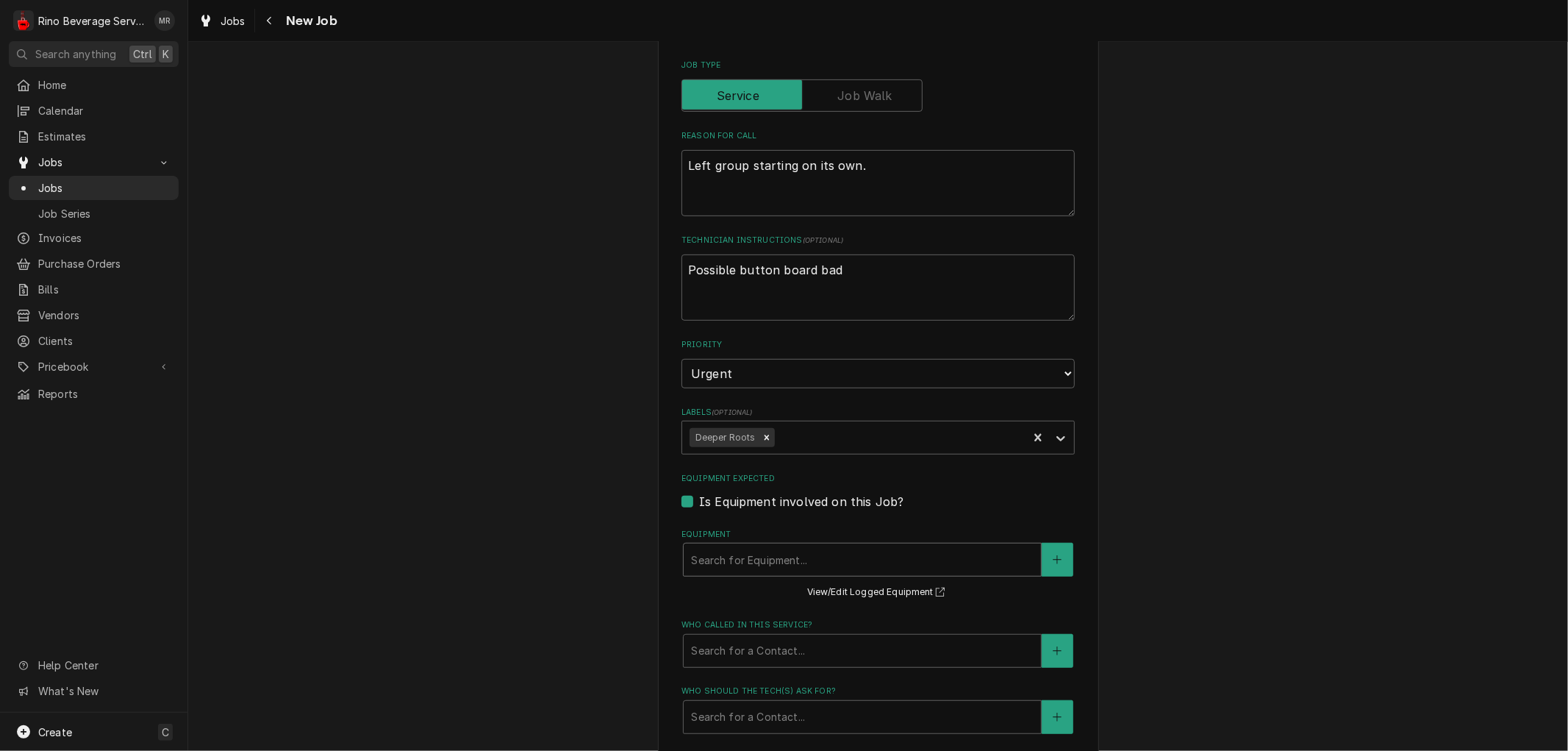
click at [742, 562] on div "Equipment" at bounding box center [862, 560] width 343 height 26
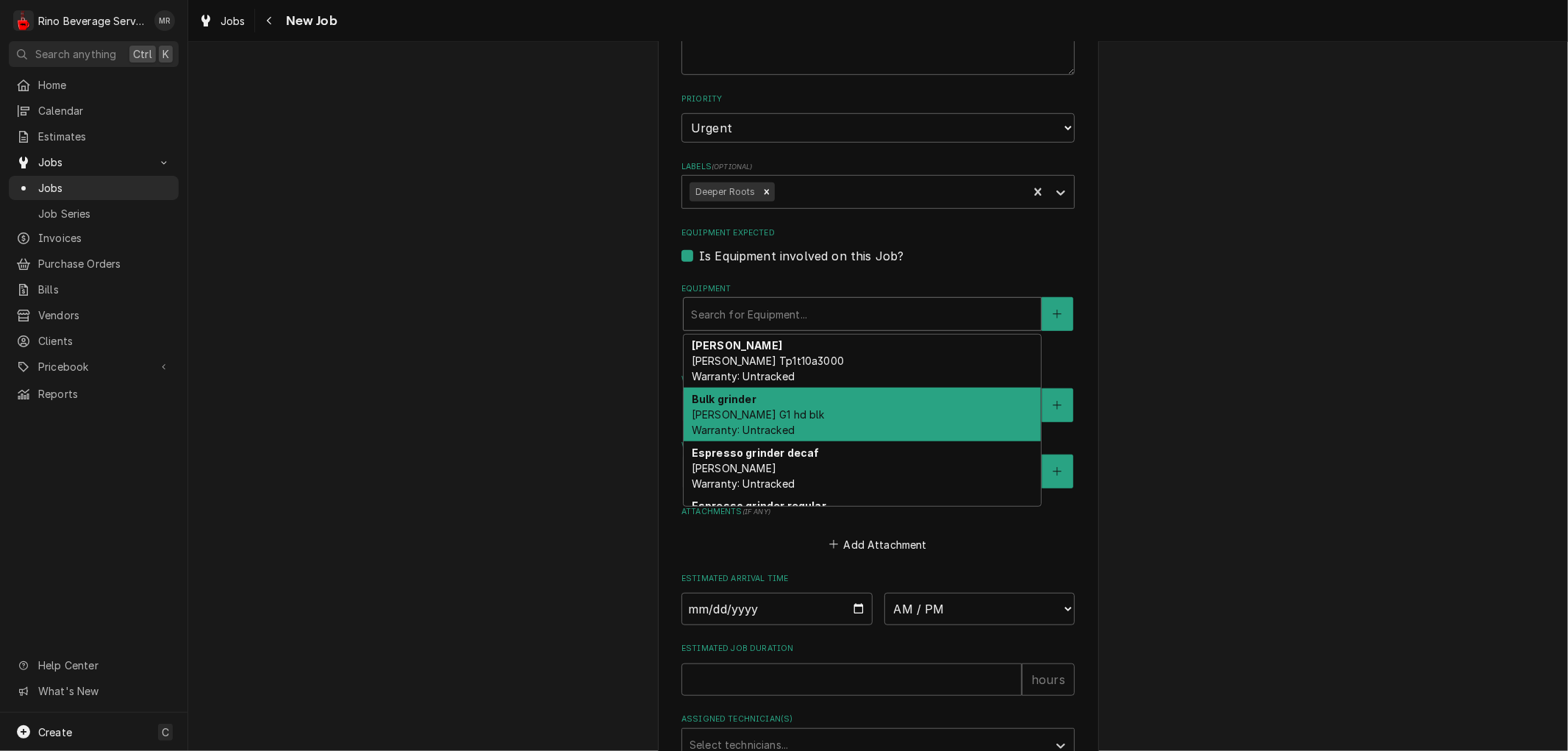
scroll to position [96, 0]
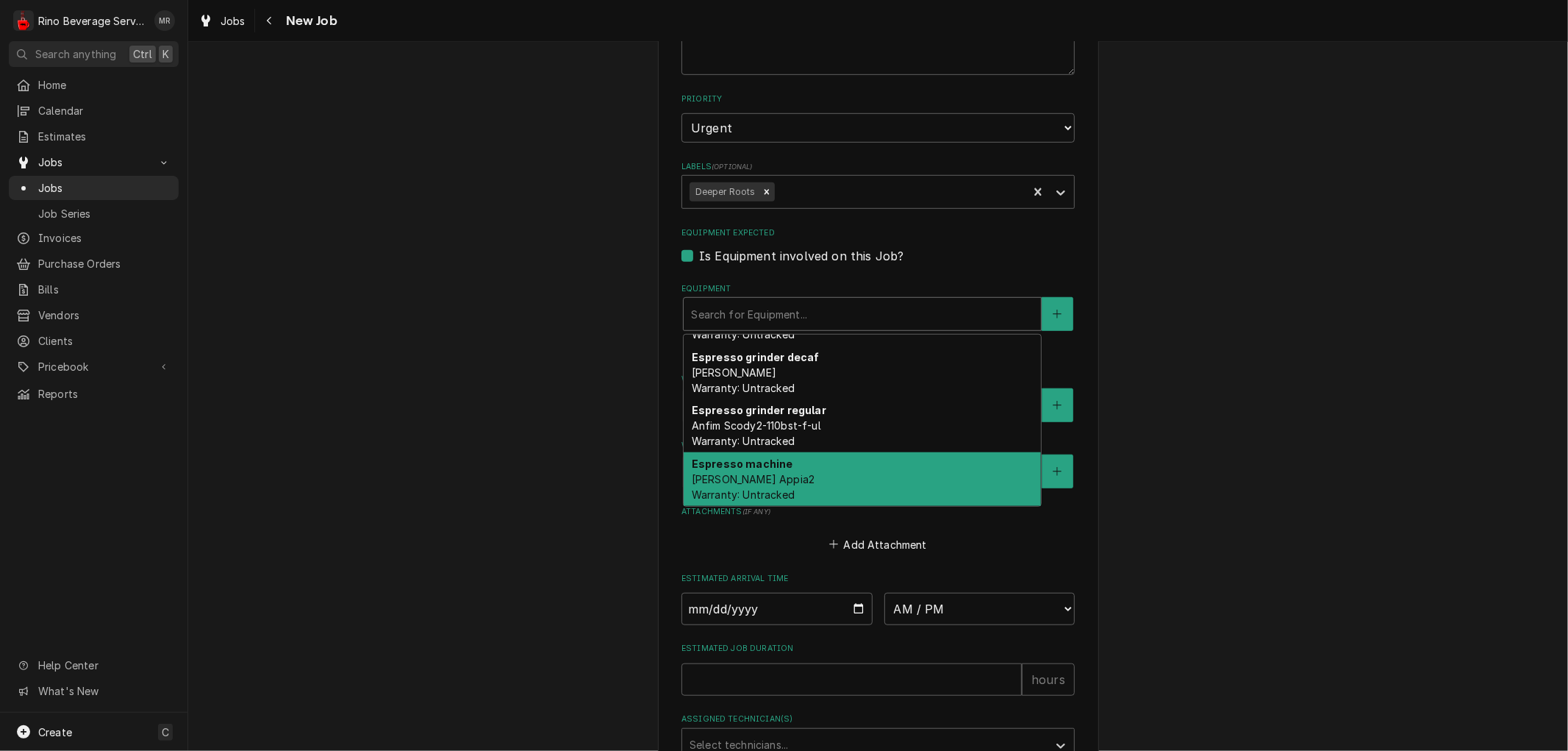
click at [831, 469] on div "Espresso machine Nouva simonelli Appia2 Warranty: Untracked" at bounding box center [862, 479] width 357 height 54
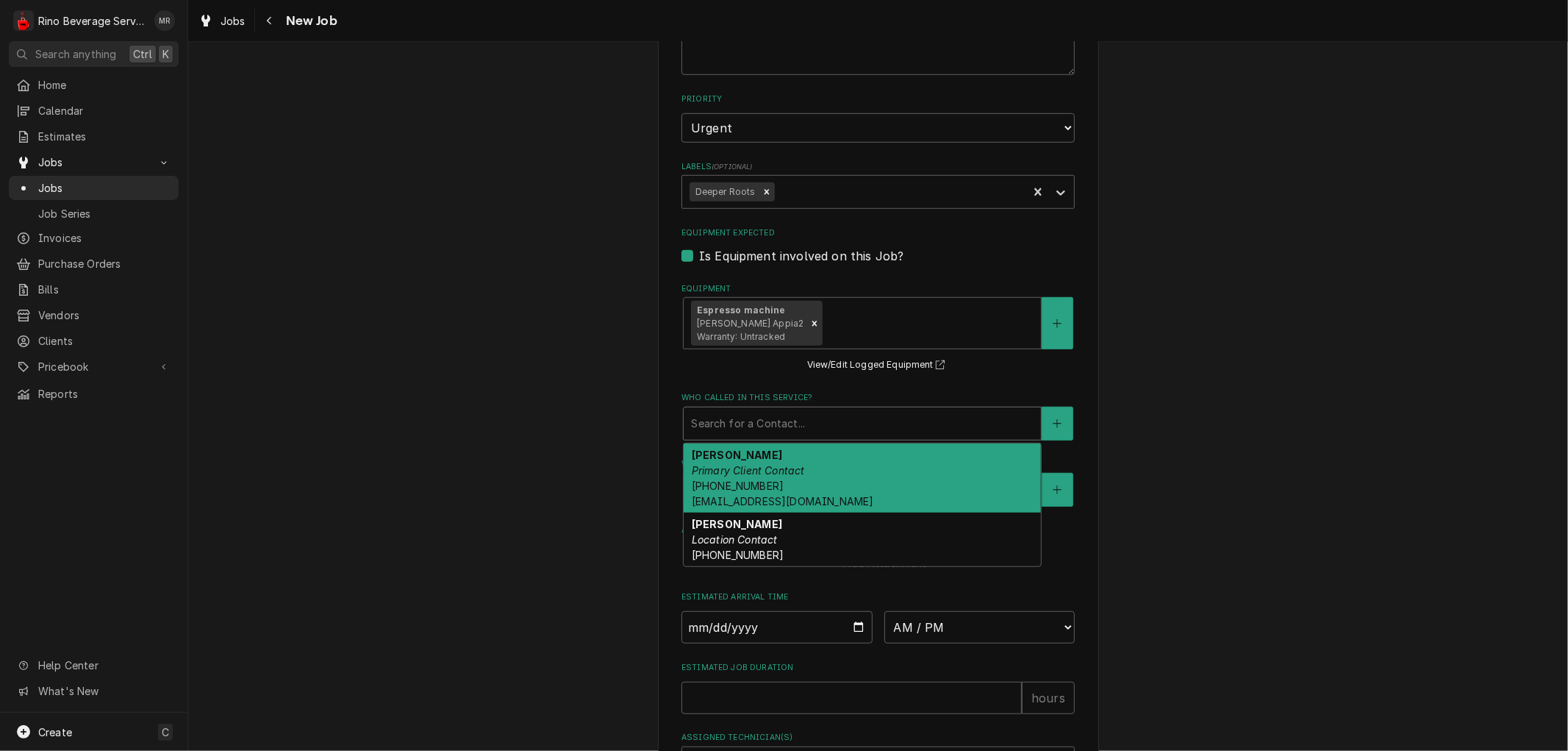
click at [901, 420] on div "Who called in this service?" at bounding box center [862, 424] width 343 height 26
click at [884, 469] on div "Katie Primary Client Contact (812) 212-9608 generalmgr@amackswell.com" at bounding box center [862, 478] width 357 height 69
type textarea "x"
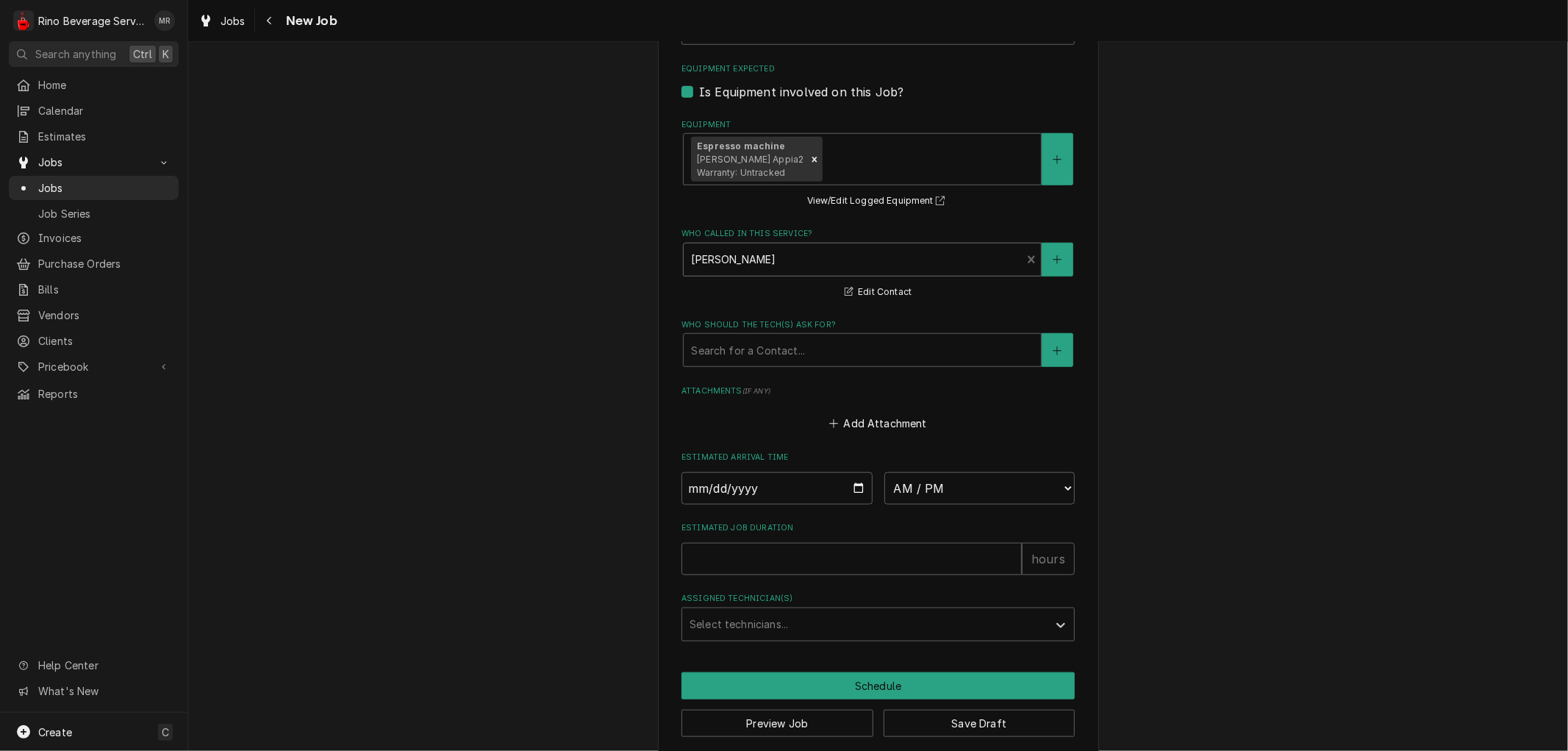
scroll to position [997, 0]
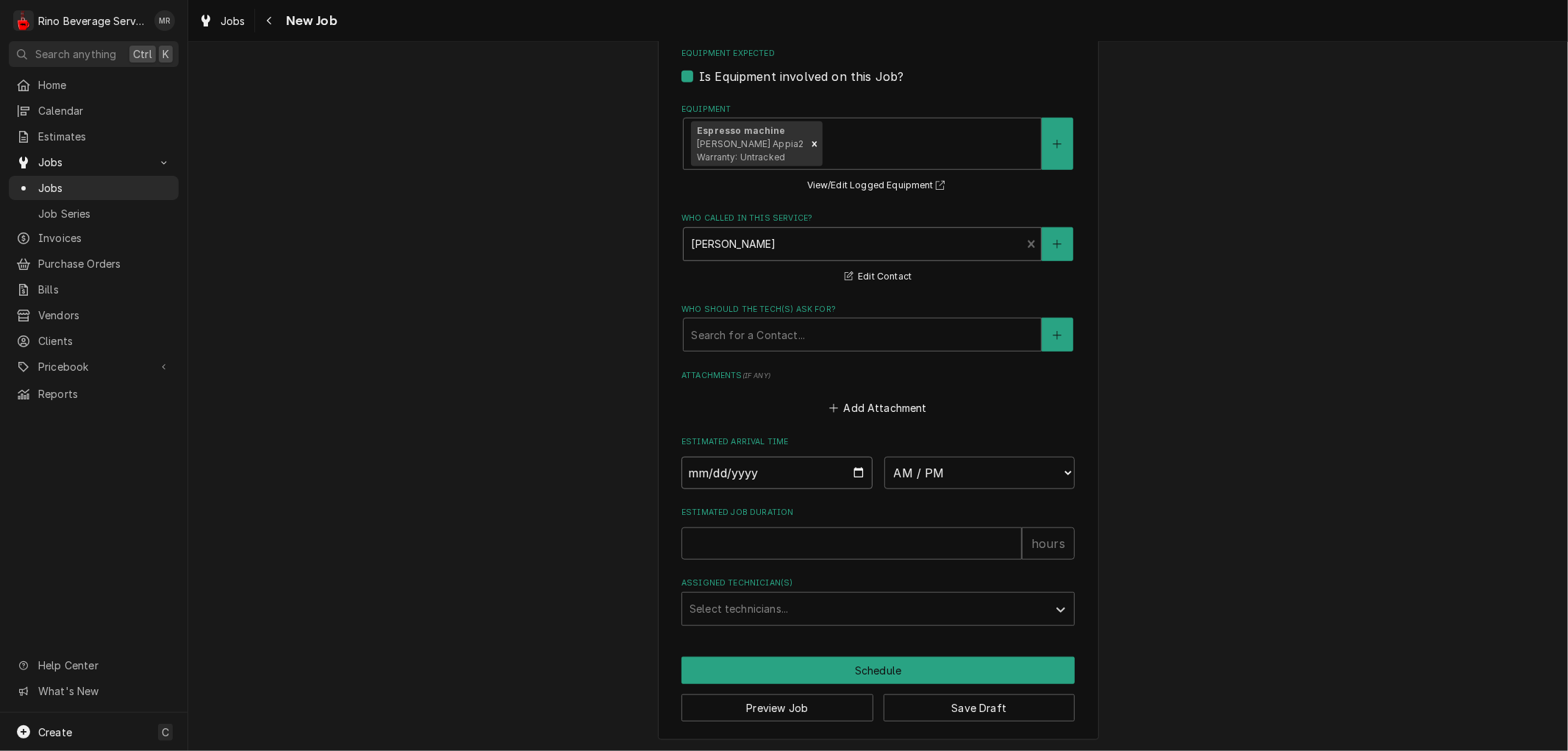
click at [848, 472] on input "Date" at bounding box center [777, 473] width 191 height 33
type input "[DATE]"
type textarea "x"
click at [1061, 471] on select "AM / PM 6:00 AM 6:15 AM 6:30 AM 6:45 AM 7:00 AM 7:15 AM 7:30 AM 7:45 AM 8:00 AM…" at bounding box center [980, 473] width 191 height 33
select select "09:45:00"
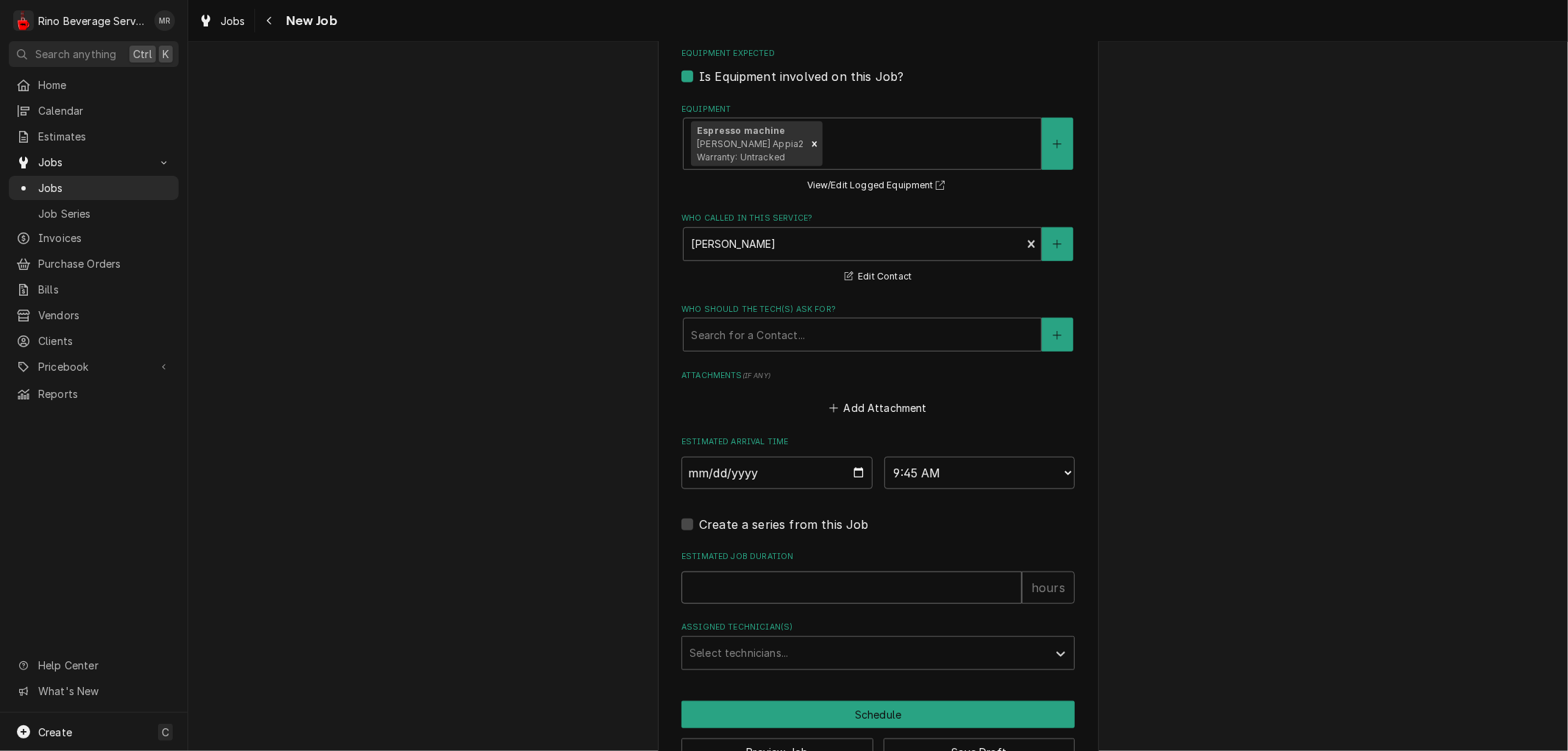
type textarea "x"
type input "1"
click at [1002, 580] on input "1" at bounding box center [851, 588] width 340 height 33
type textarea "x"
type input "1.5"
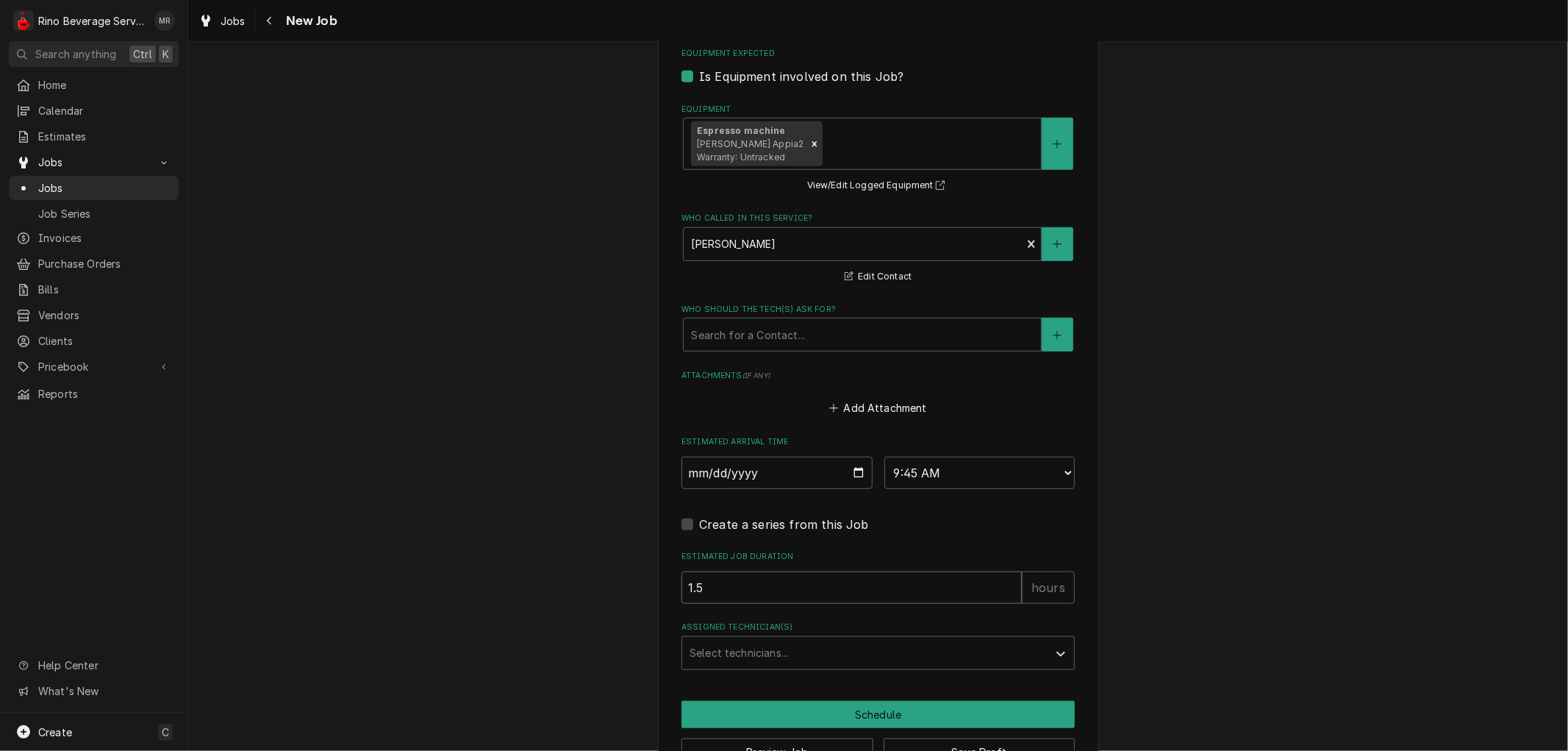
type textarea "x"
type input "1.5"
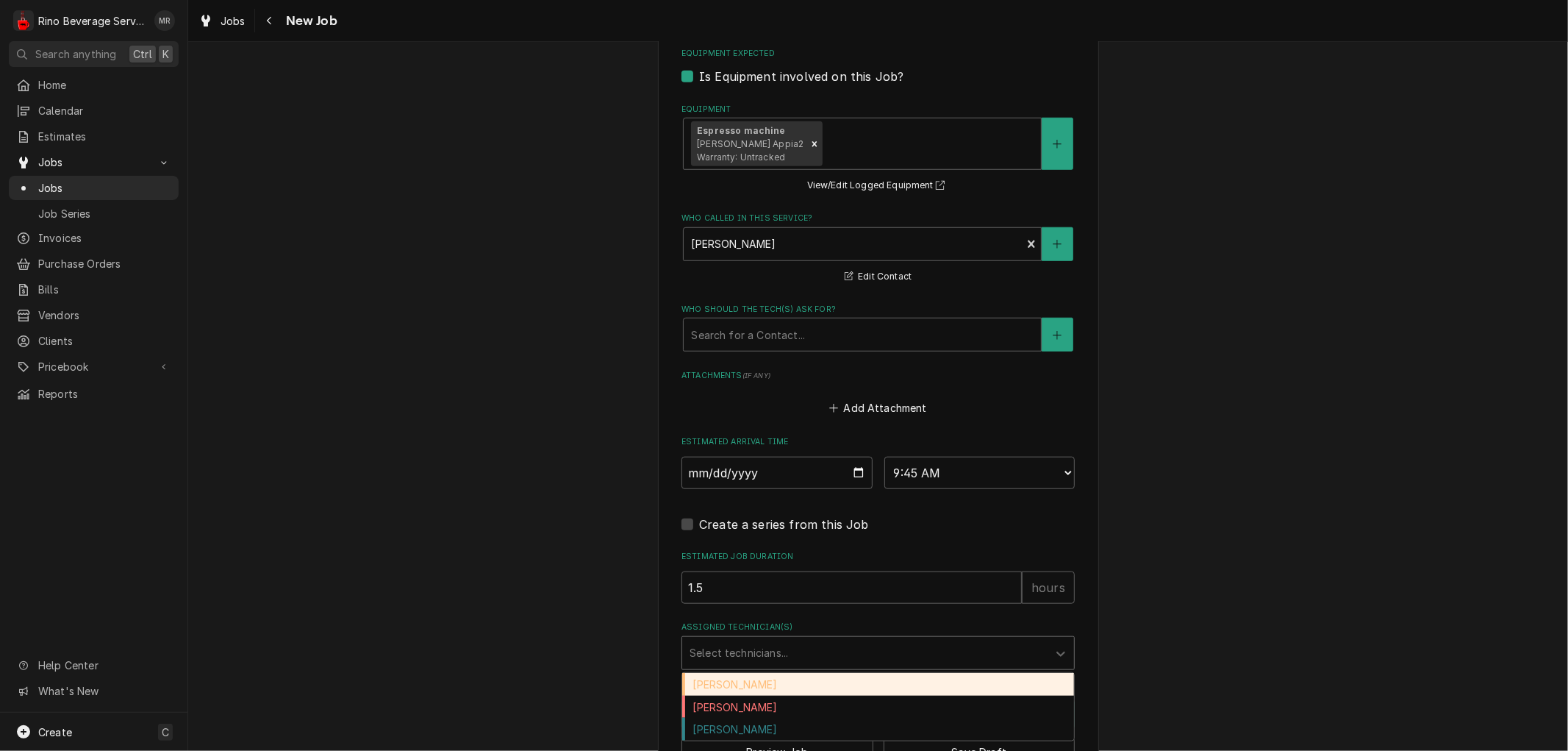
click at [798, 655] on div "Assigned Technician(s)" at bounding box center [865, 653] width 351 height 26
click at [755, 688] on div "[PERSON_NAME]" at bounding box center [878, 685] width 392 height 23
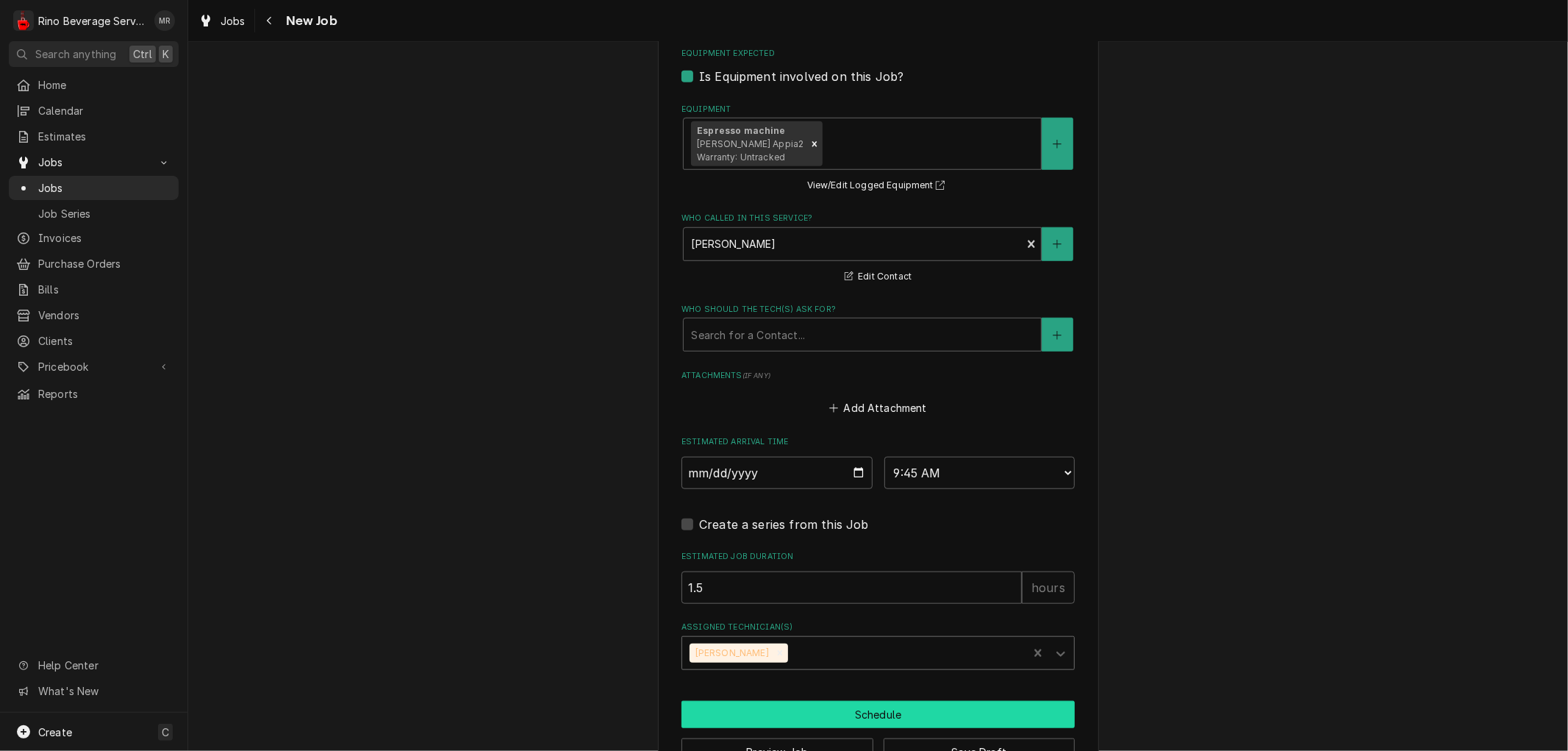
click at [791, 711] on button "Schedule" at bounding box center [878, 714] width 393 height 27
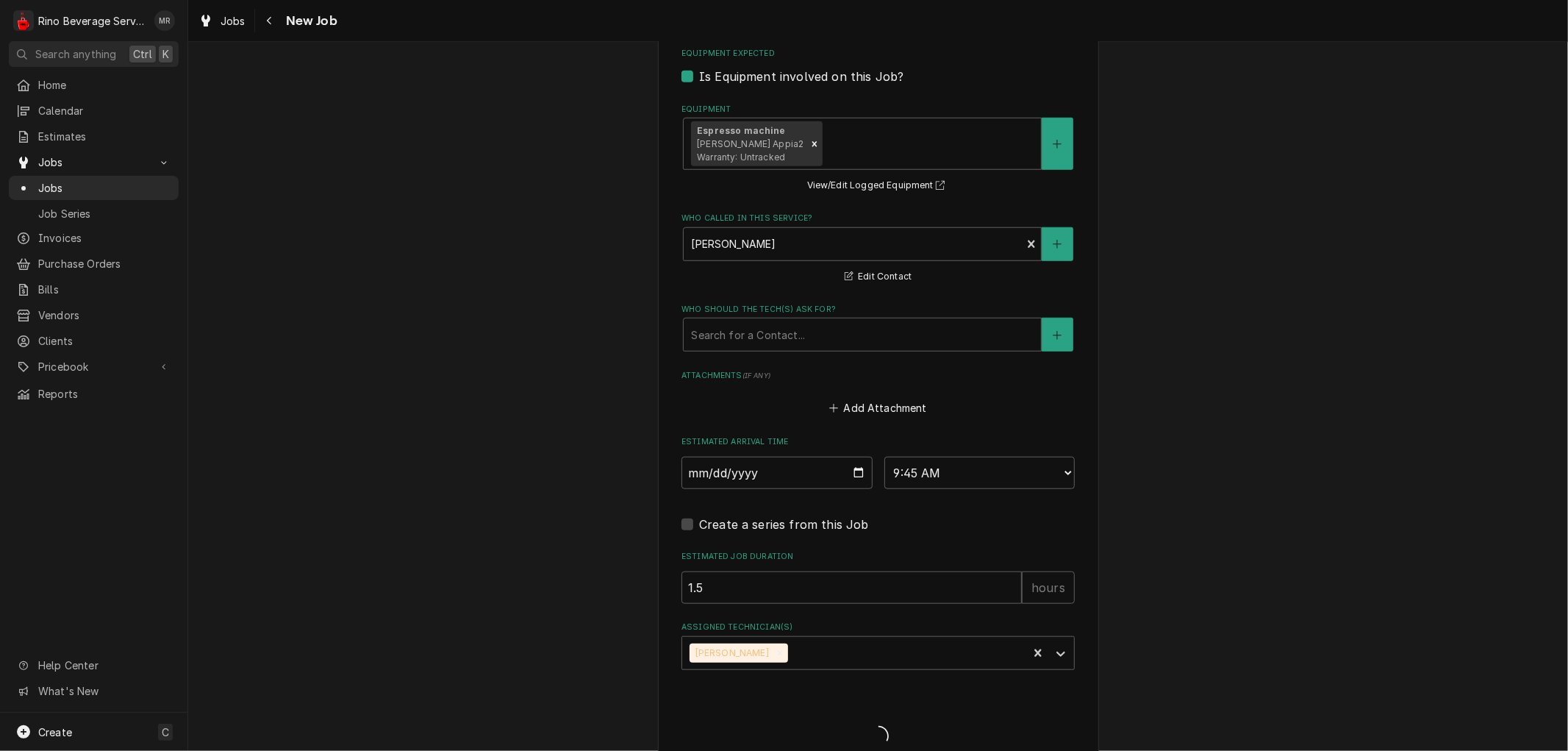
type textarea "x"
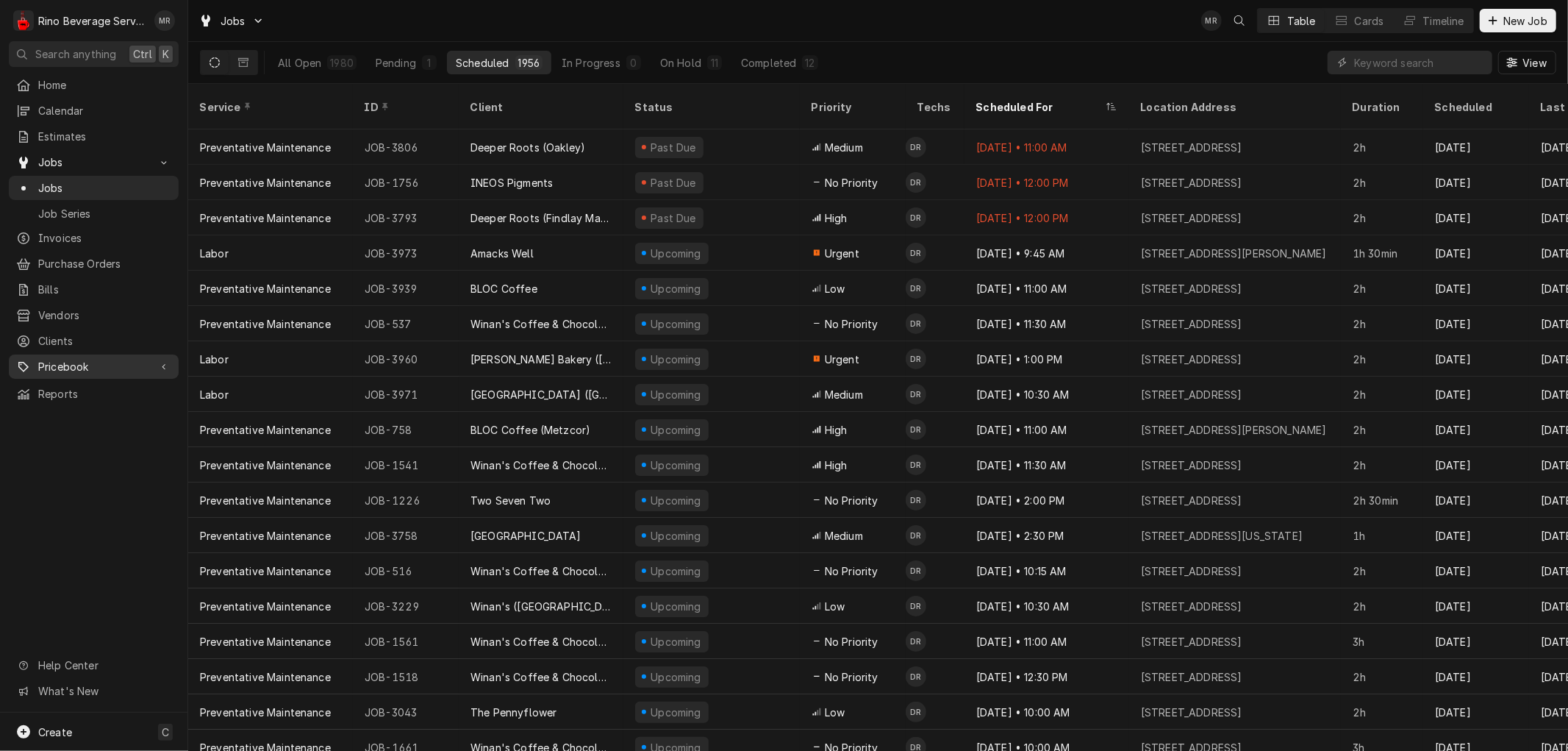
click at [88, 359] on span "Pricebook" at bounding box center [94, 367] width 111 height 16
click at [125, 415] on div "Parts & Materials" at bounding box center [93, 418] width 164 height 19
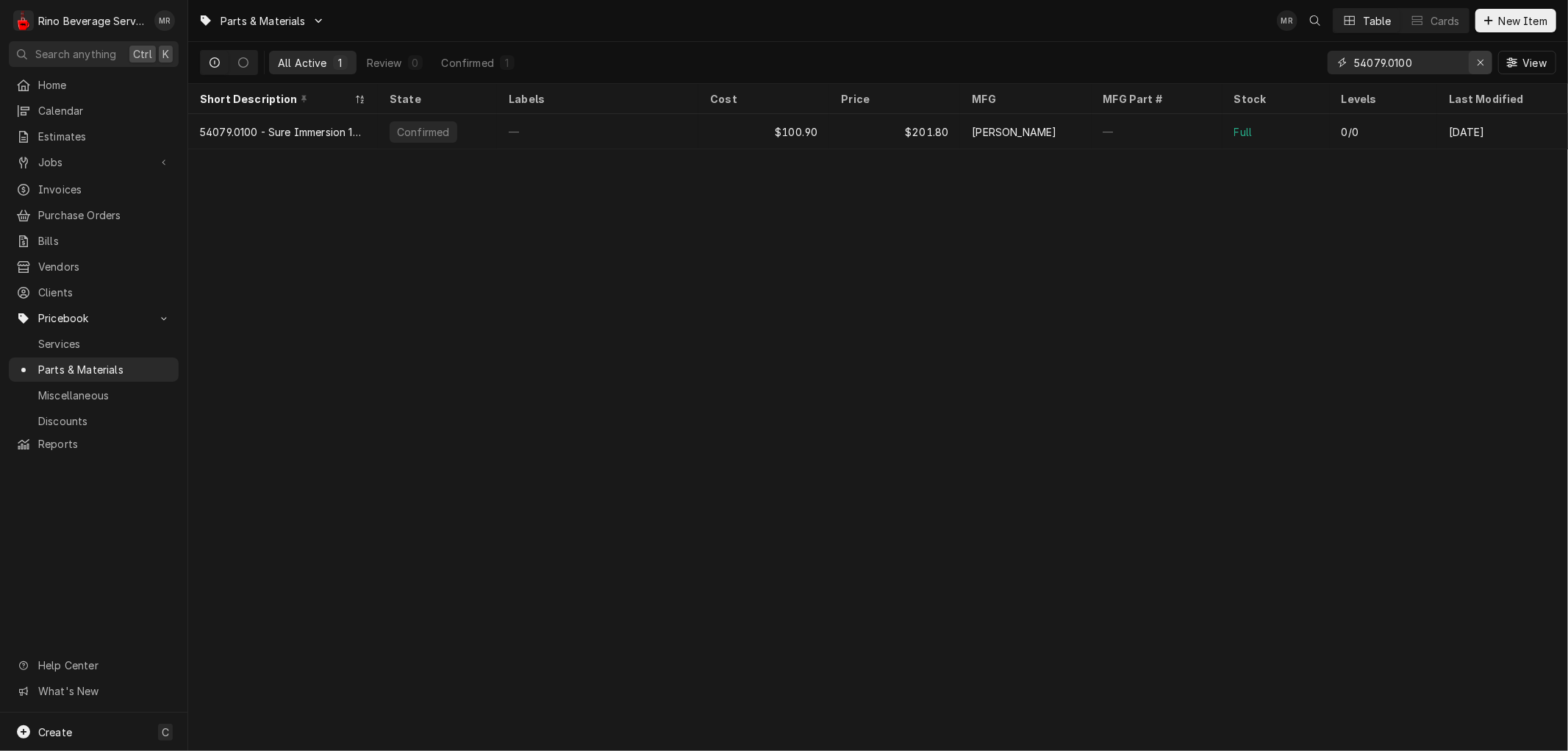
click at [1483, 60] on icon "Erase input" at bounding box center [1481, 62] width 8 height 11
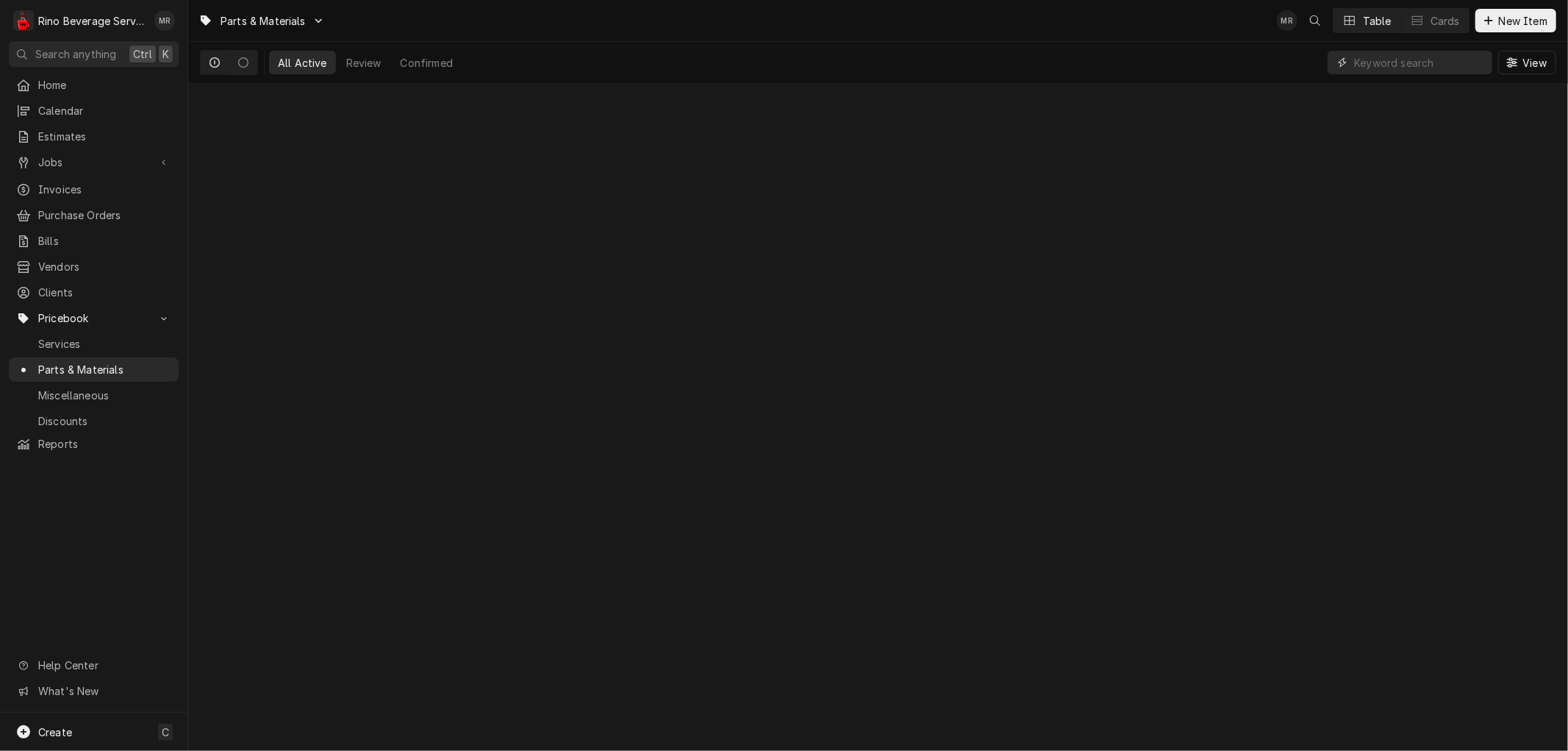
click at [1423, 60] on input "Dynamic Content Wrapper" at bounding box center [1420, 62] width 131 height 24
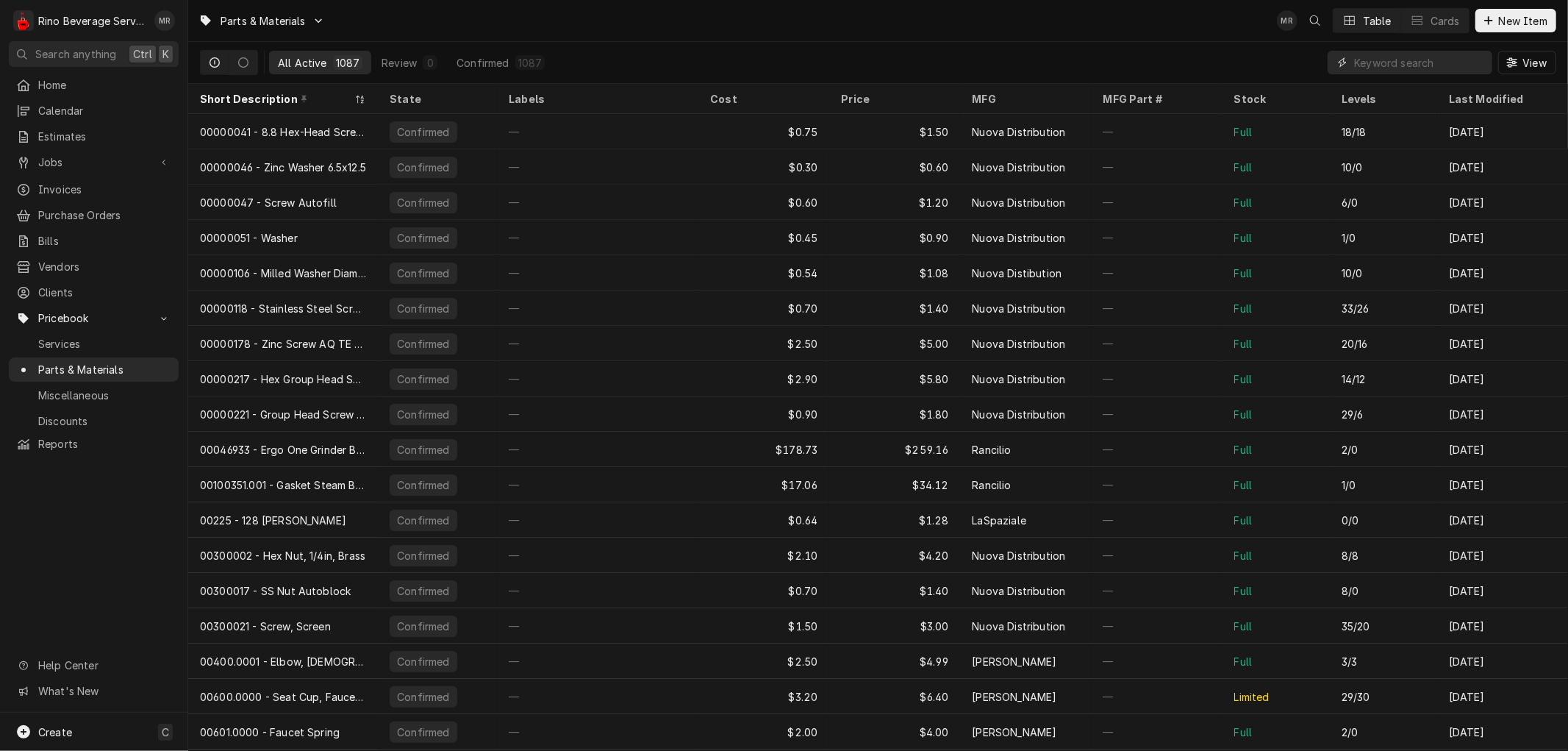
paste input "04900738"
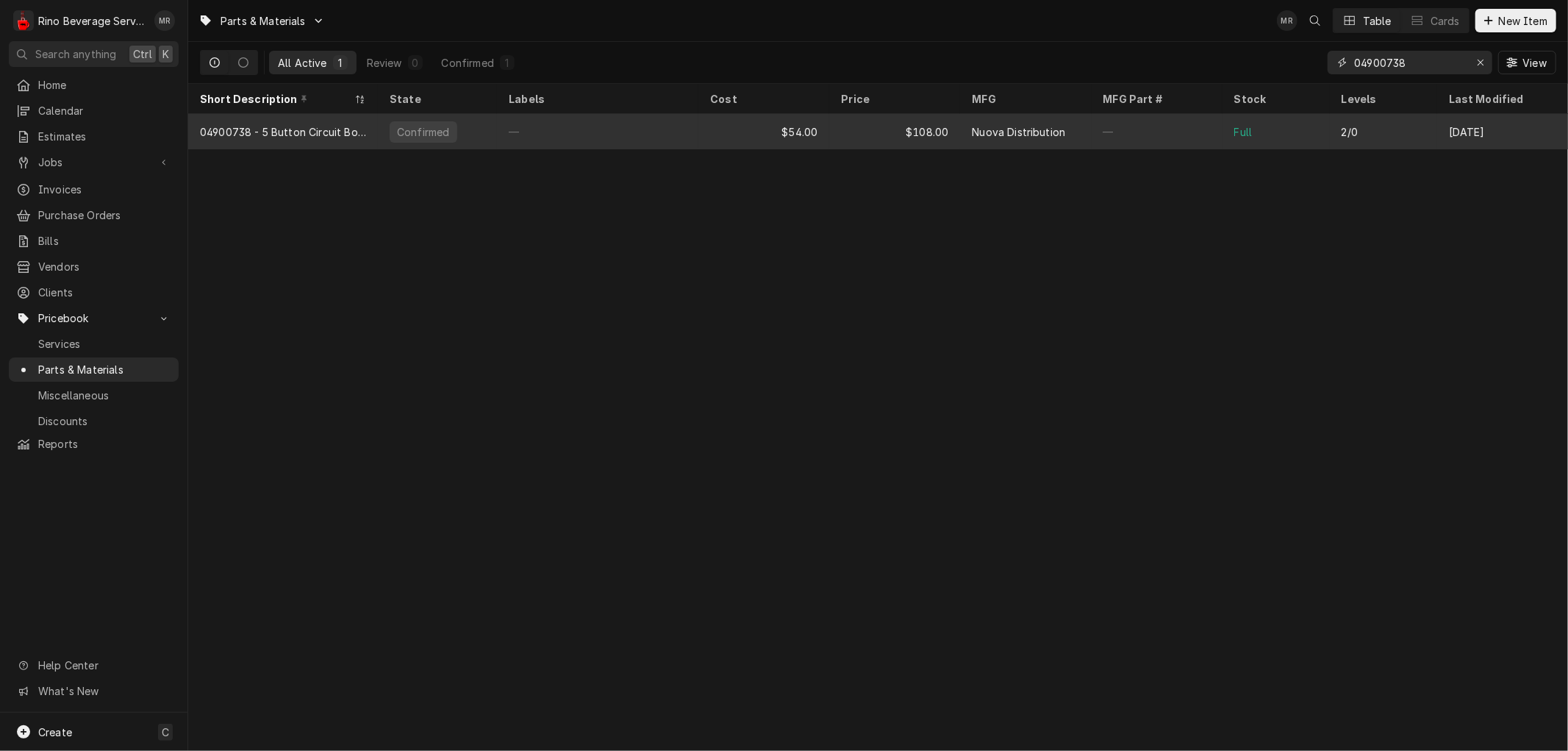
type input "04900738"
click at [337, 125] on div "04900738 - 5 Button Circuit Board" at bounding box center [283, 131] width 166 height 16
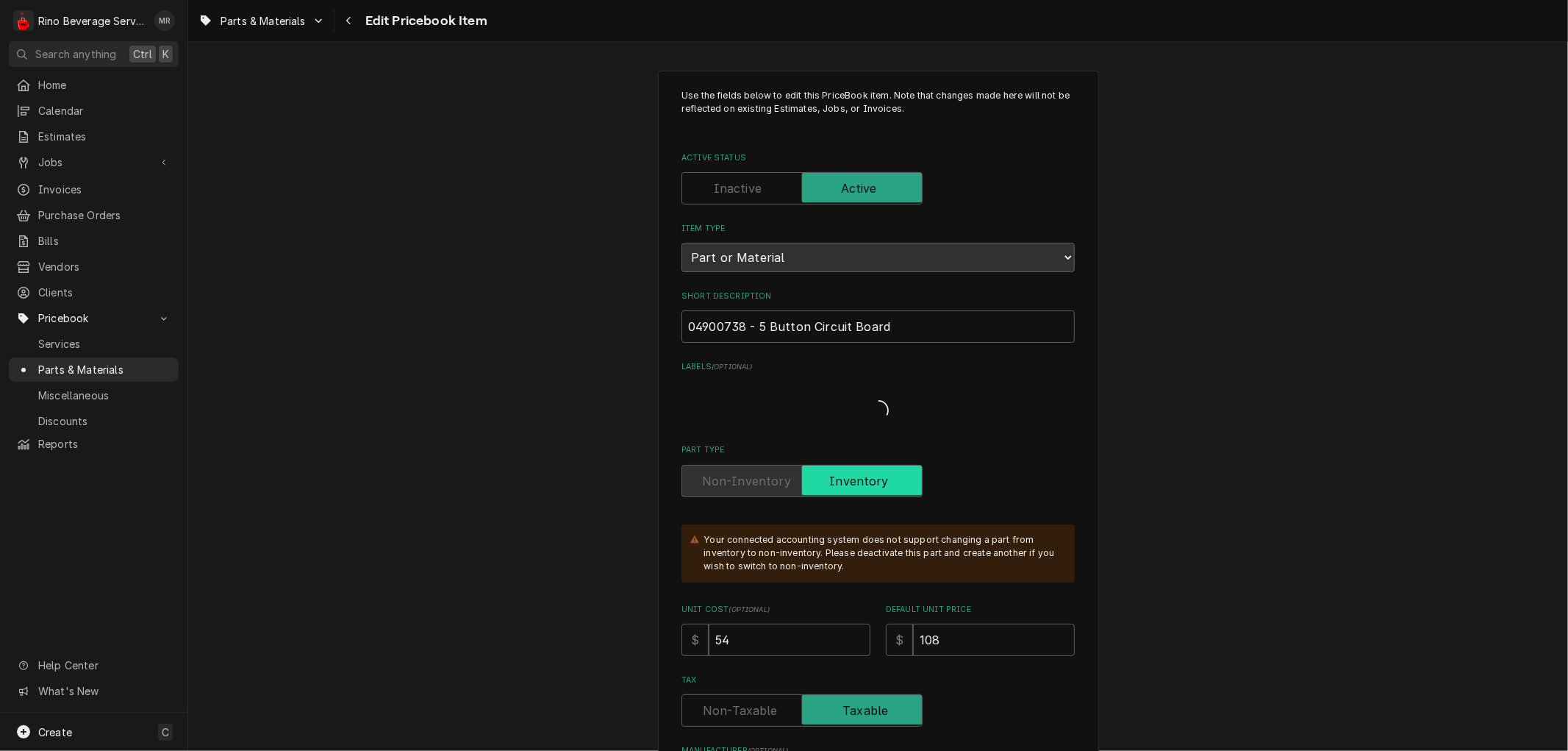
type textarea "x"
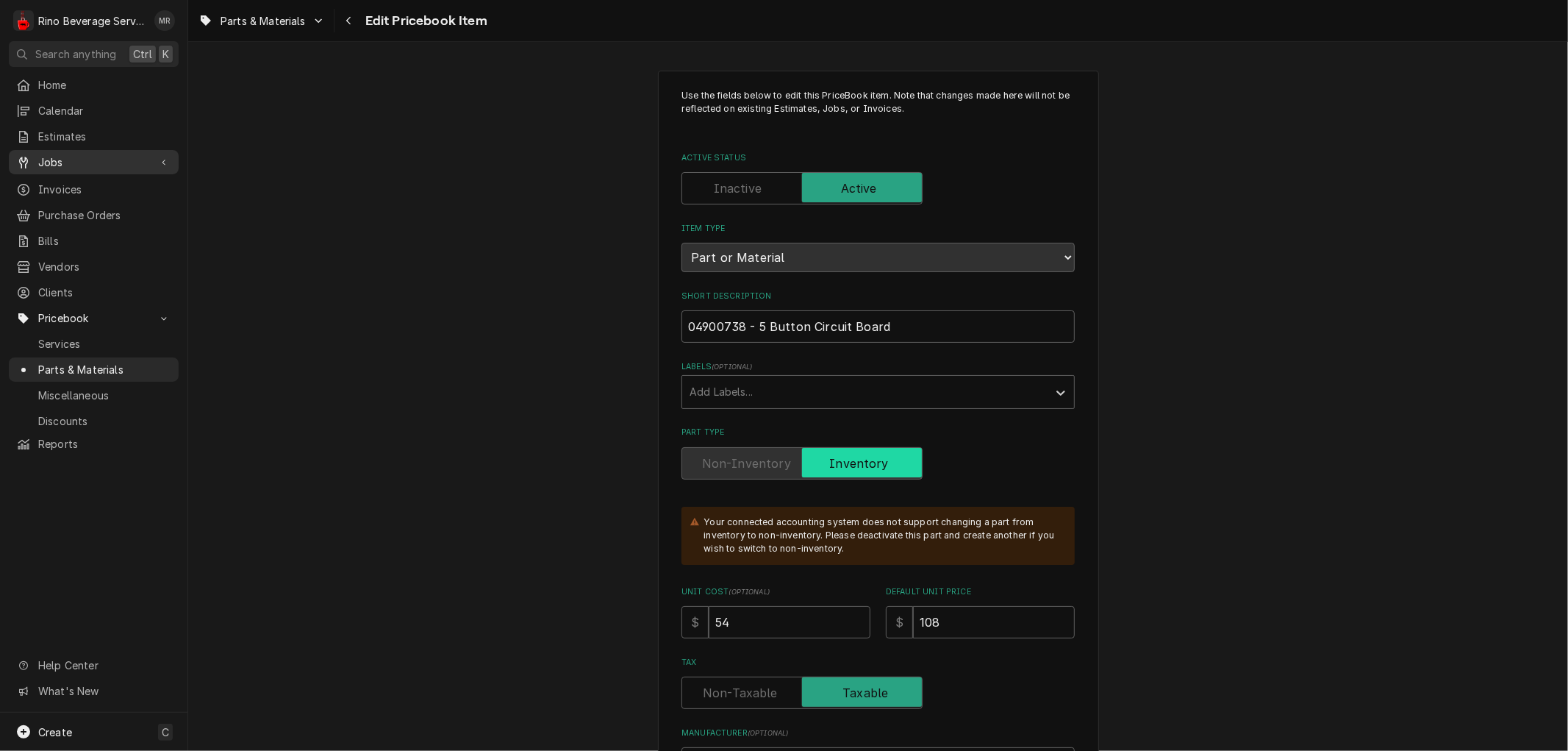
click at [70, 150] on link "Jobs" at bounding box center [94, 162] width 170 height 24
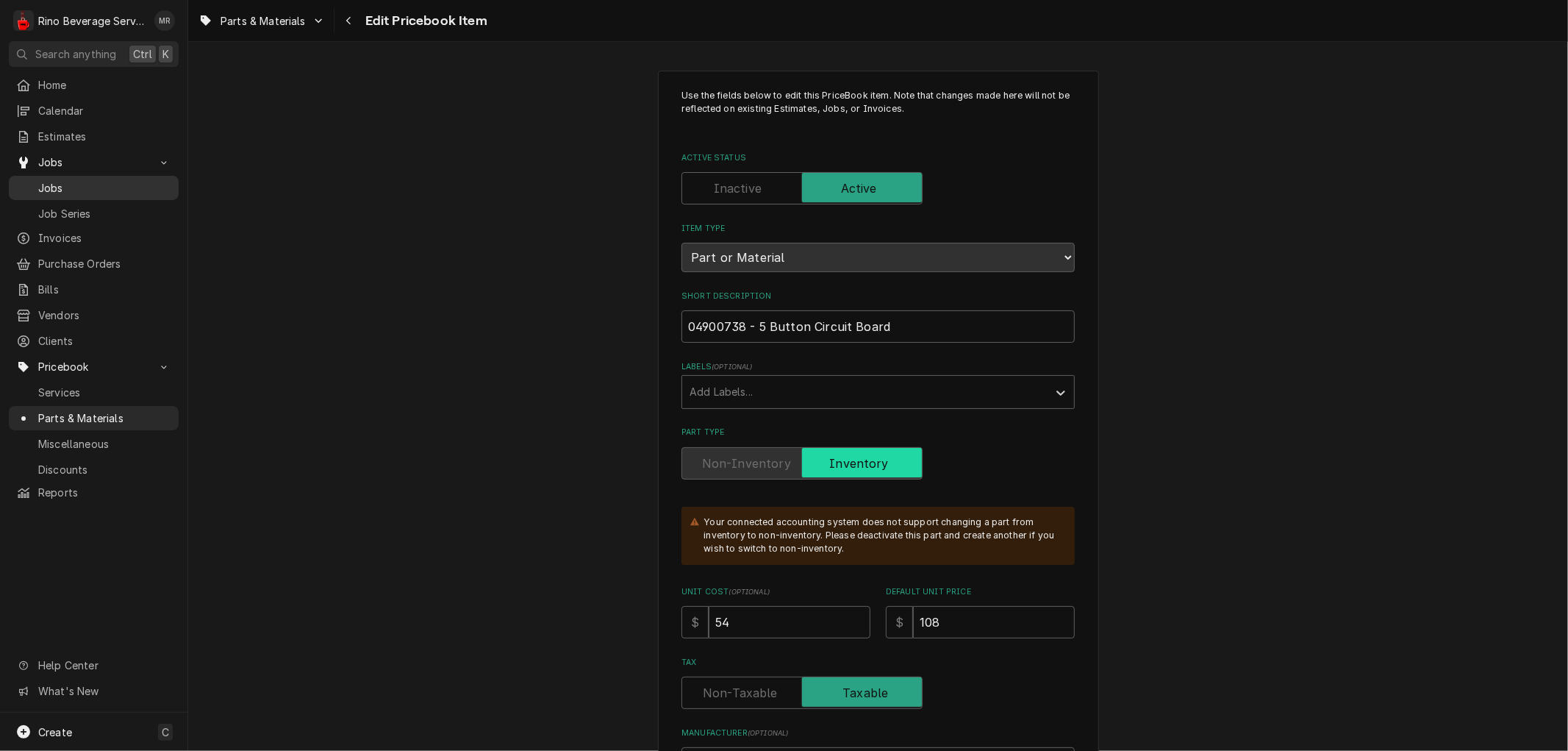
click at [93, 182] on span "Jobs" at bounding box center [104, 188] width 133 height 16
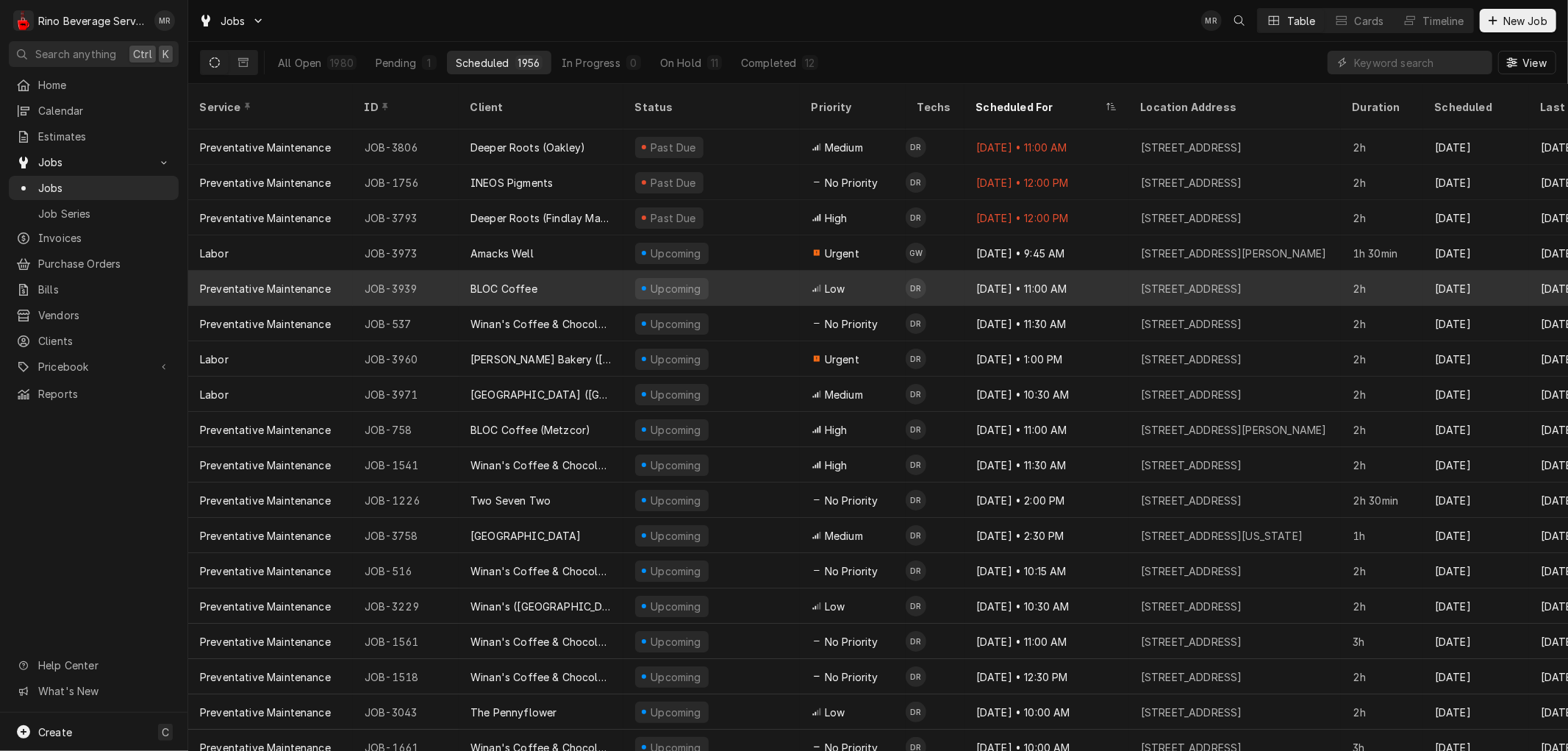
click at [586, 271] on div "BLOC Coffee" at bounding box center [541, 288] width 165 height 35
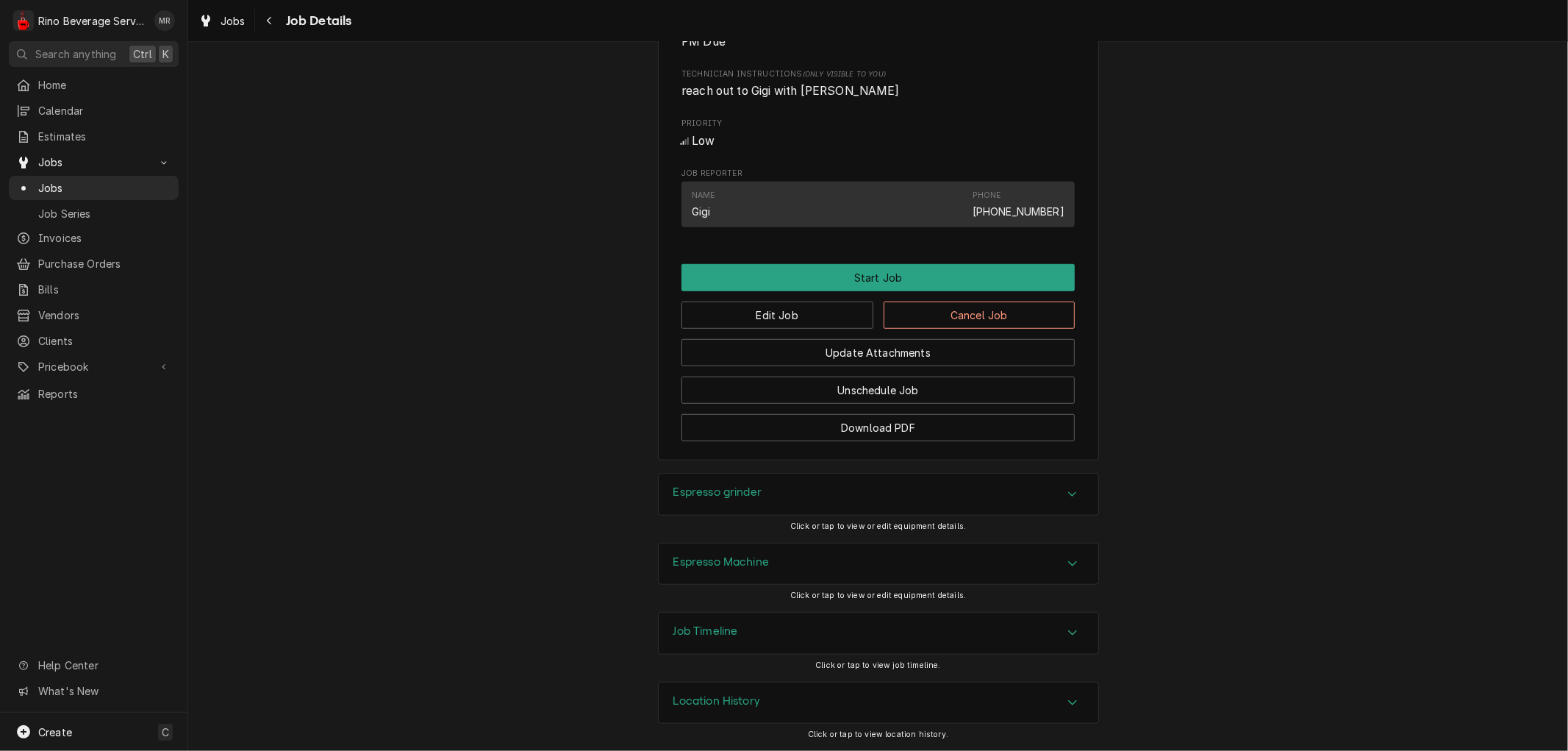
scroll to position [744, 0]
click at [785, 310] on button "Edit Job" at bounding box center [777, 314] width 192 height 27
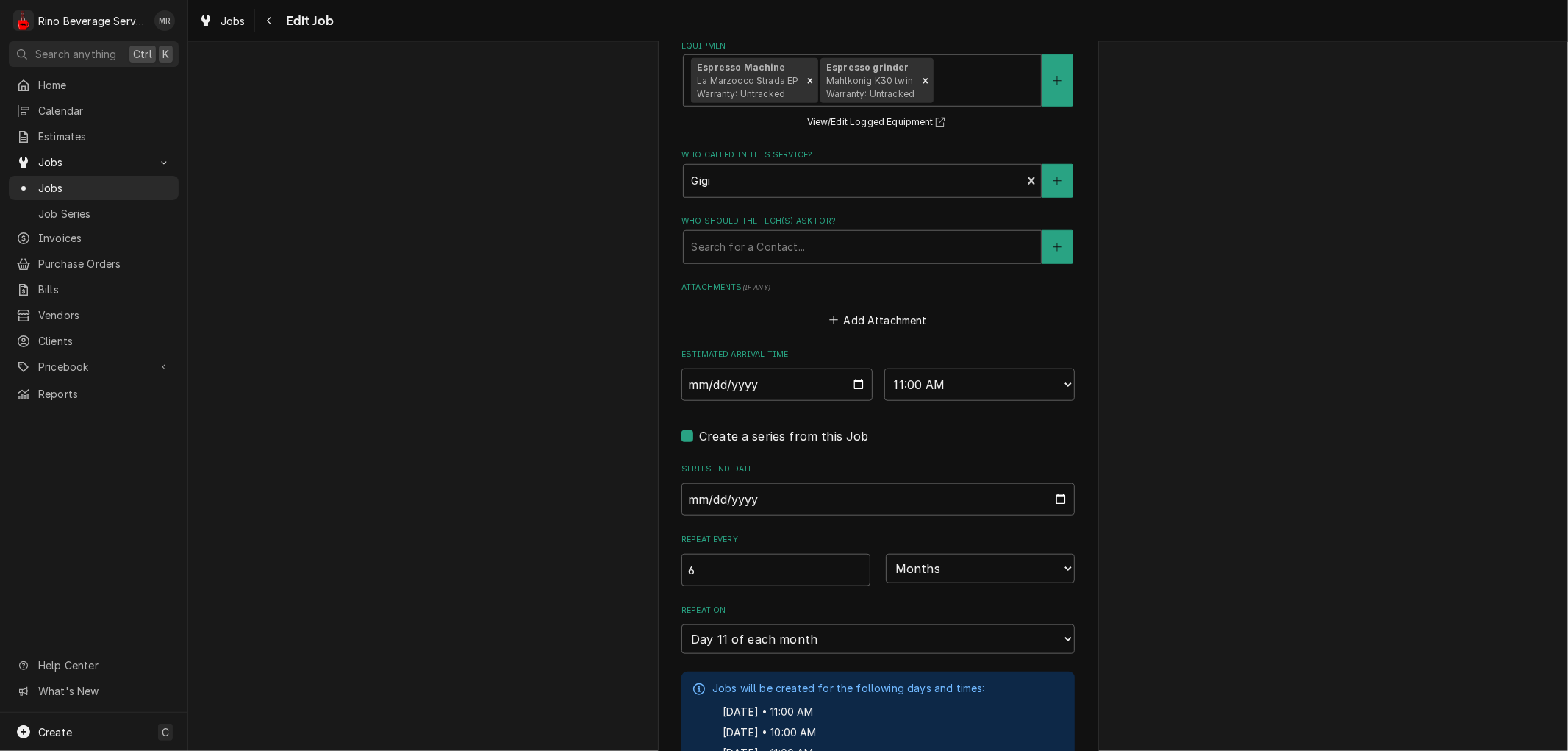
scroll to position [1303, 0]
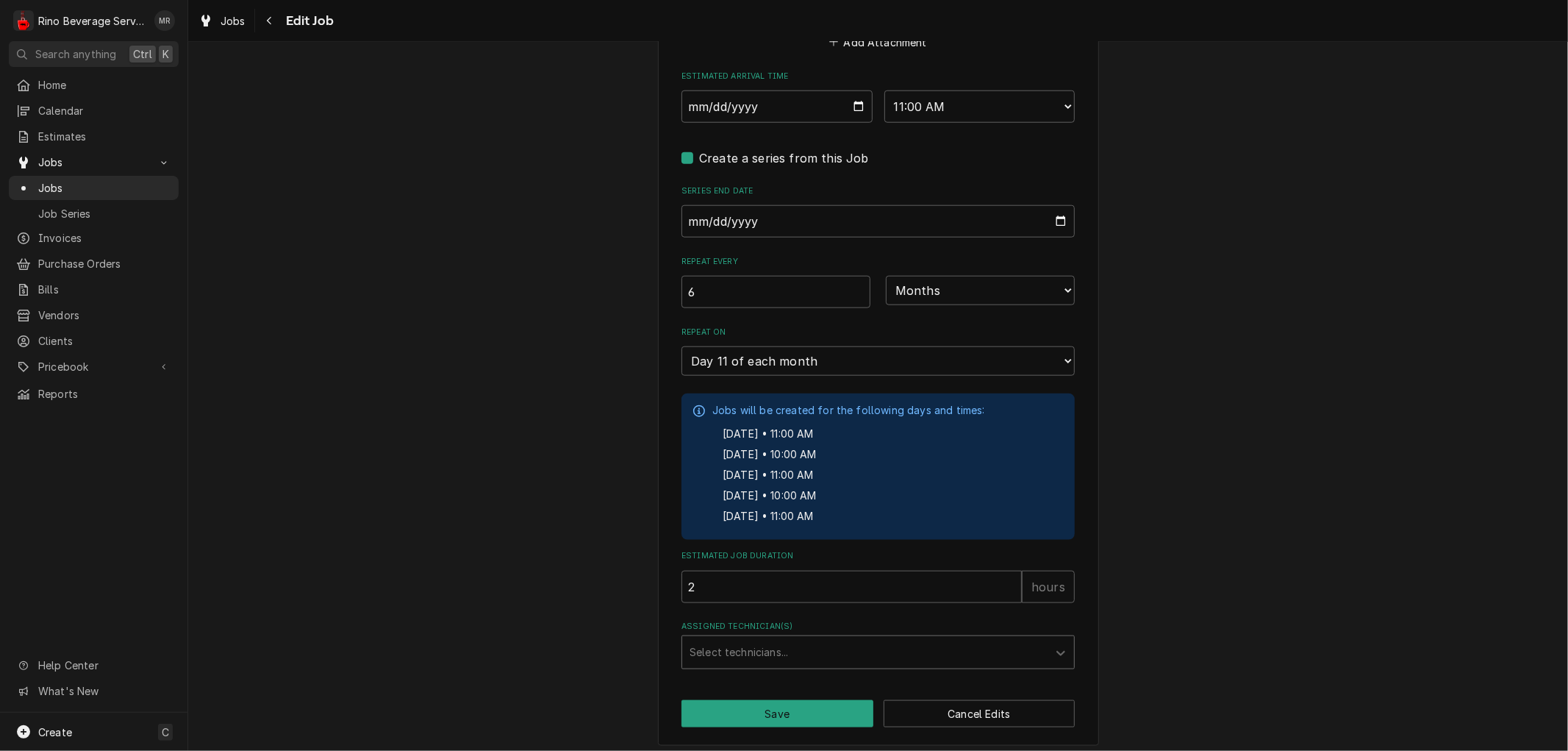
click at [939, 649] on div "Assigned Technician(s)" at bounding box center [865, 652] width 351 height 26
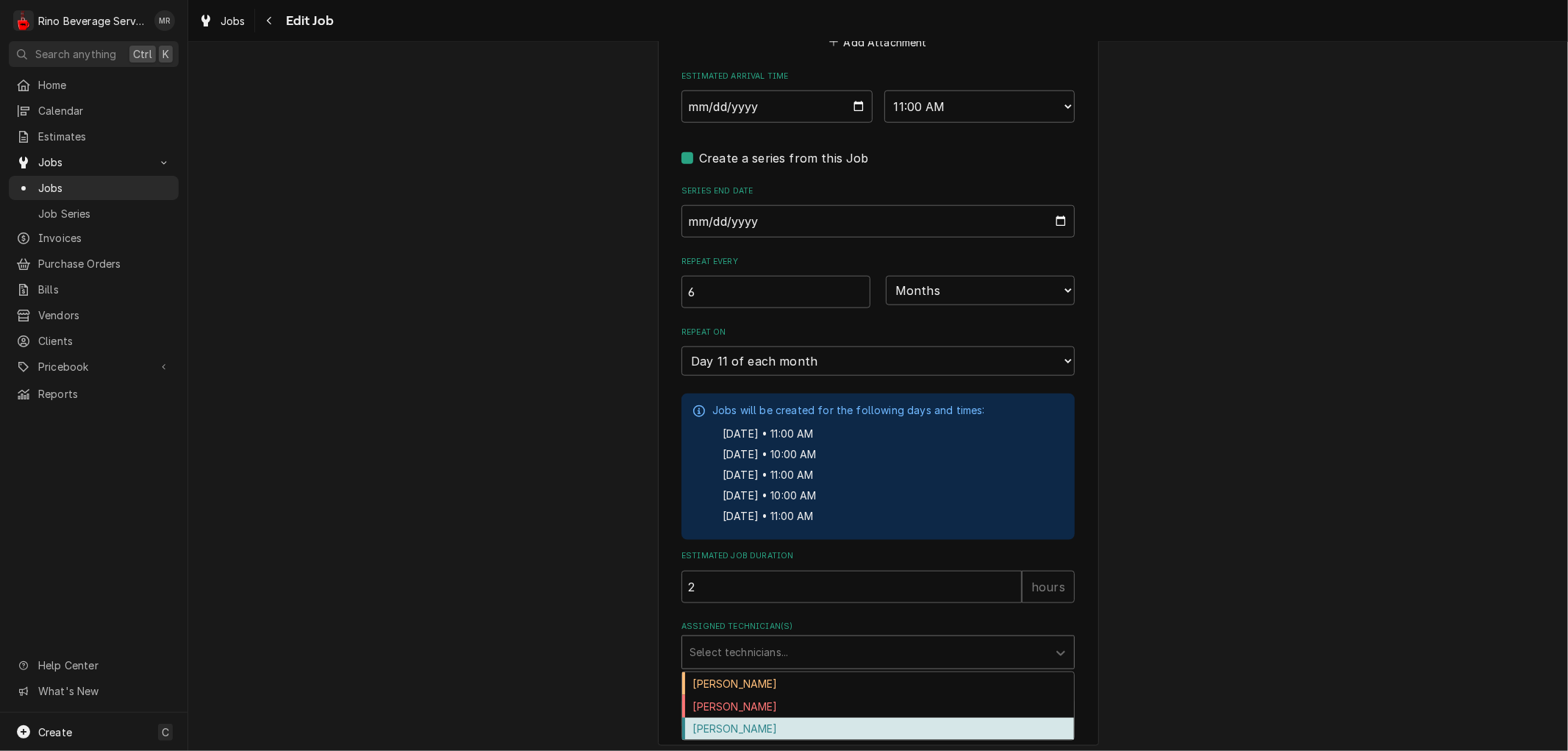
click at [839, 718] on div "[PERSON_NAME]" at bounding box center [878, 730] width 392 height 23
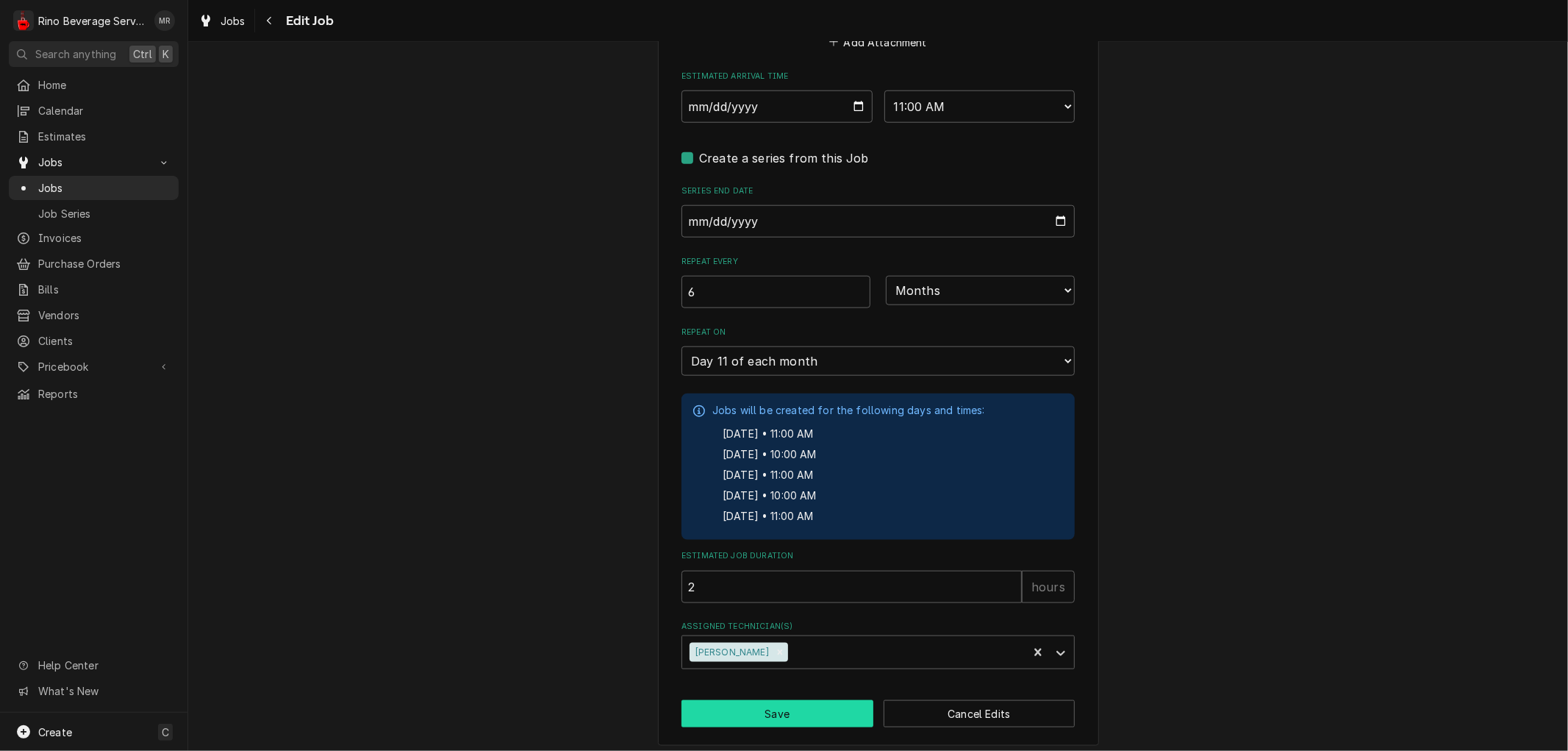
click at [836, 708] on button "Save" at bounding box center [777, 713] width 192 height 27
type textarea "x"
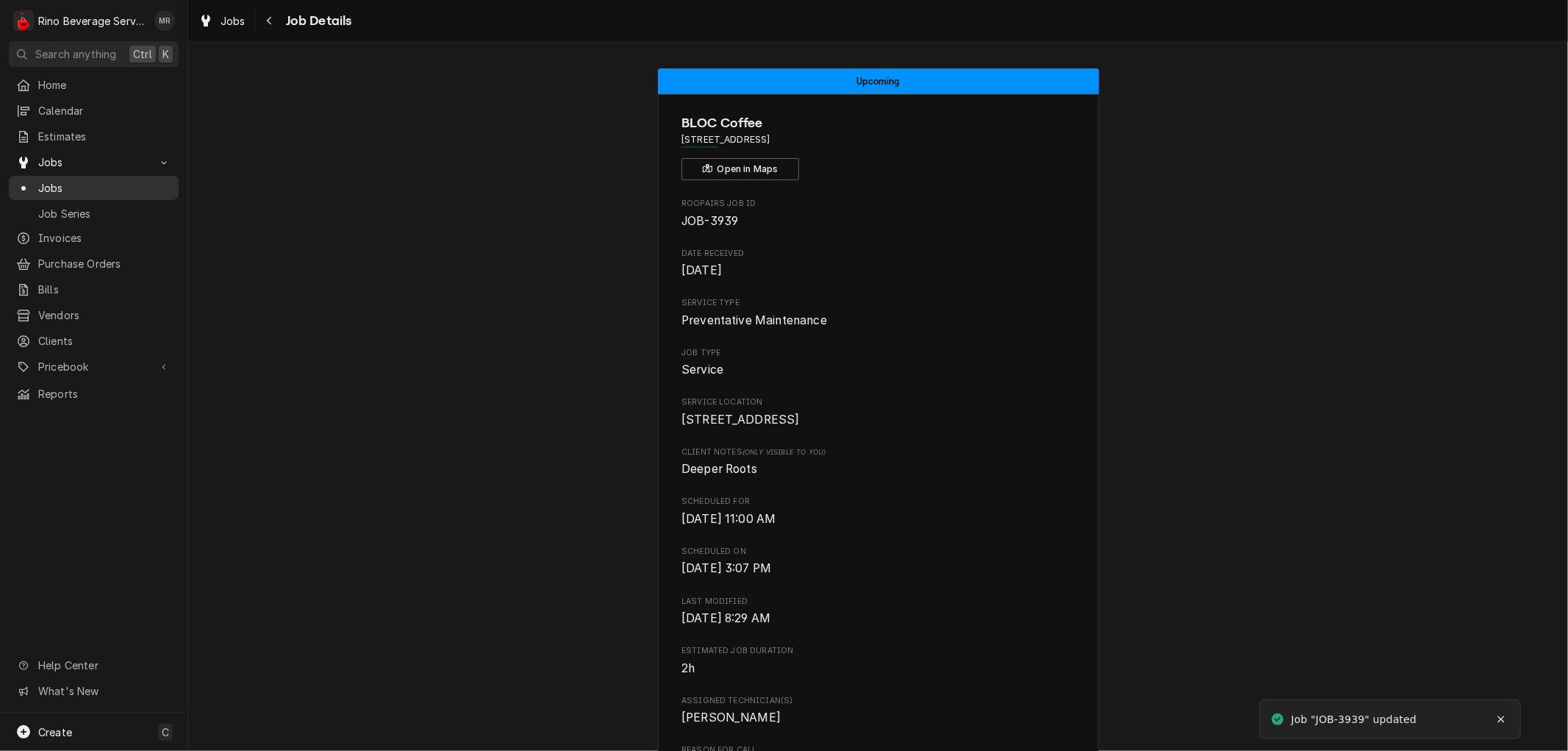
click at [78, 185] on span "Jobs" at bounding box center [104, 188] width 133 height 16
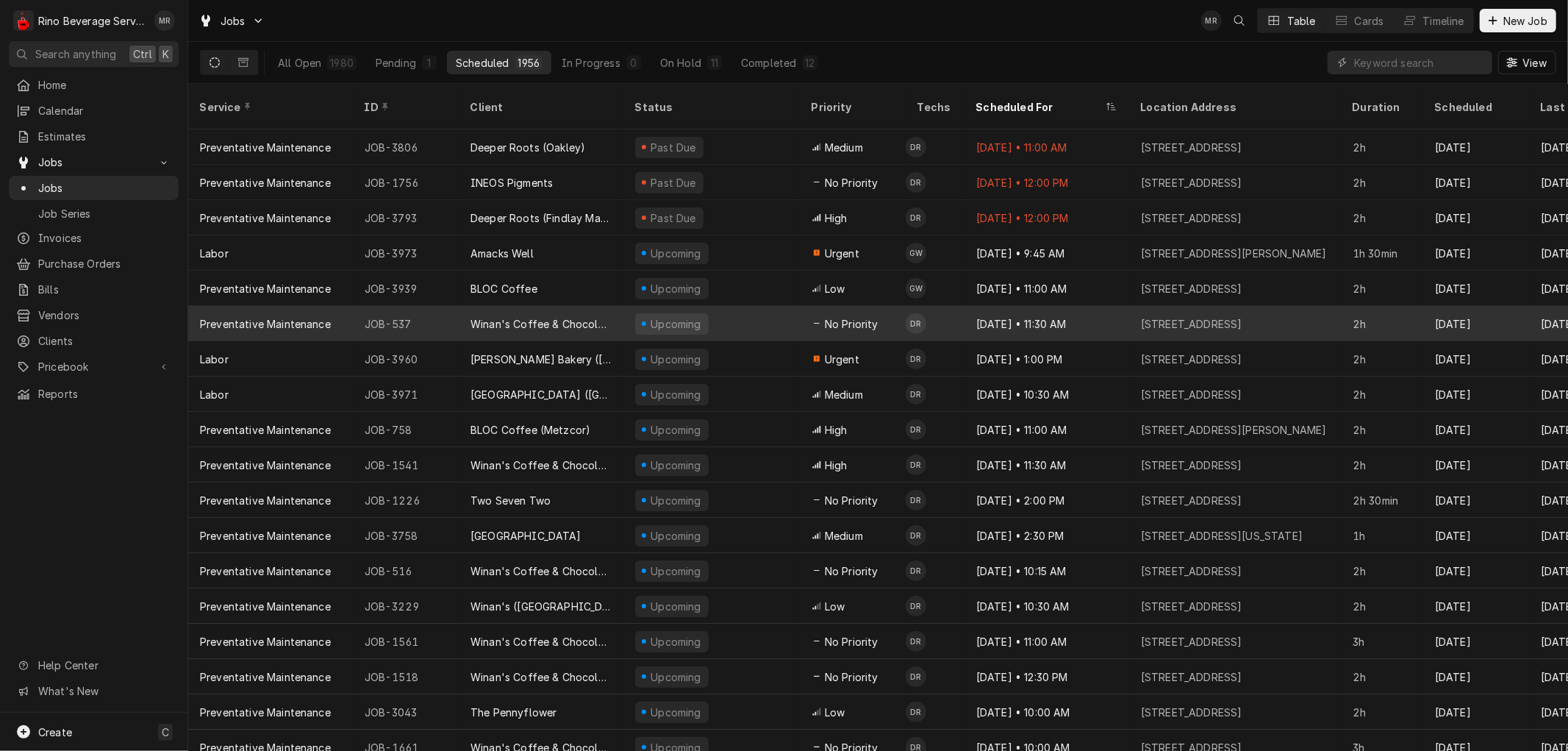
click at [740, 306] on div "Upcoming" at bounding box center [711, 323] width 176 height 35
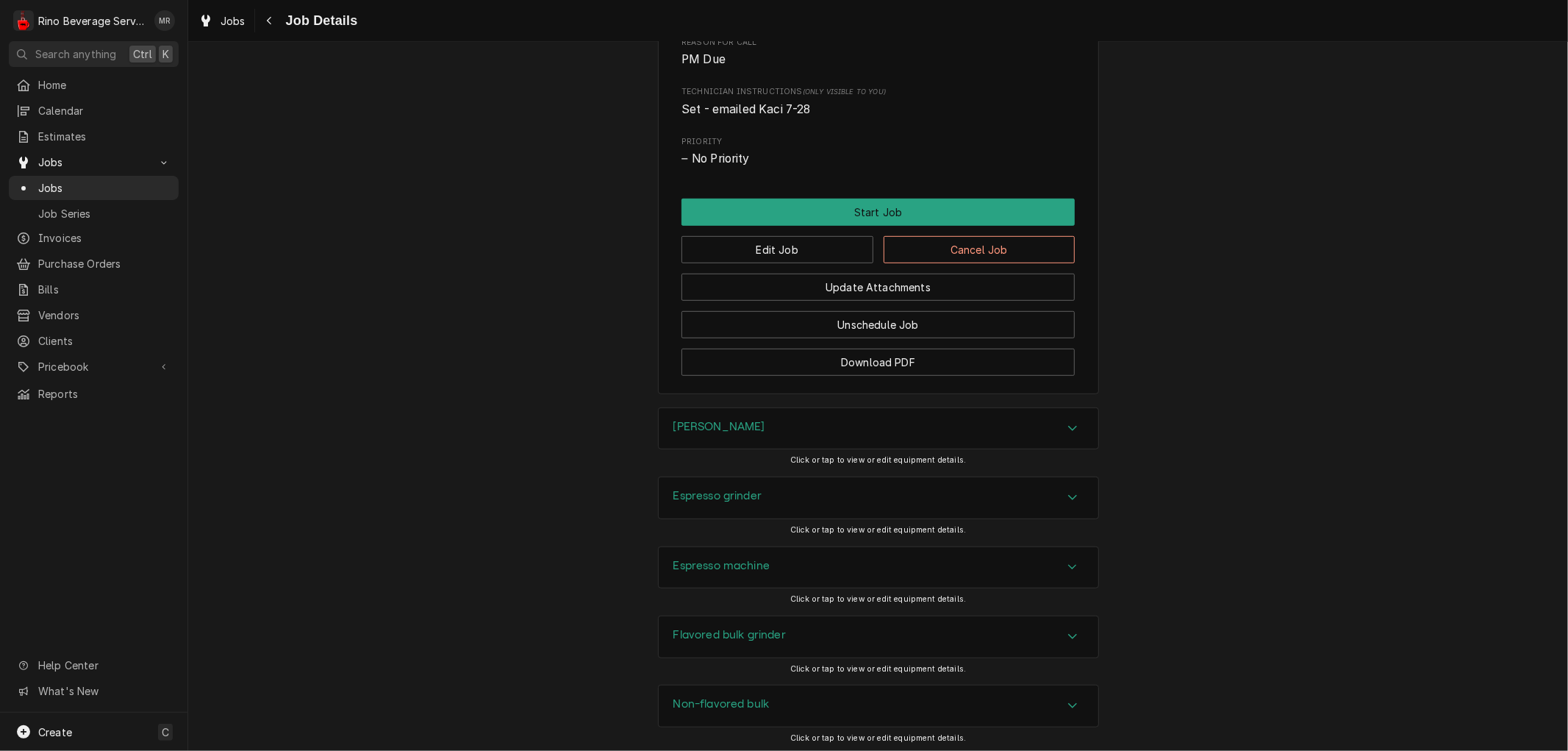
scroll to position [819, 0]
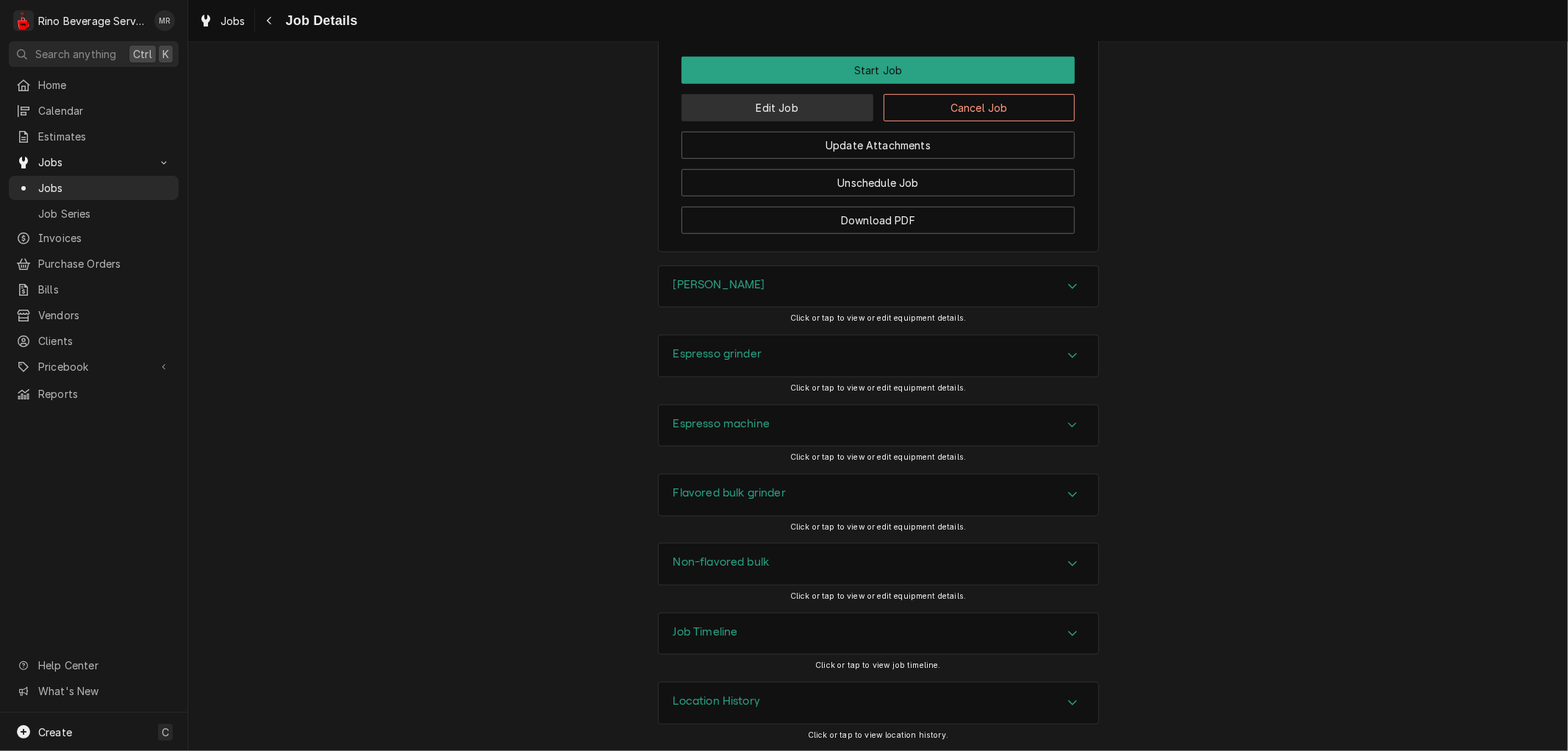
click at [808, 106] on button "Edit Job" at bounding box center [777, 107] width 192 height 27
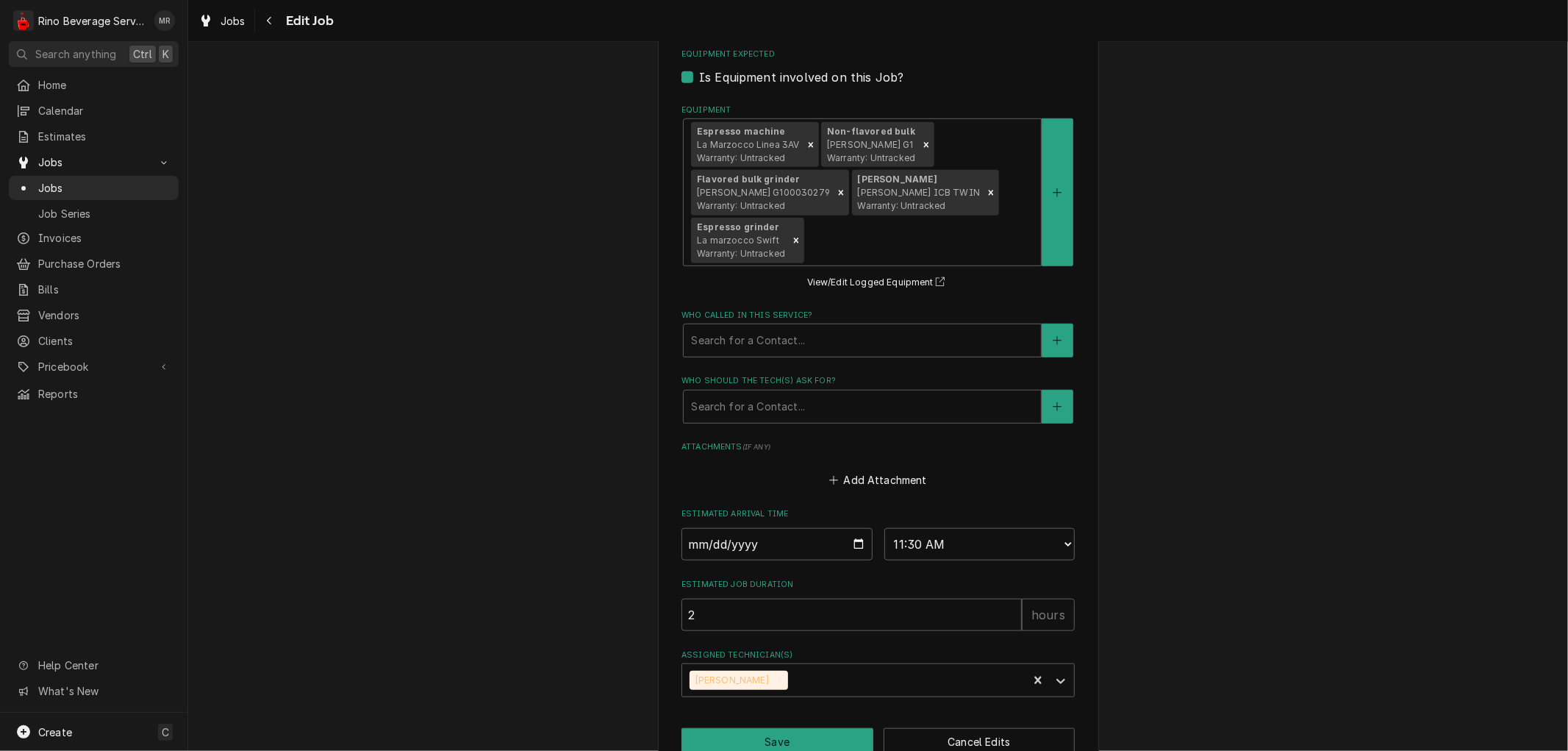
scroll to position [944, 0]
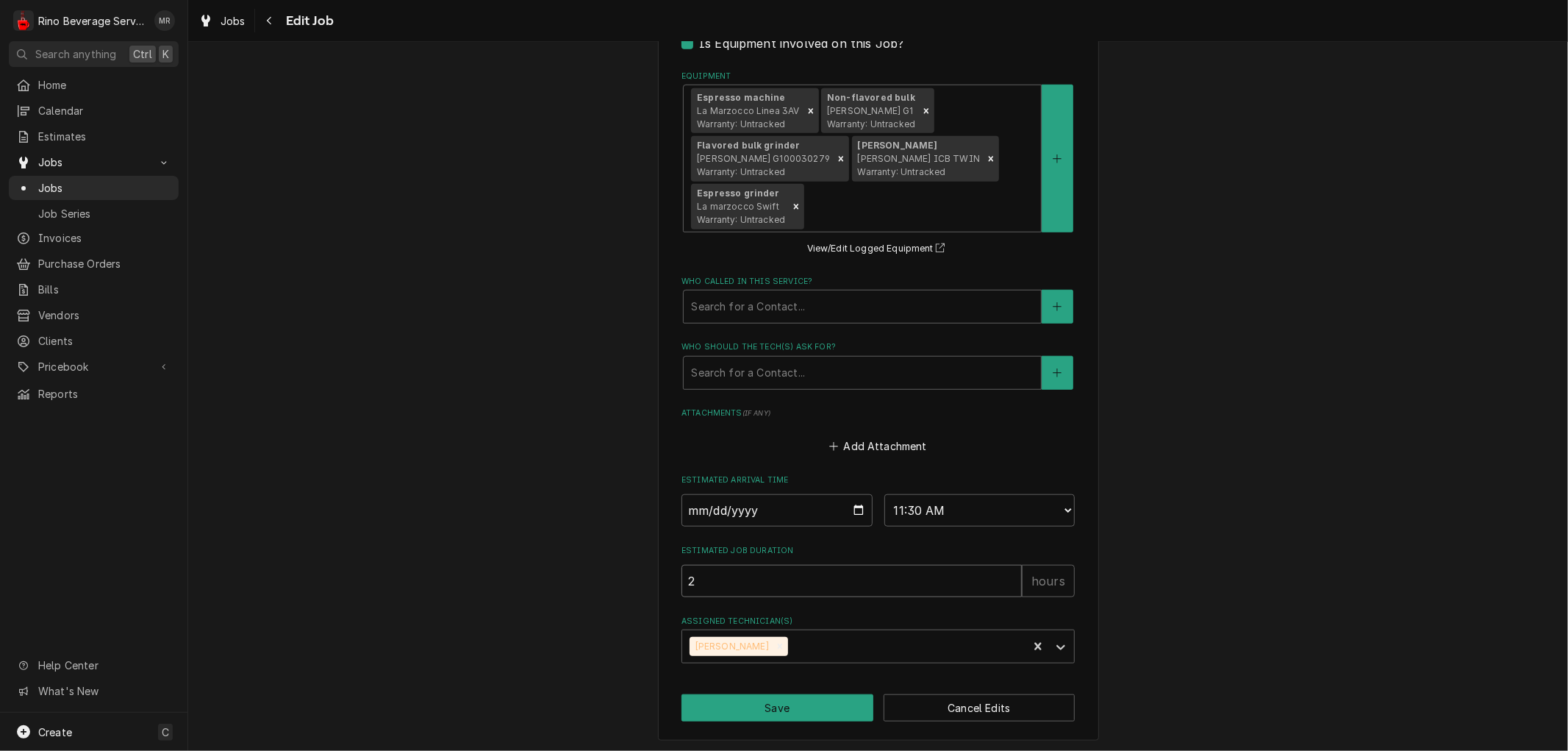
type textarea "x"
type input "3"
click at [1001, 572] on input "3" at bounding box center [851, 581] width 340 height 33
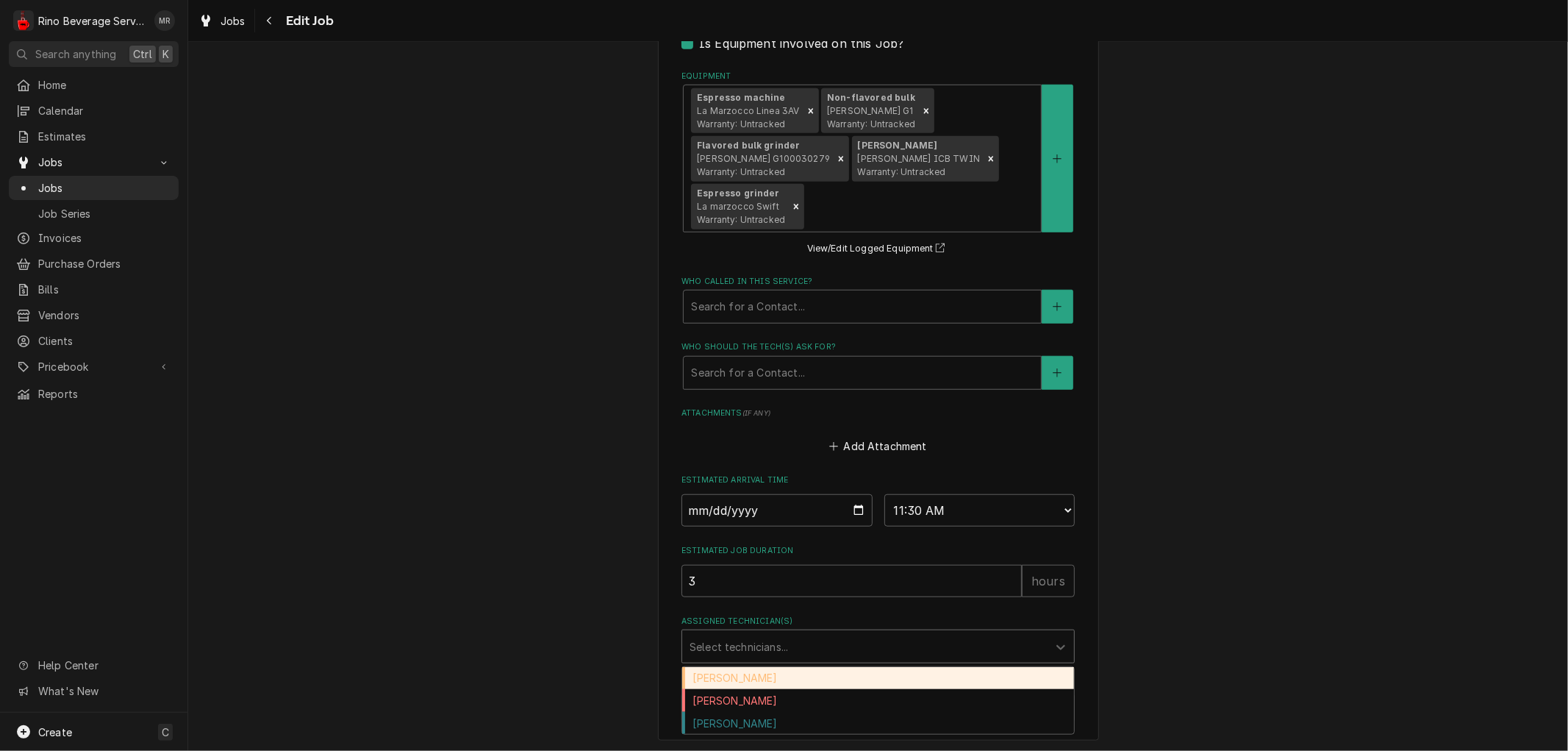
click at [919, 647] on div "Assigned Technician(s)" at bounding box center [865, 647] width 351 height 26
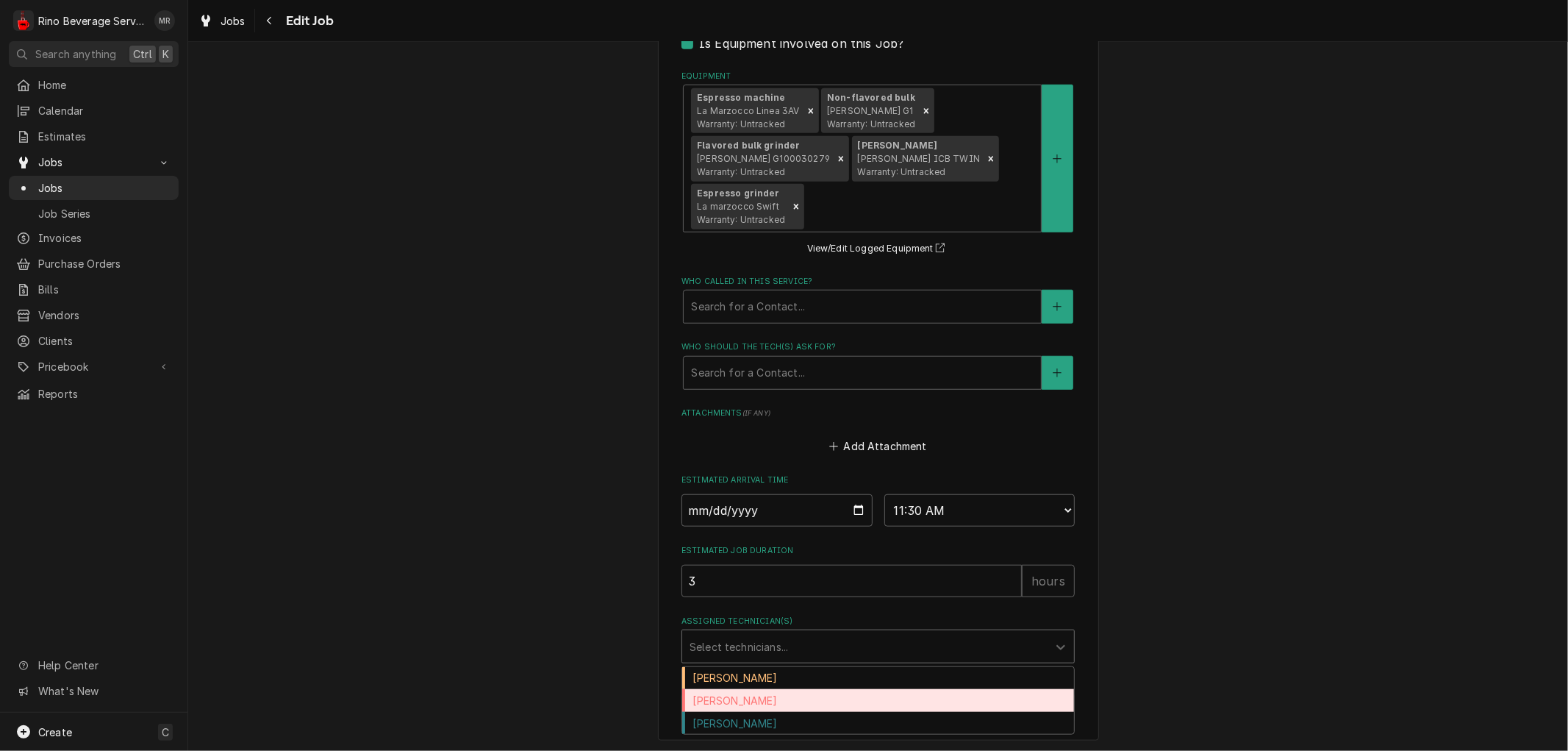
click at [848, 700] on div "[PERSON_NAME]" at bounding box center [878, 700] width 392 height 23
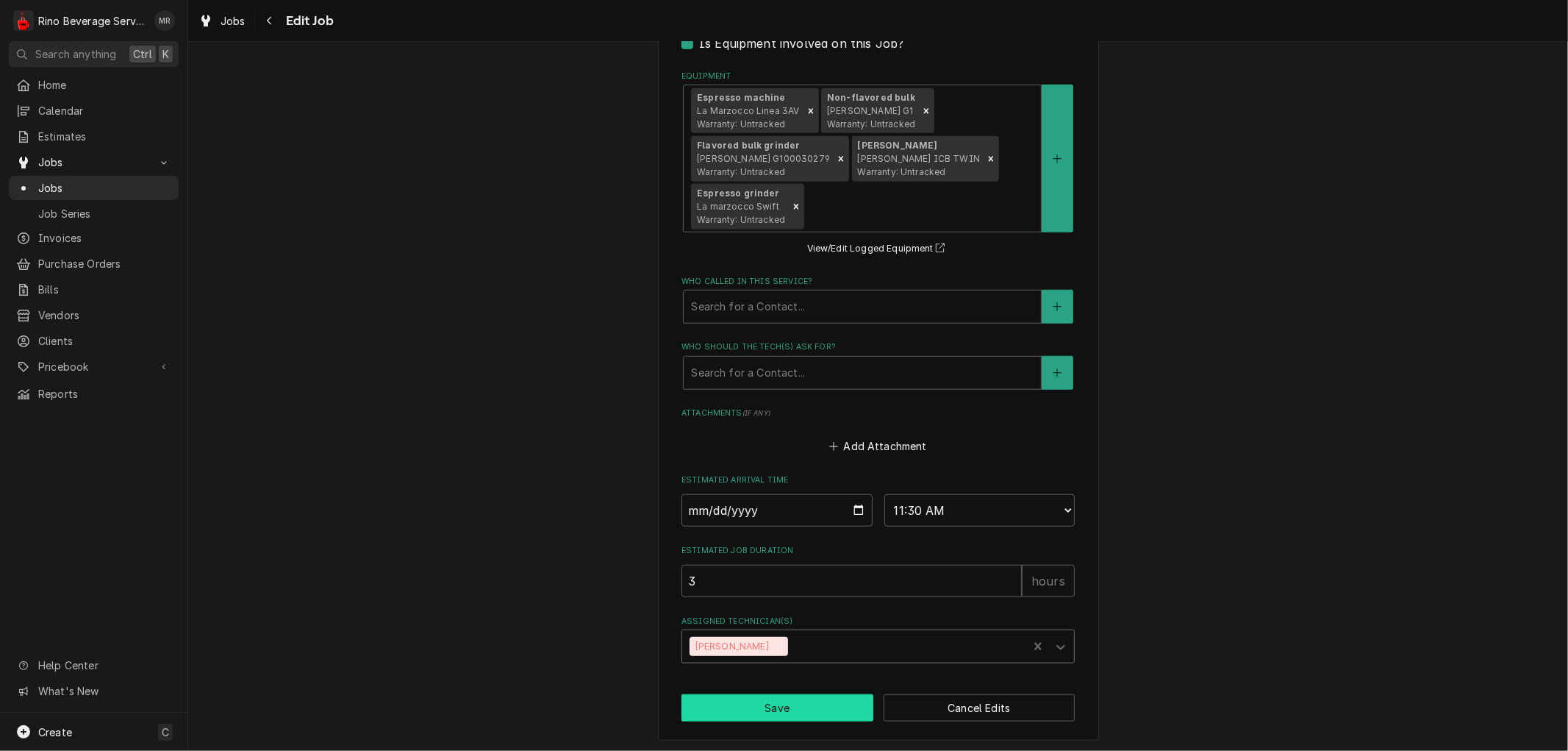
click at [818, 703] on button "Save" at bounding box center [777, 708] width 192 height 27
type textarea "x"
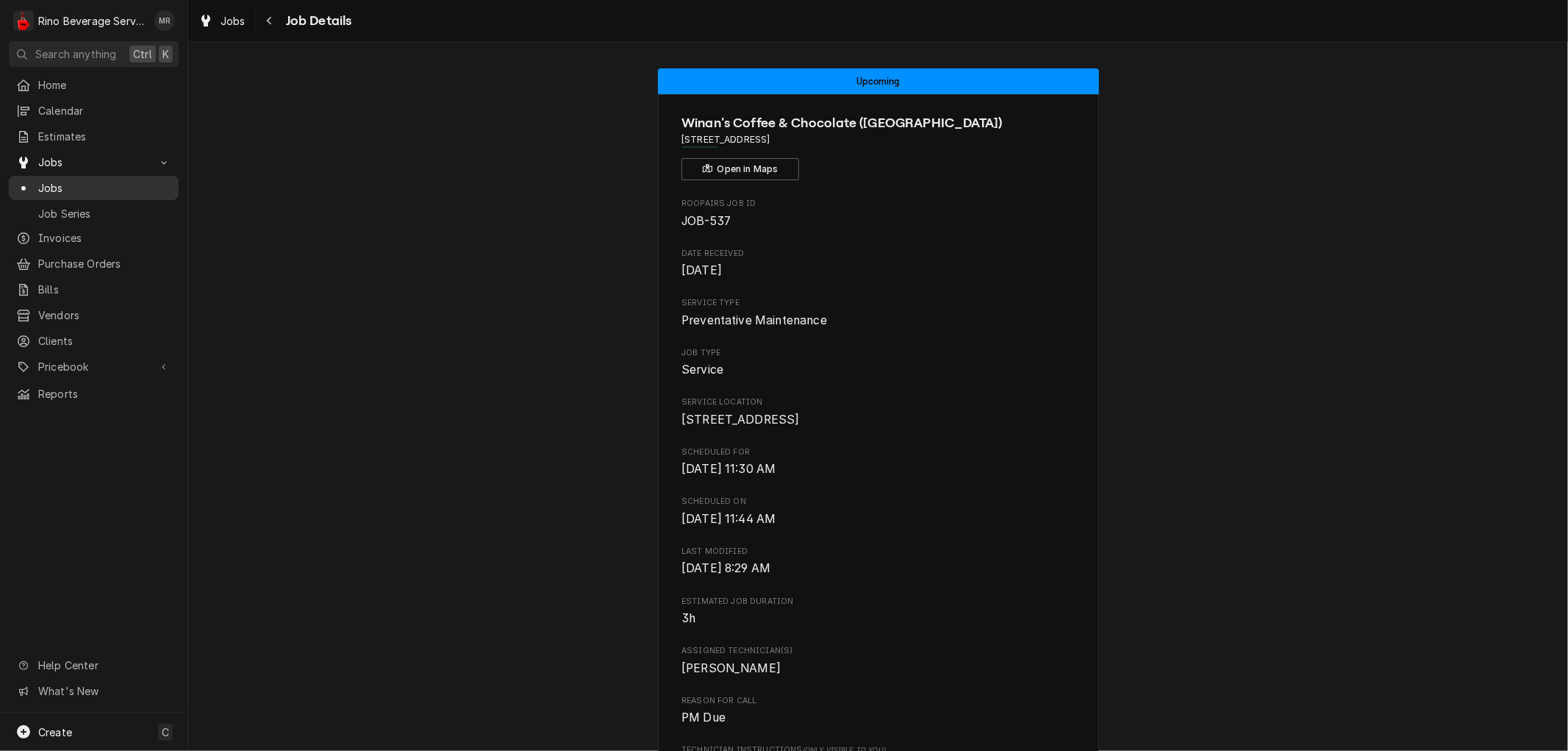
click at [117, 184] on span "Jobs" at bounding box center [104, 188] width 133 height 16
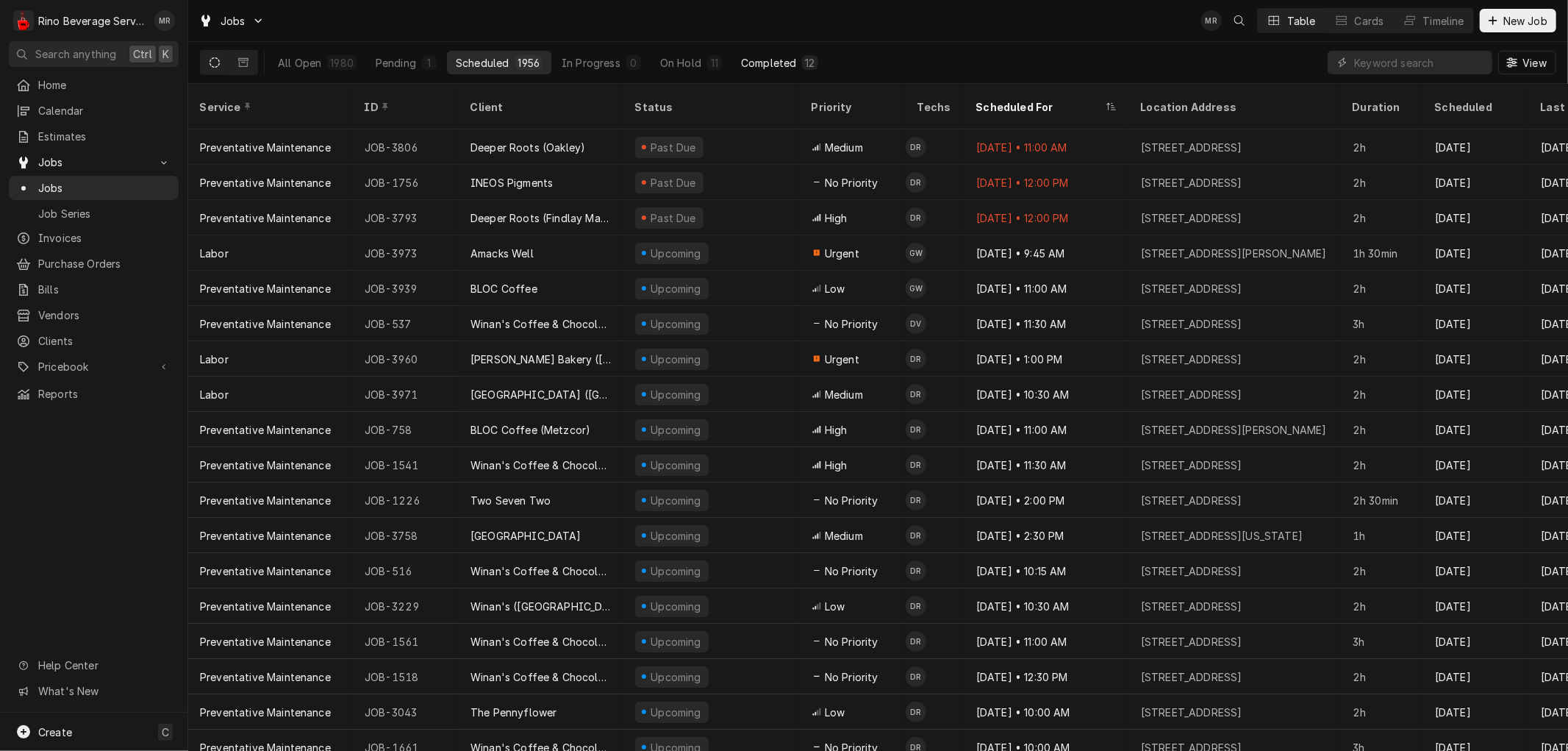
click at [786, 56] on div "Completed" at bounding box center [768, 63] width 55 height 16
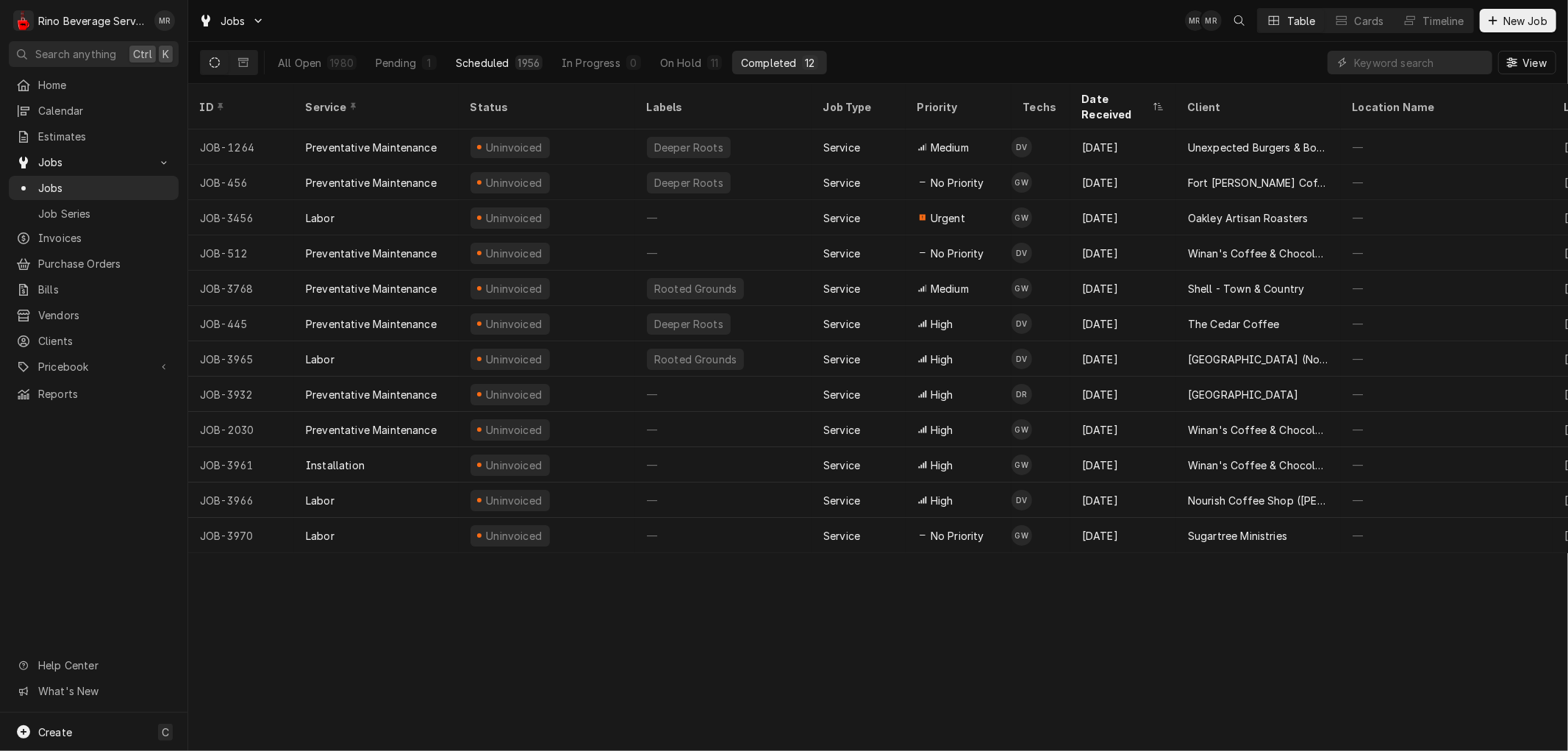
click at [506, 59] on div "Scheduled" at bounding box center [482, 63] width 53 height 16
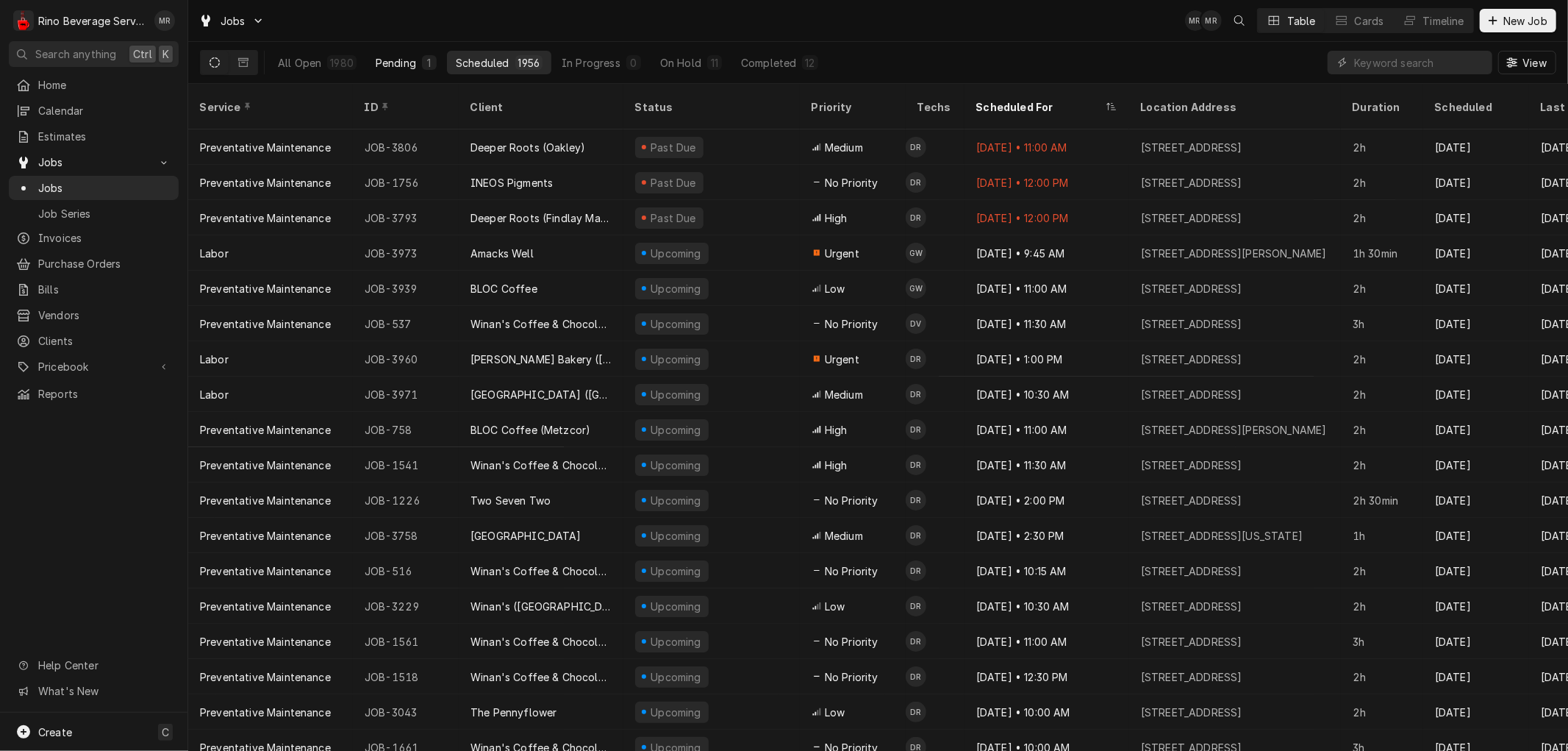
click at [403, 60] on div "Pending" at bounding box center [396, 63] width 41 height 16
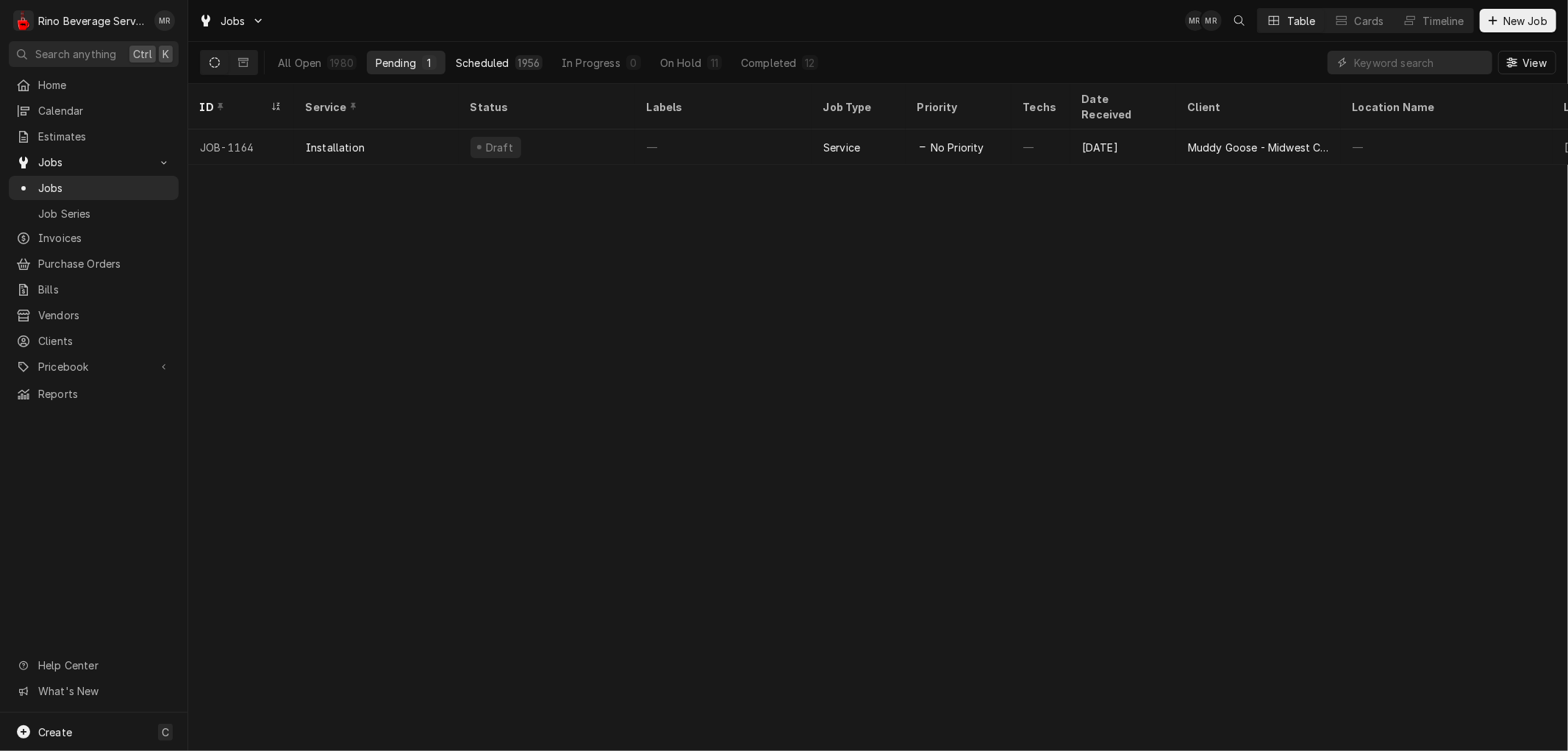
click at [475, 63] on div "Scheduled" at bounding box center [482, 63] width 53 height 16
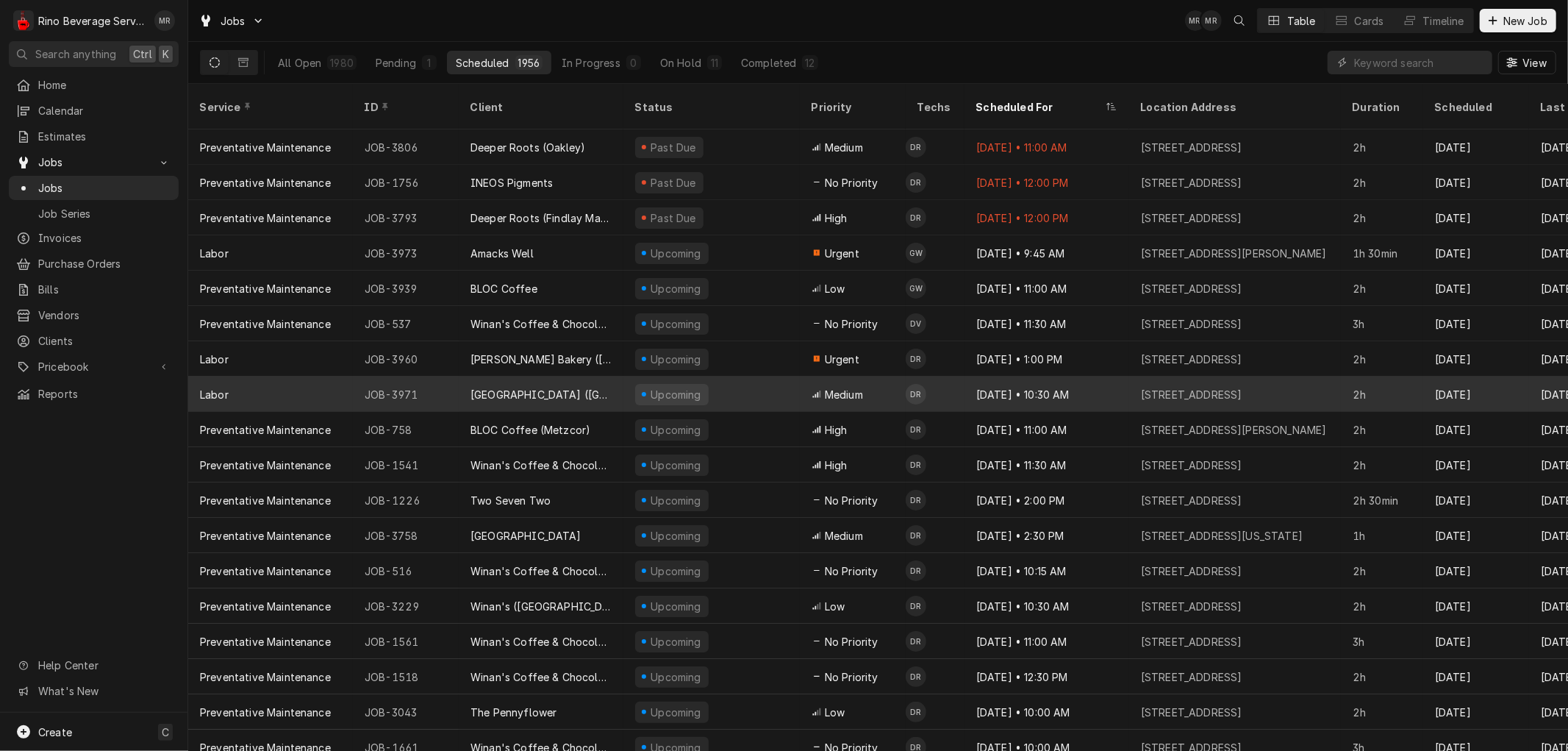
click at [619, 376] on div "[GEOGRAPHIC_DATA] ([GEOGRAPHIC_DATA])" at bounding box center [541, 393] width 165 height 35
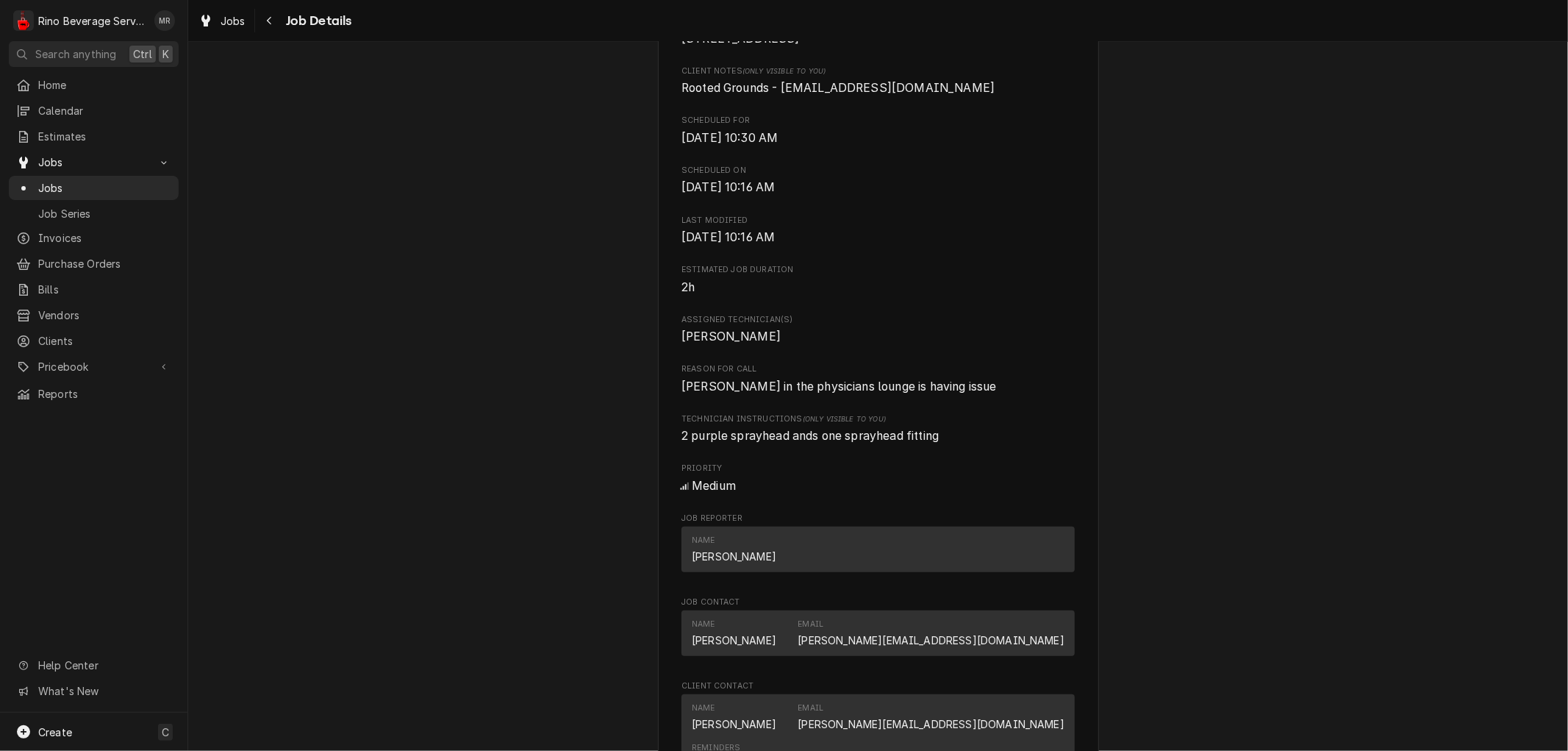
scroll to position [408, 0]
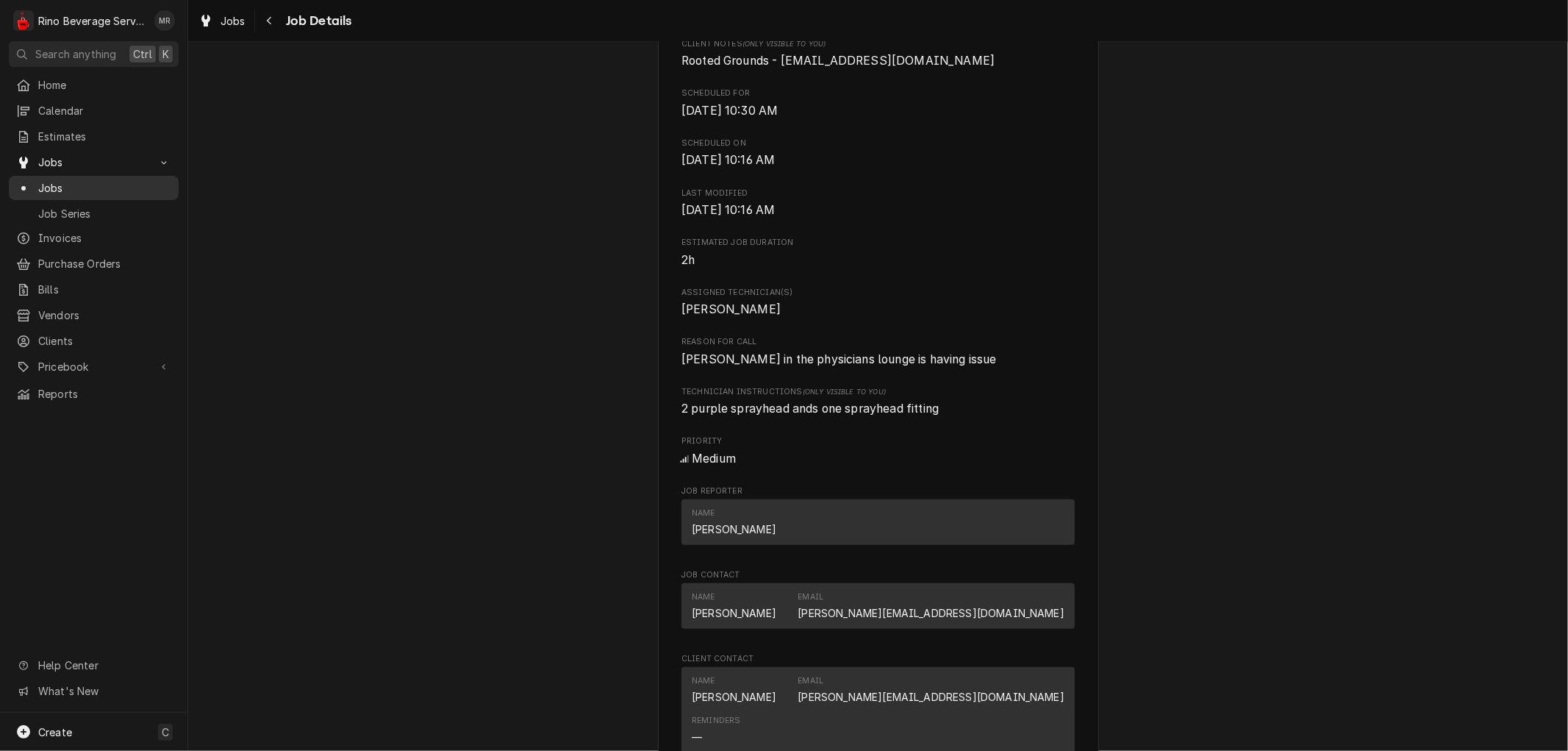
click at [106, 180] on span "Jobs" at bounding box center [104, 188] width 133 height 16
